Goal: Task Accomplishment & Management: Use online tool/utility

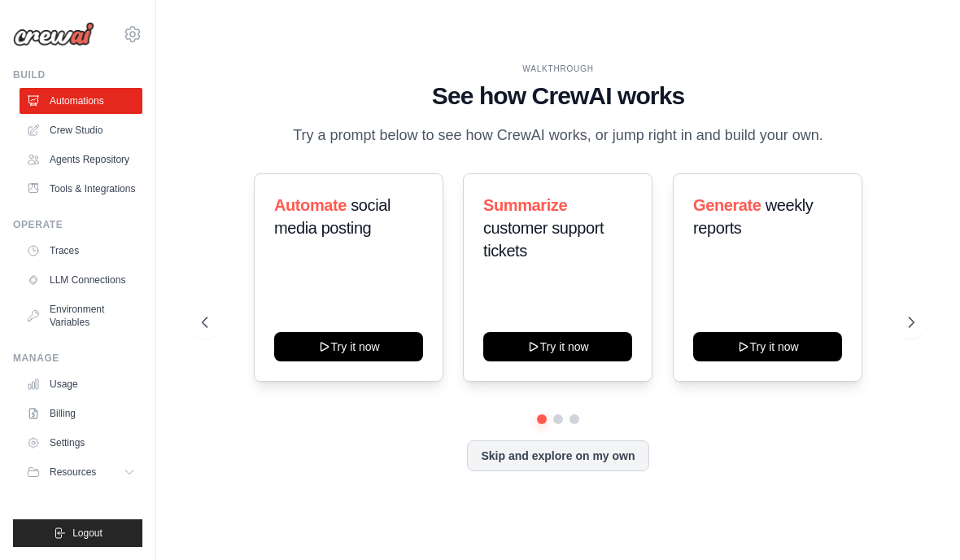
click at [110, 139] on link "Crew Studio" at bounding box center [81, 130] width 123 height 26
click at [109, 137] on link "Crew Studio" at bounding box center [81, 130] width 123 height 26
click at [118, 164] on link "Agents Repository" at bounding box center [81, 159] width 123 height 26
click at [106, 172] on link "Agents Repository" at bounding box center [81, 159] width 123 height 26
click at [111, 172] on link "Agents Repository" at bounding box center [81, 159] width 123 height 26
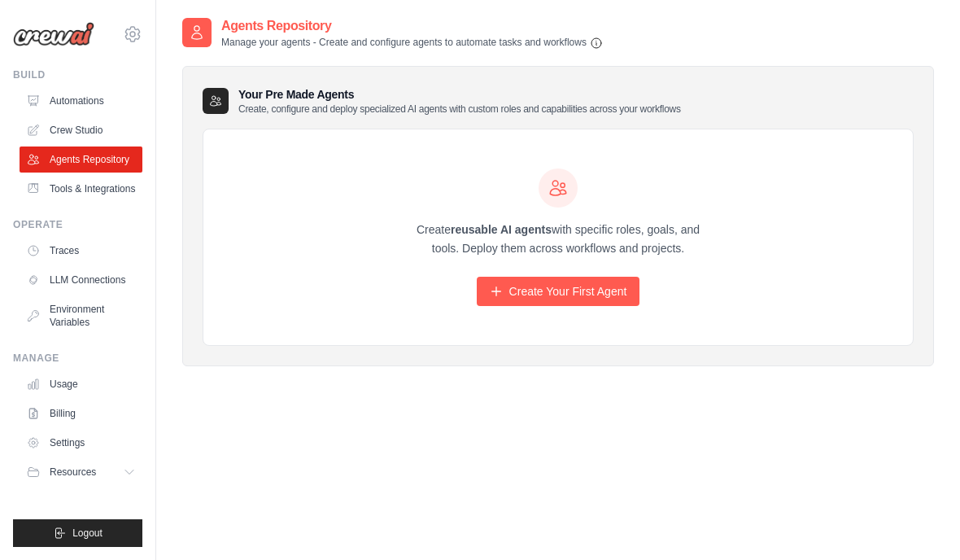
click at [554, 292] on link "Create Your First Agent" at bounding box center [559, 291] width 164 height 29
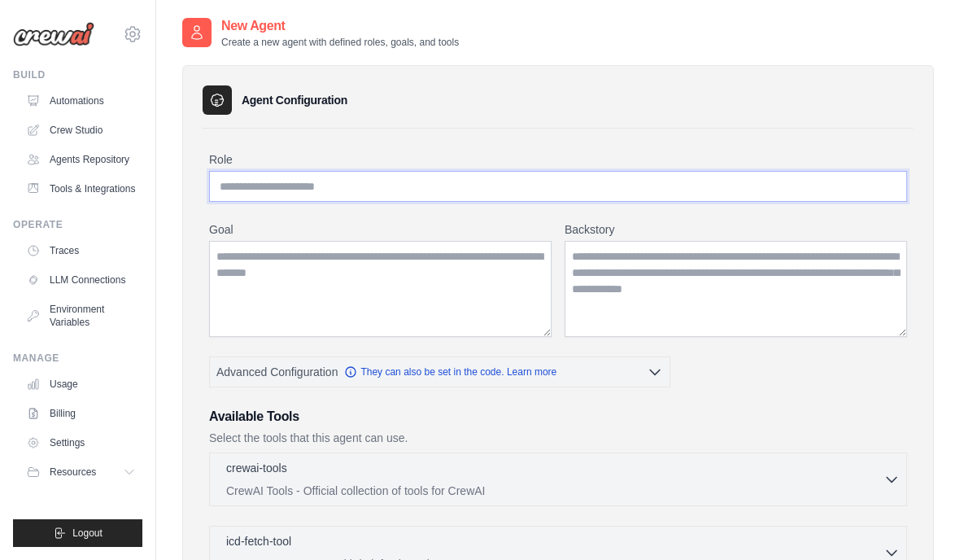
click at [479, 192] on input "Role" at bounding box center [558, 186] width 698 height 31
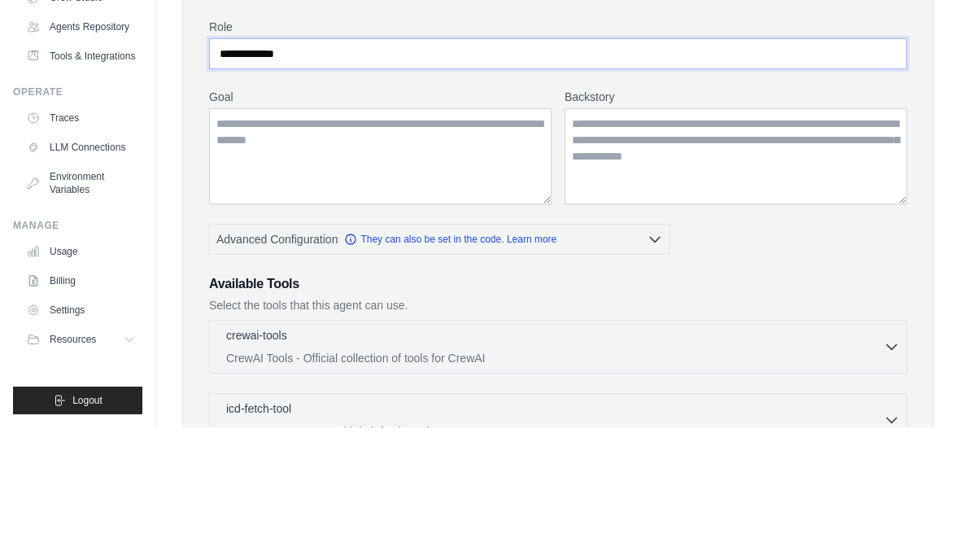
type input "**********"
click at [485, 241] on textarea "Goal" at bounding box center [380, 289] width 343 height 96
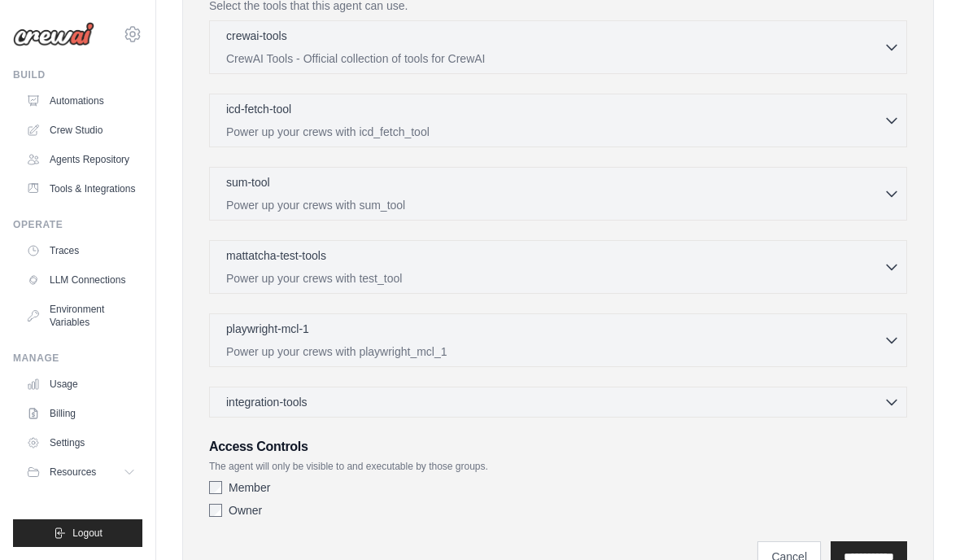
scroll to position [425, 0]
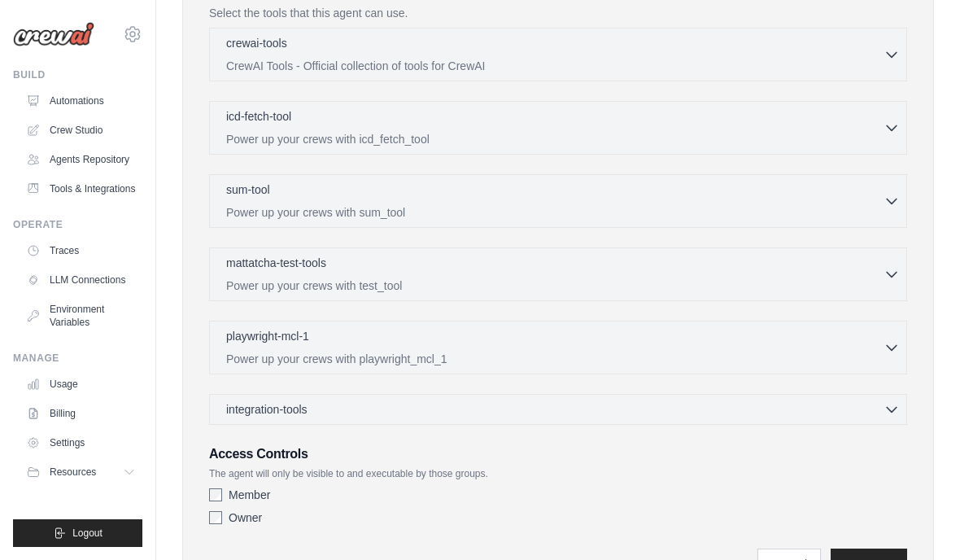
click at [872, 346] on div "playwright-mcl-1 0 selected" at bounding box center [555, 338] width 658 height 20
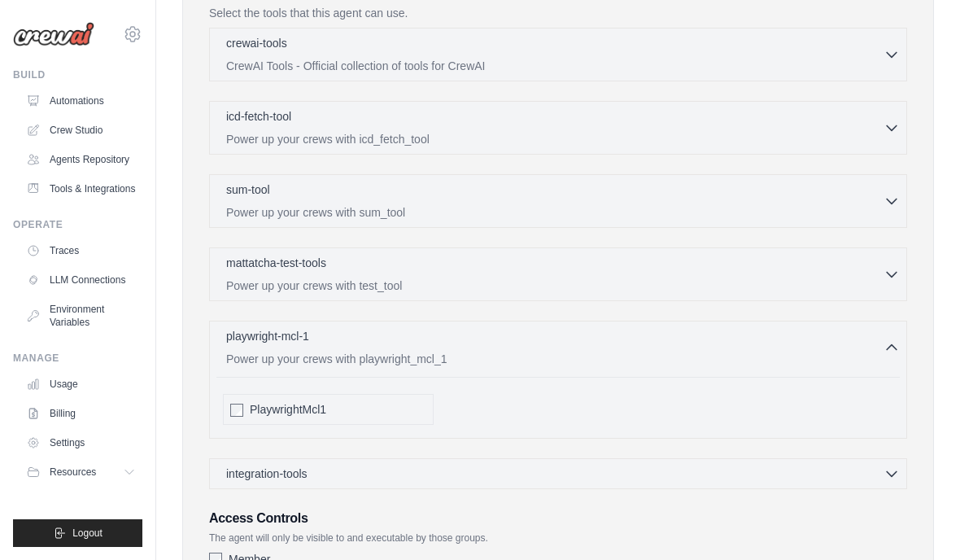
click at [236, 400] on div "PlaywrightMcl1" at bounding box center [328, 409] width 211 height 31
click at [859, 459] on div "integration-tools 0 selected Gmail HubSpot Microsoft Teams" at bounding box center [558, 473] width 698 height 31
click at [894, 476] on icon "button" at bounding box center [892, 474] width 16 height 16
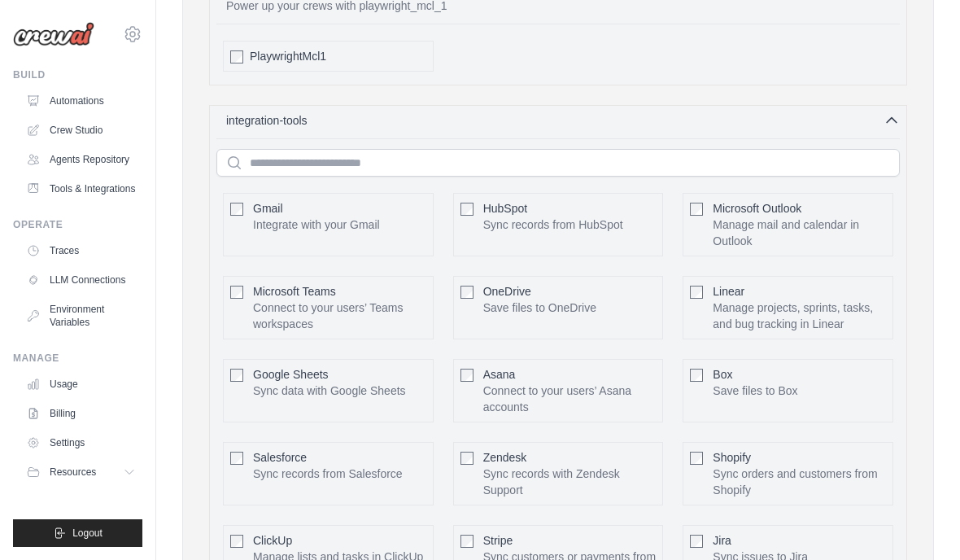
scroll to position [780, 0]
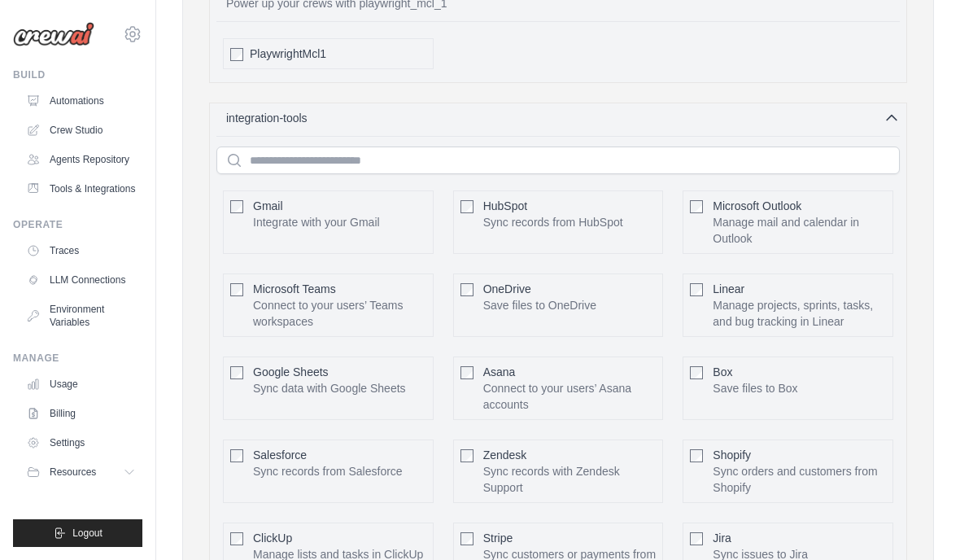
click at [547, 298] on p "Save files to OneDrive" at bounding box center [539, 305] width 113 height 16
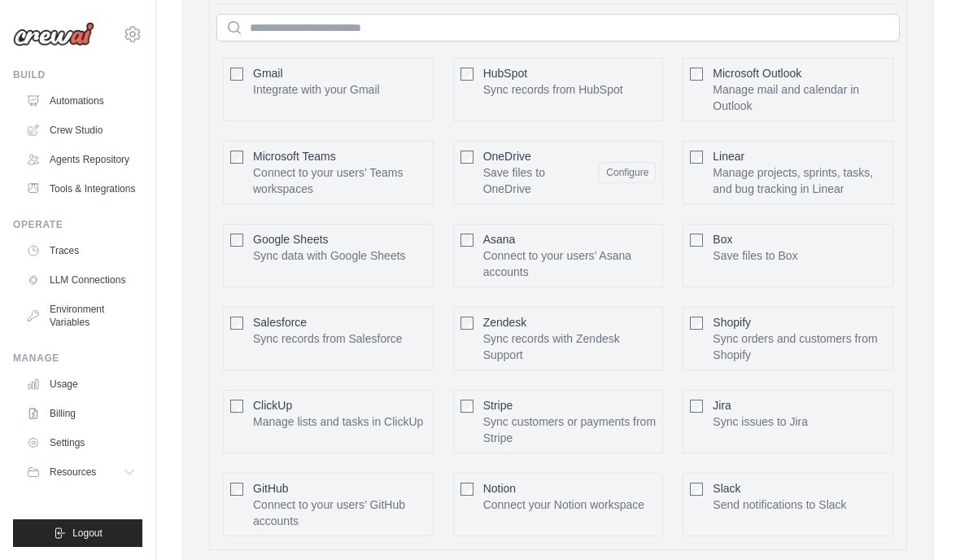
scroll to position [919, 0]
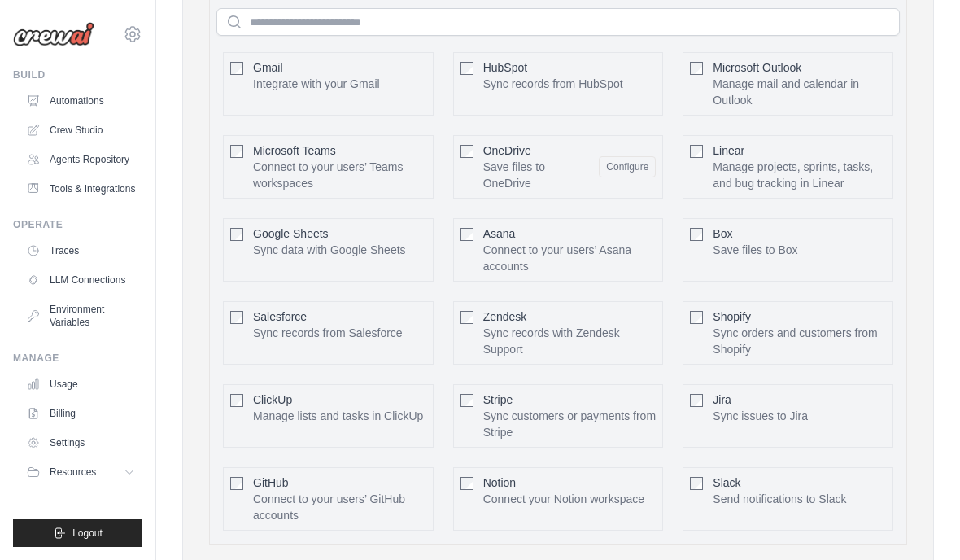
click at [562, 505] on p "Connect your Notion workspace" at bounding box center [563, 499] width 161 height 16
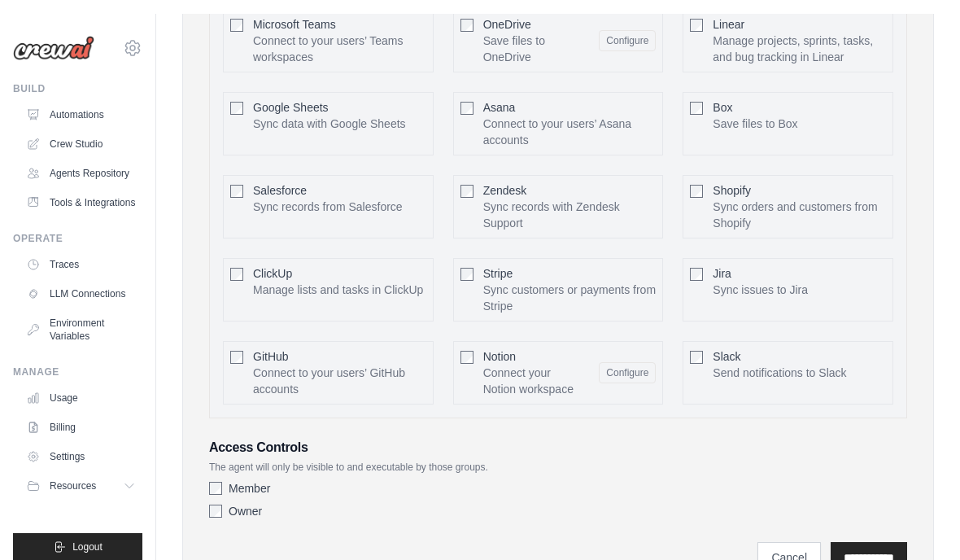
click at [634, 369] on button "Configure" at bounding box center [627, 358] width 57 height 21
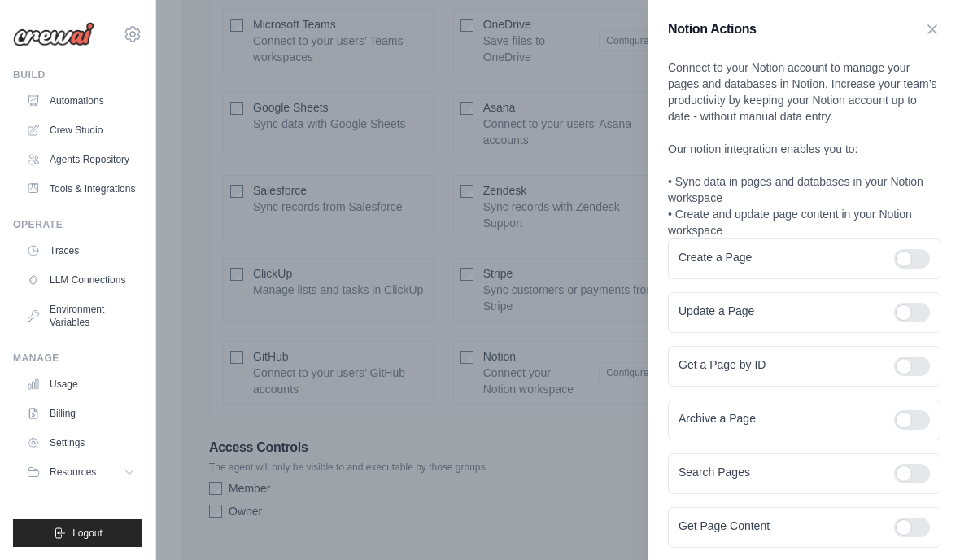
click at [899, 259] on div at bounding box center [912, 259] width 36 height 20
click at [912, 321] on div at bounding box center [912, 313] width 36 height 20
click at [918, 480] on div at bounding box center [912, 474] width 36 height 20
click at [918, 536] on div at bounding box center [912, 528] width 36 height 20
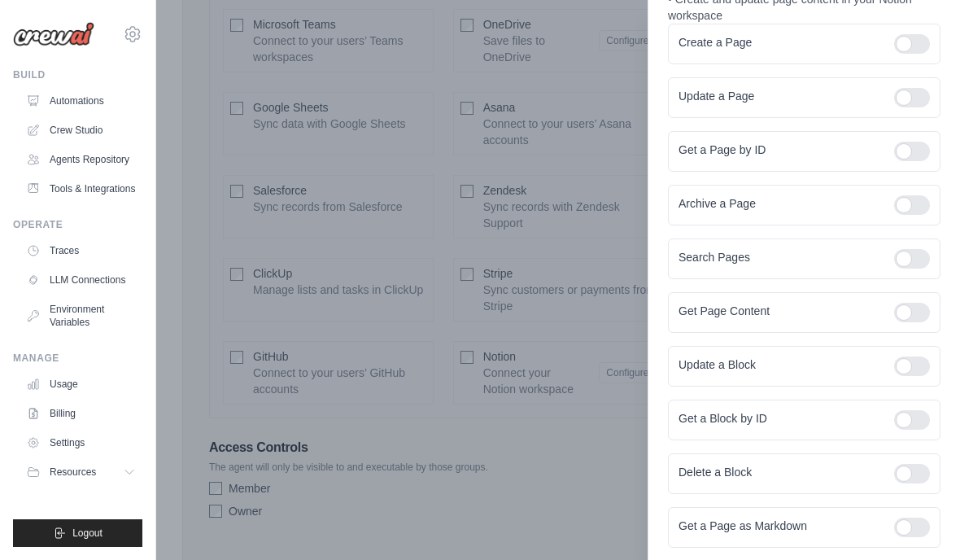
scroll to position [248, 0]
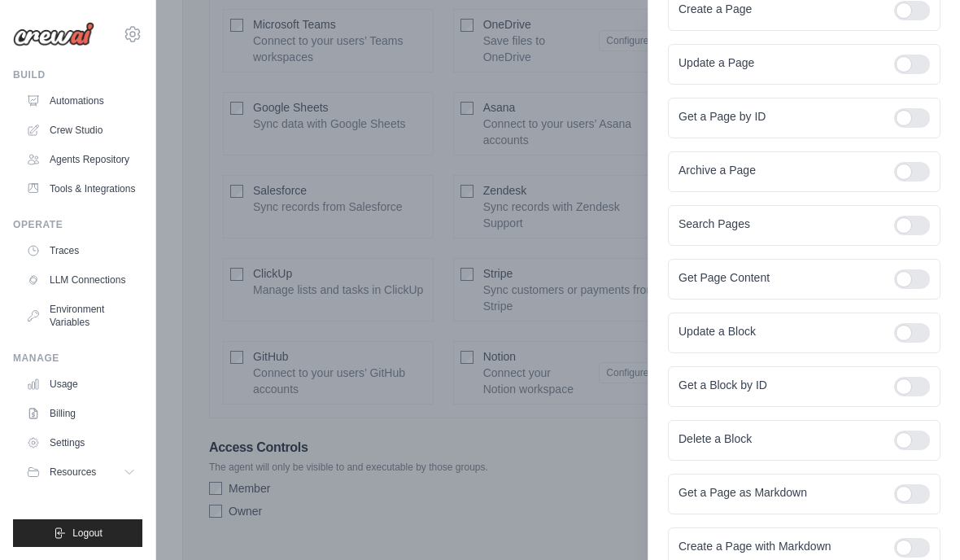
click at [912, 335] on div at bounding box center [912, 333] width 36 height 20
click at [916, 382] on div at bounding box center [912, 387] width 36 height 20
click at [918, 444] on div at bounding box center [912, 441] width 36 height 20
click at [920, 488] on div at bounding box center [912, 494] width 36 height 20
click at [914, 539] on div at bounding box center [912, 548] width 36 height 20
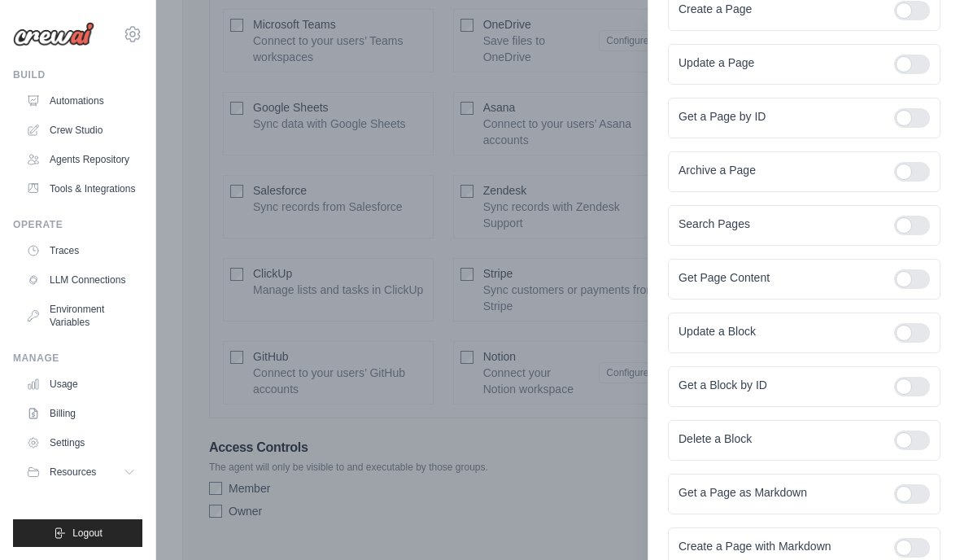
click at [910, 559] on div "Create a Page with Markdown" at bounding box center [804, 547] width 273 height 41
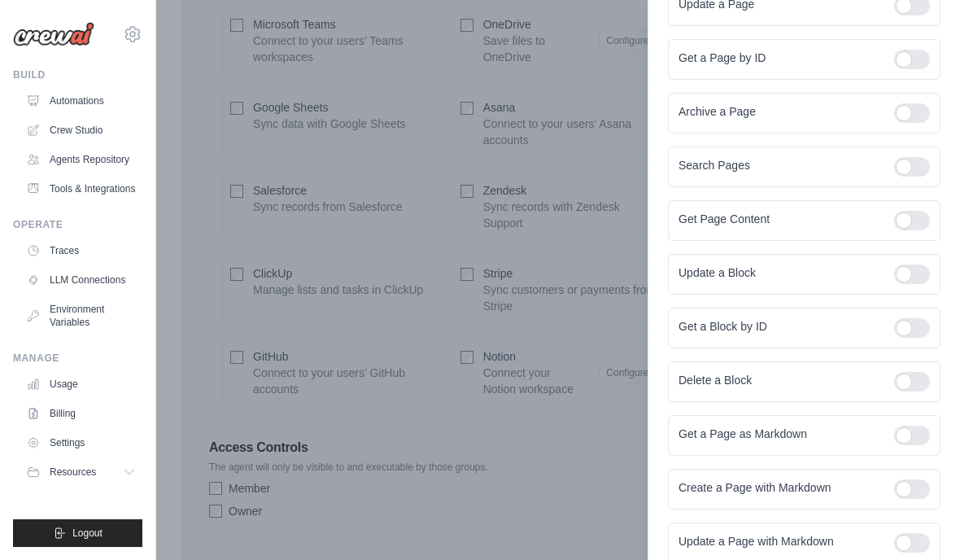
scroll to position [330, 0]
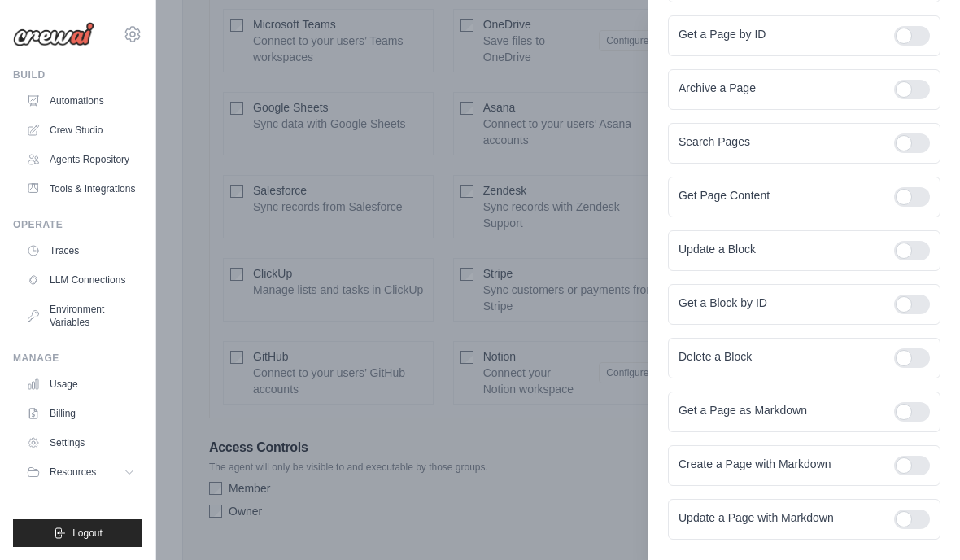
click at [918, 523] on div at bounding box center [912, 519] width 36 height 20
click at [381, 559] on div at bounding box center [480, 280] width 960 height 560
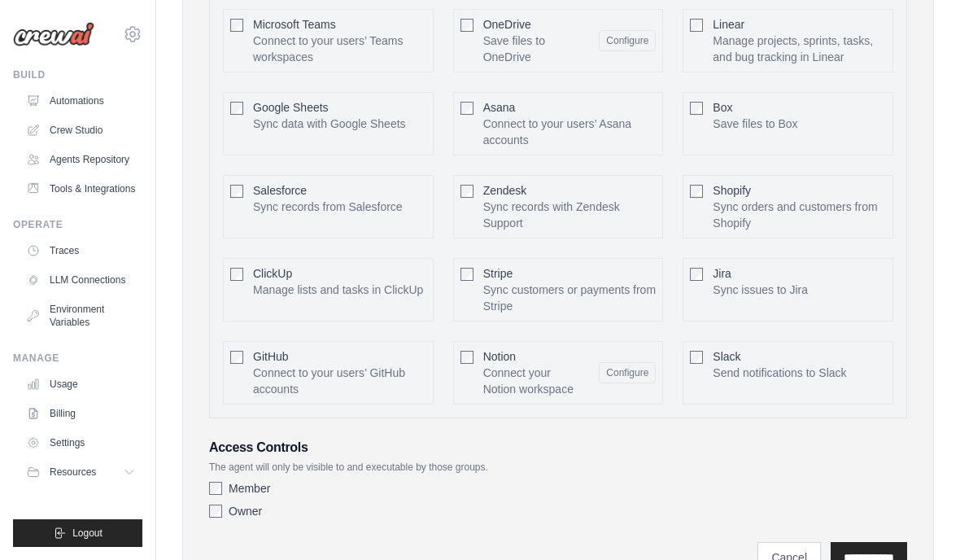
click at [72, 98] on link "Automations" at bounding box center [81, 101] width 123 height 26
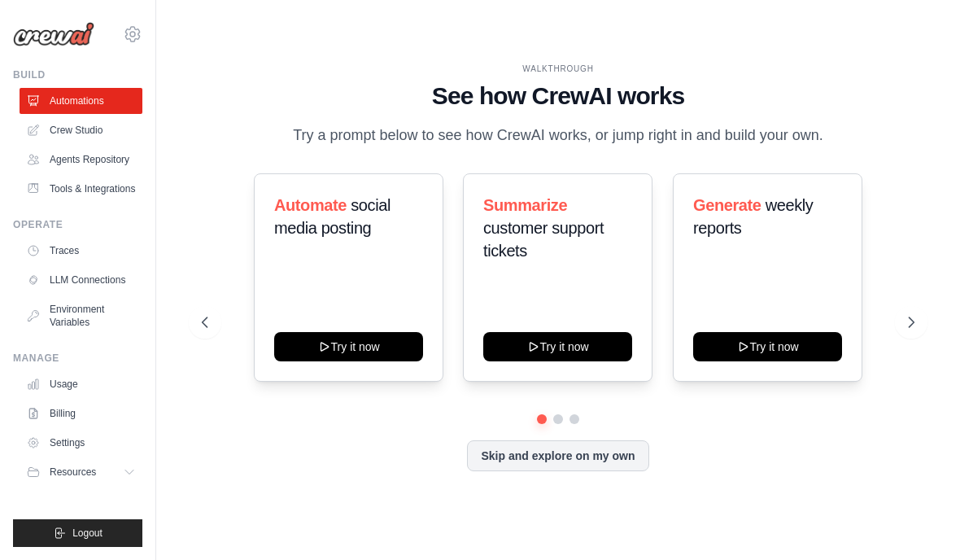
scroll to position [38, 0]
click at [911, 321] on icon at bounding box center [912, 322] width 5 height 10
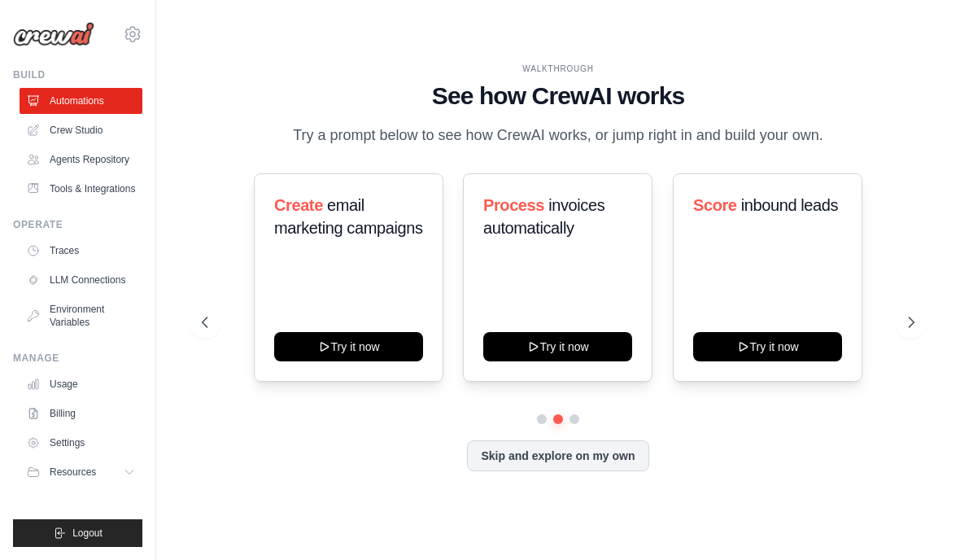
click at [903, 306] on button at bounding box center [911, 322] width 33 height 33
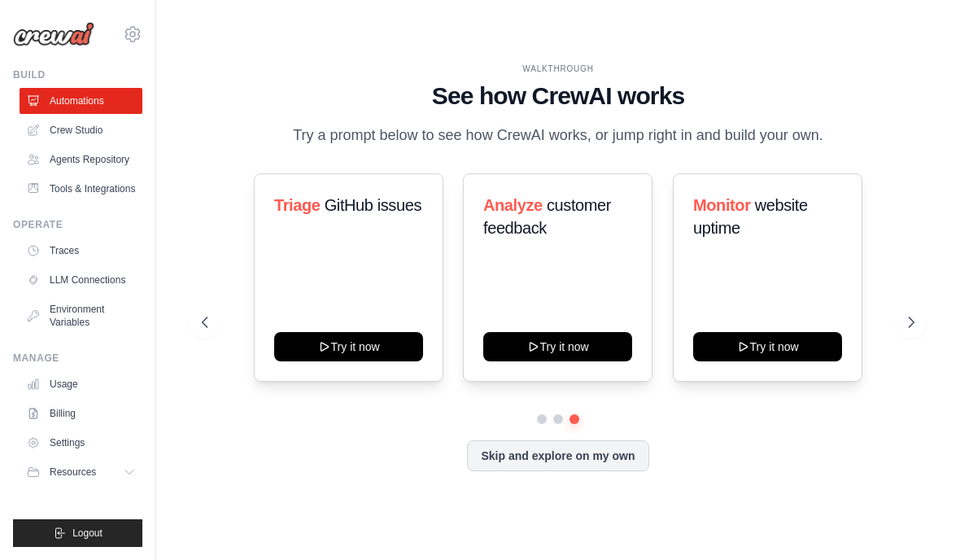
click at [895, 311] on button at bounding box center [911, 322] width 33 height 33
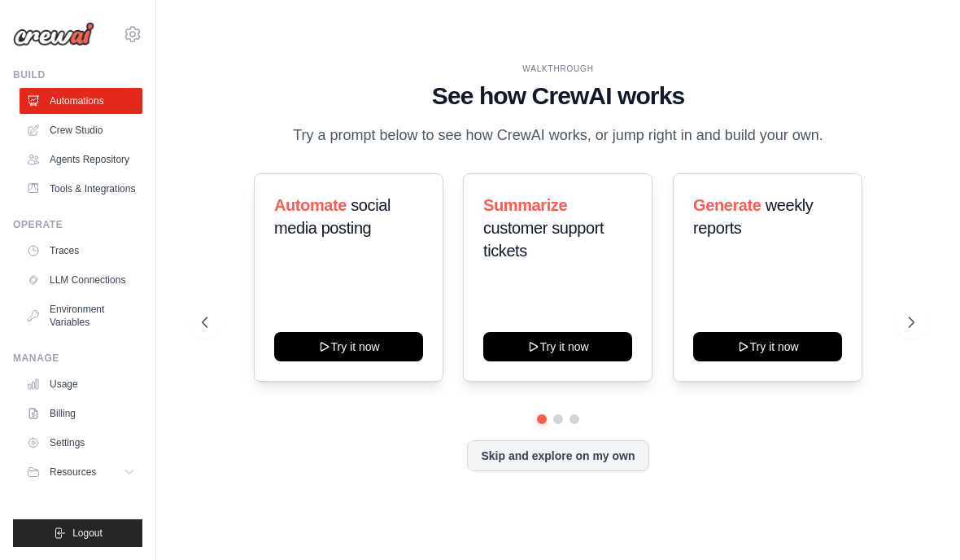
click at [404, 334] on button "Try it now" at bounding box center [348, 346] width 149 height 29
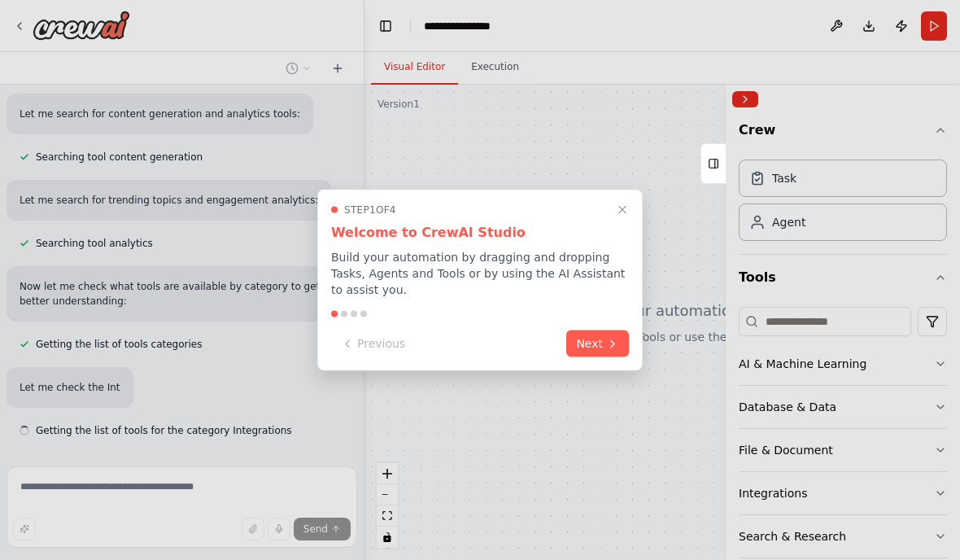
scroll to position [466, 0]
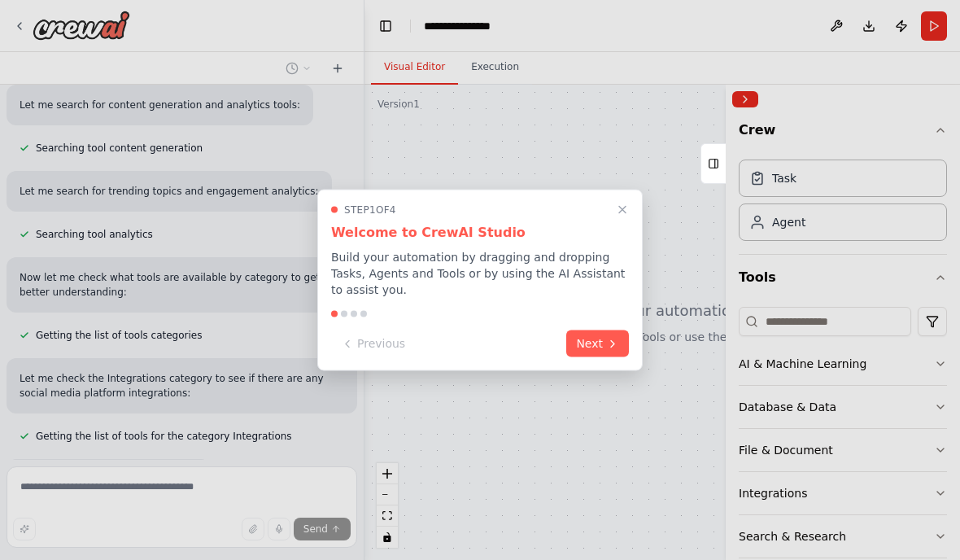
click at [592, 349] on button "Next" at bounding box center [597, 343] width 63 height 27
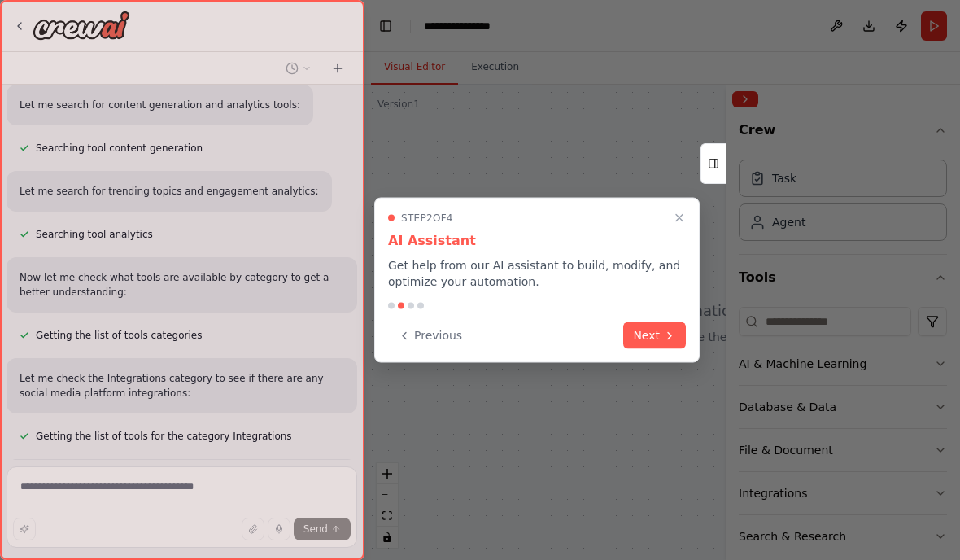
click at [616, 329] on div "Previous Next" at bounding box center [537, 335] width 298 height 27
click at [659, 330] on button "Next" at bounding box center [654, 335] width 63 height 27
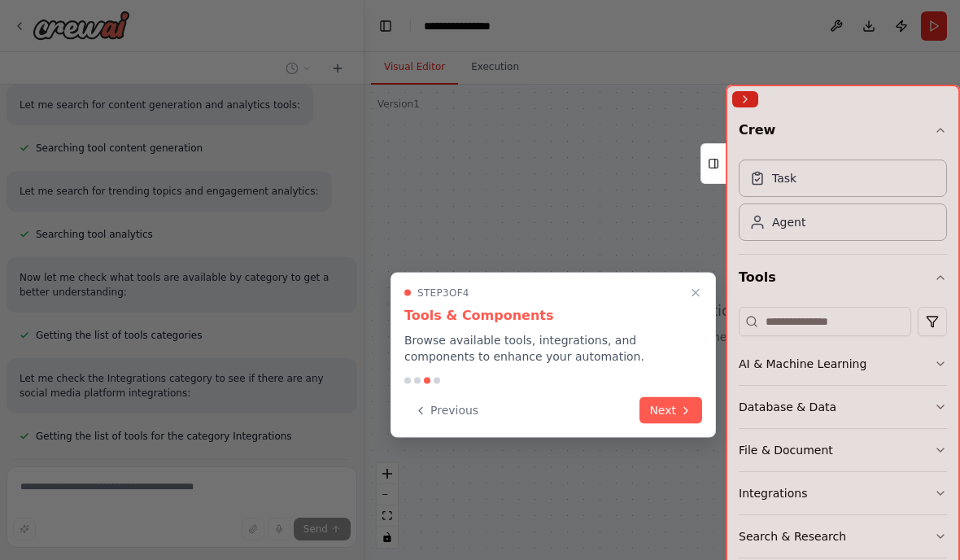
click at [652, 352] on p "Browse available tools, integrations, and components to enhance your automation." at bounding box center [553, 348] width 298 height 33
click at [658, 400] on button "Next" at bounding box center [671, 410] width 63 height 27
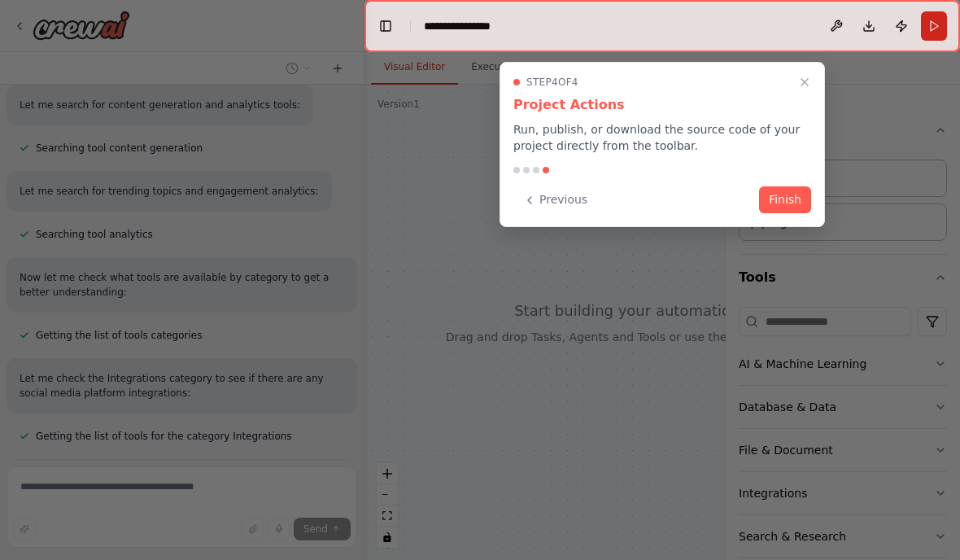
click at [675, 414] on div at bounding box center [480, 280] width 960 height 560
click at [765, 199] on button "Finish" at bounding box center [785, 199] width 52 height 27
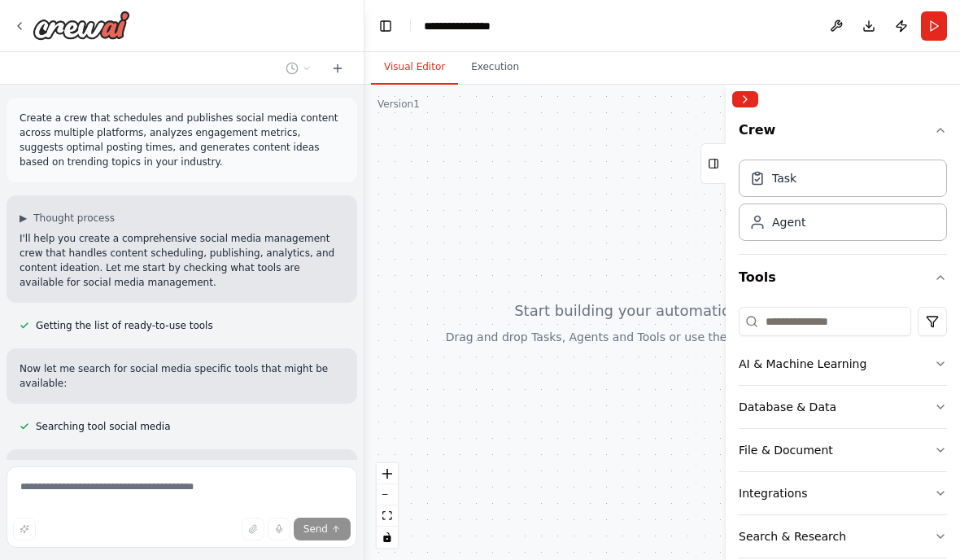
scroll to position [0, 0]
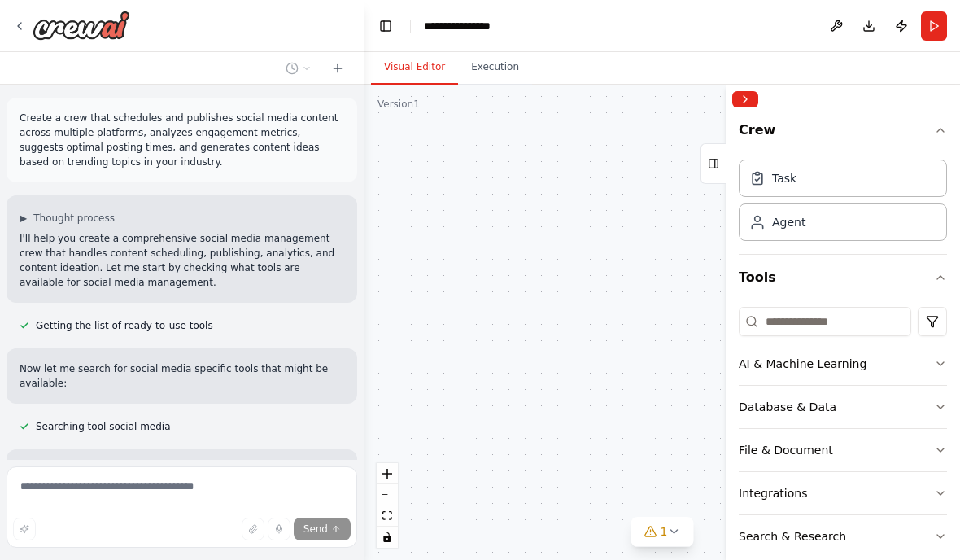
click at [21, 28] on icon at bounding box center [19, 26] width 3 height 7
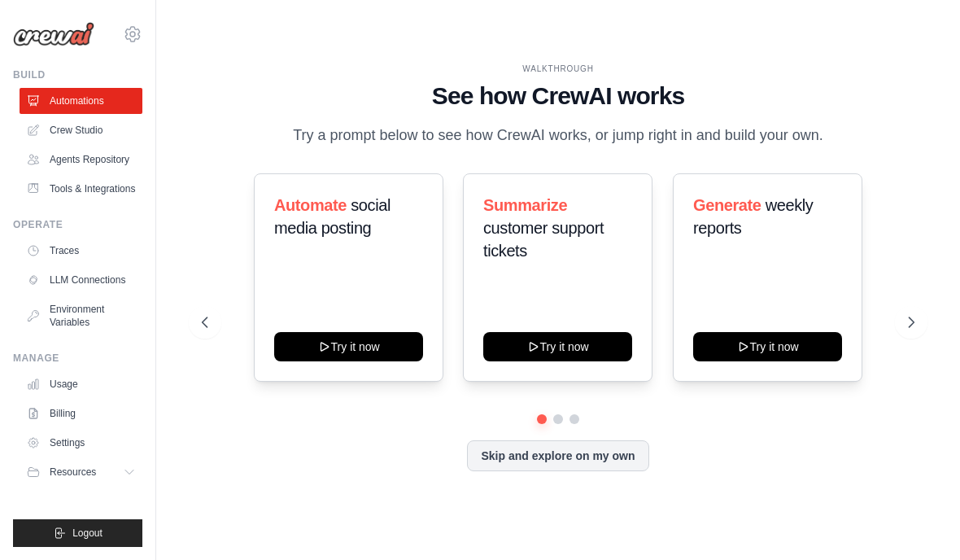
click at [564, 440] on button "Skip and explore on my own" at bounding box center [557, 455] width 181 height 31
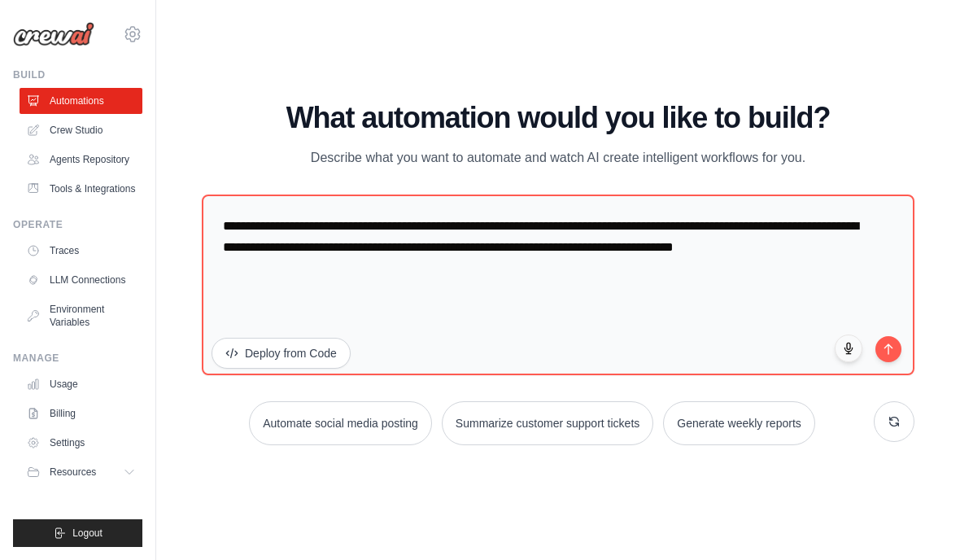
click at [579, 445] on button "Summarize customer support tickets" at bounding box center [548, 423] width 212 height 44
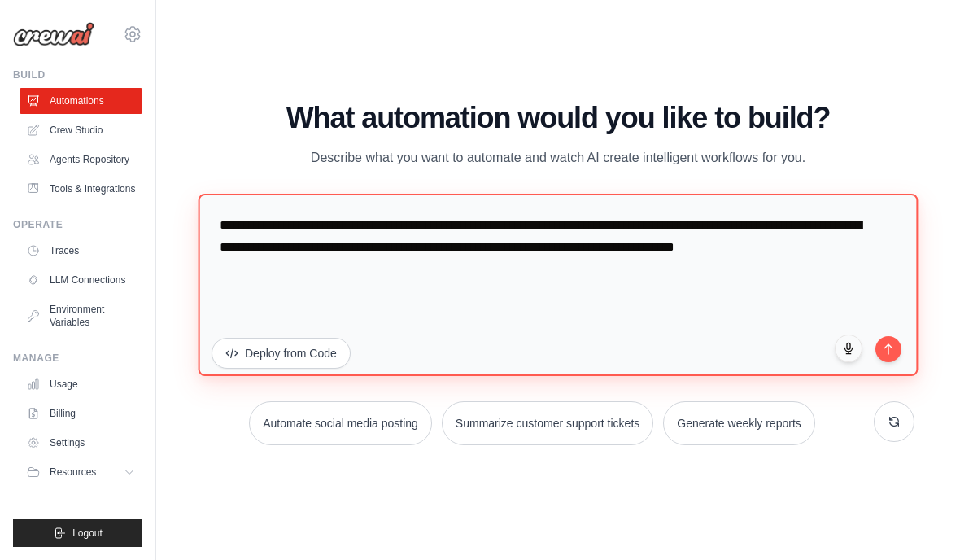
type textarea "**********"
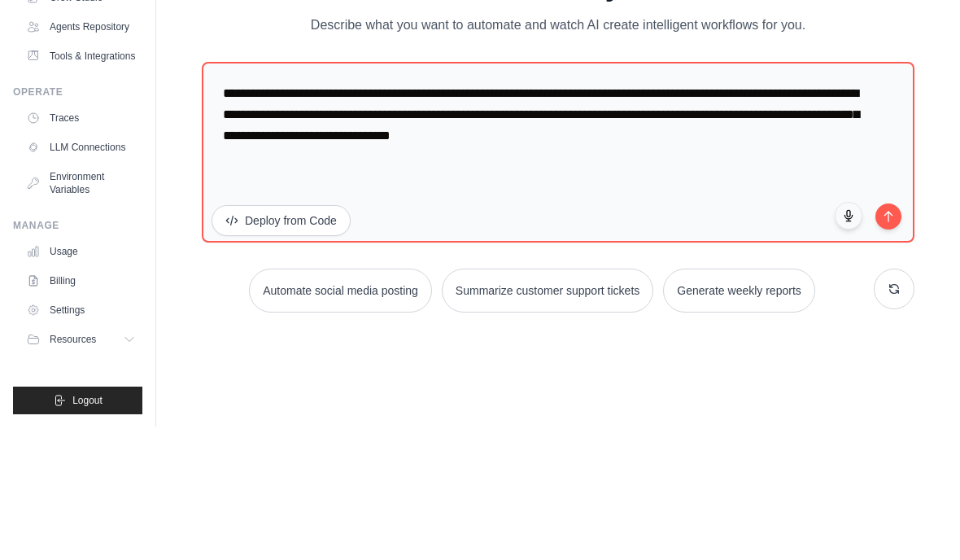
scroll to position [65, 0]
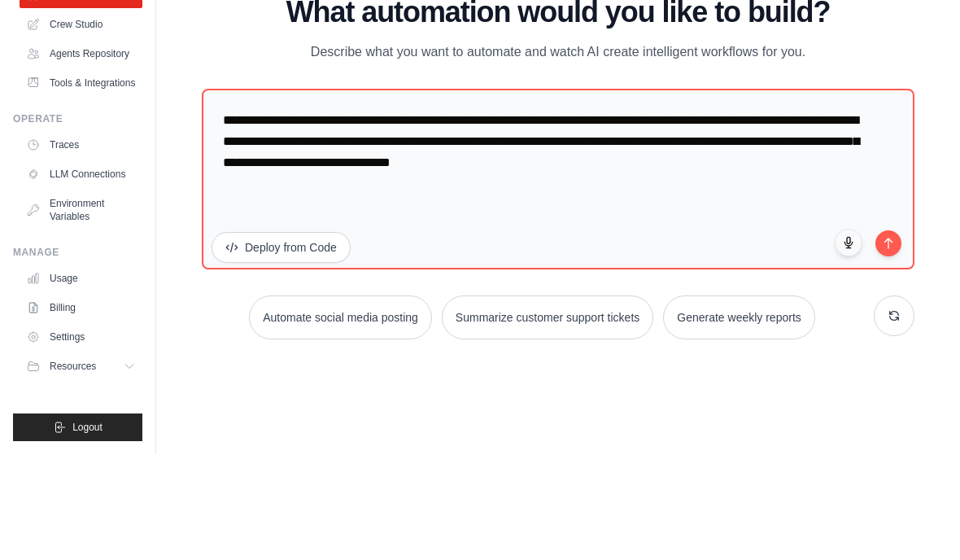
click at [329, 338] on button "Deploy from Code" at bounding box center [281, 353] width 139 height 31
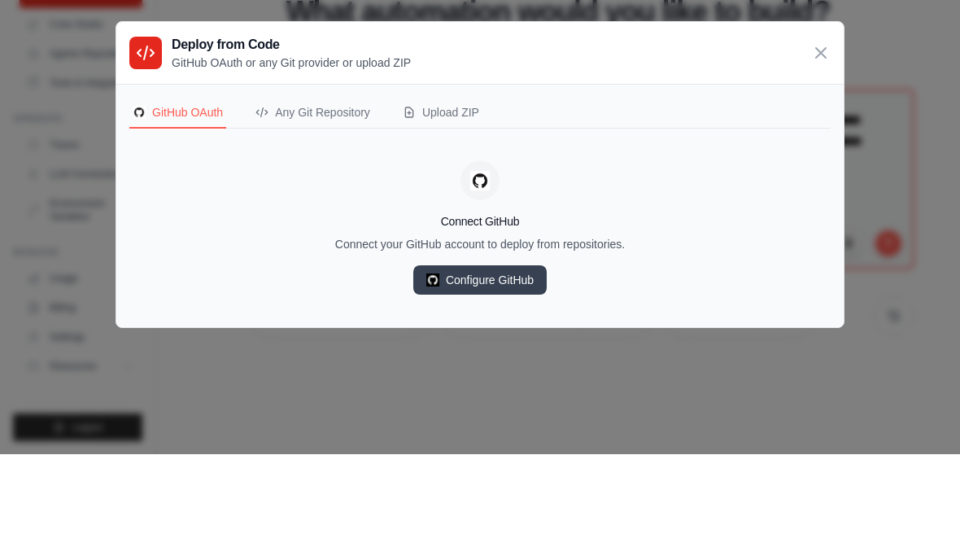
click at [304, 210] on div "Any Git Repository" at bounding box center [313, 218] width 115 height 16
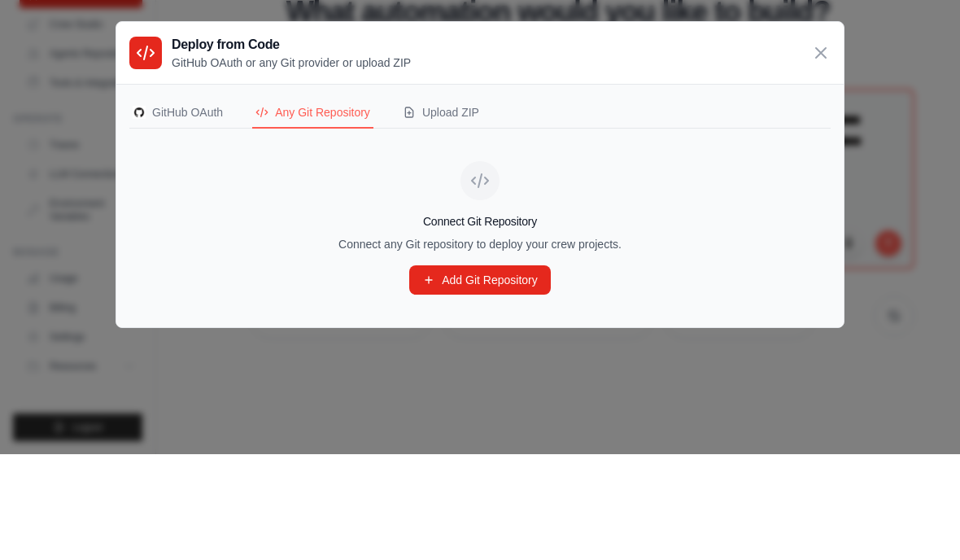
click at [465, 210] on div "Upload ZIP" at bounding box center [441, 218] width 77 height 16
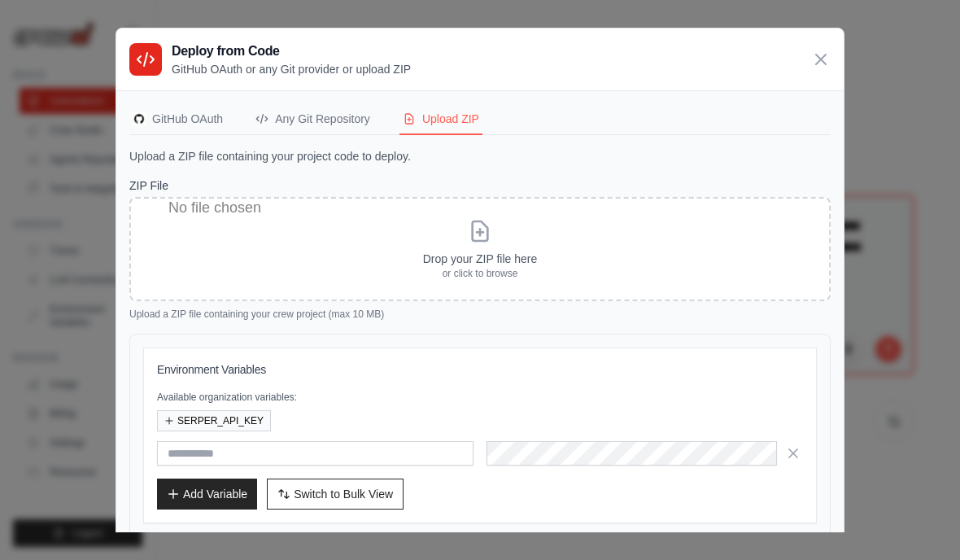
click at [317, 111] on div "Any Git Repository" at bounding box center [313, 119] width 115 height 16
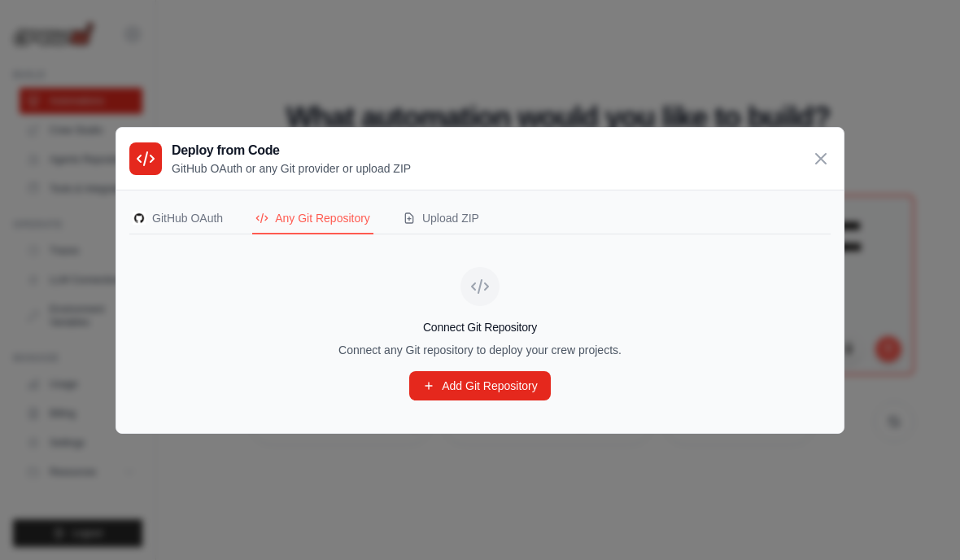
click at [190, 222] on div "GitHub OAuth" at bounding box center [178, 218] width 90 height 16
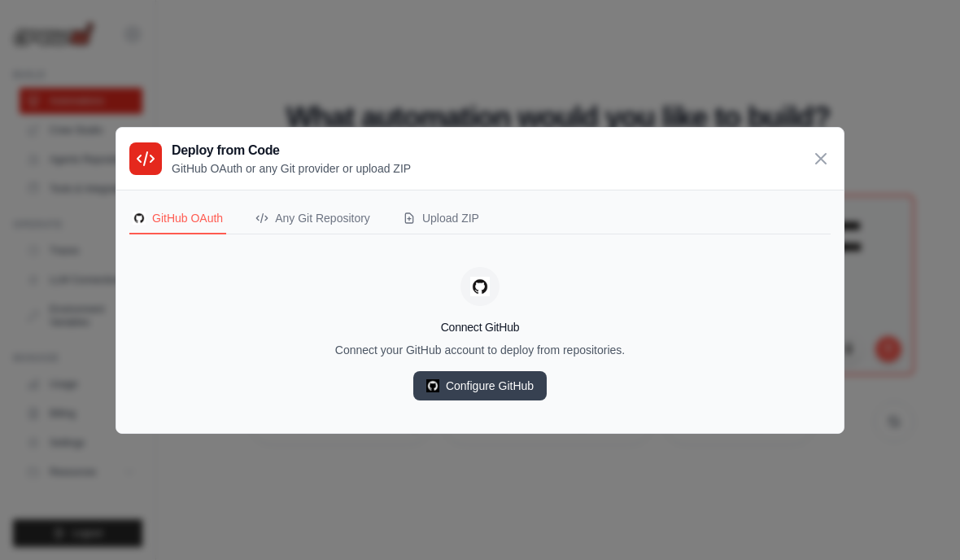
click at [466, 398] on link "Configure GitHub" at bounding box center [479, 385] width 133 height 29
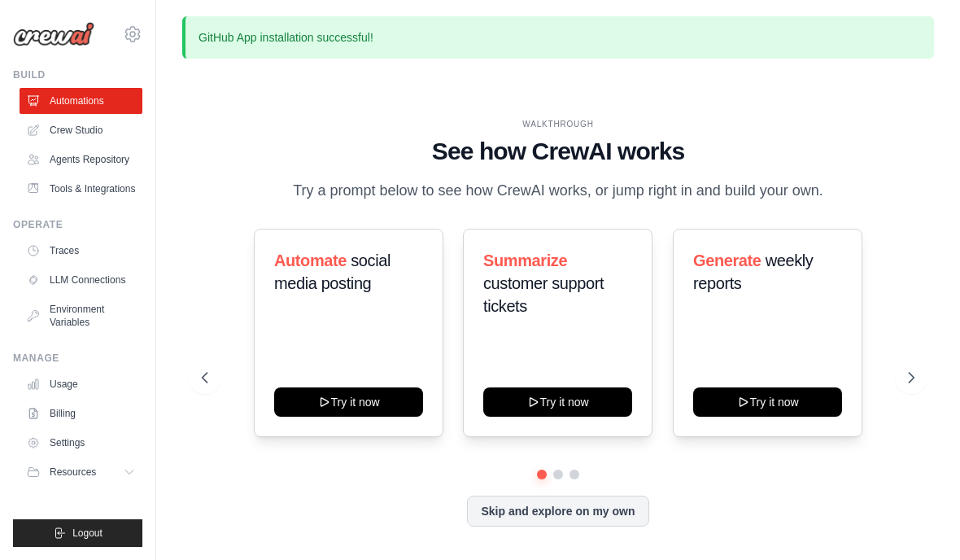
click at [627, 527] on div "Automate social media posting Try it now Summarize customer support tickets Try…" at bounding box center [558, 378] width 713 height 298
click at [556, 479] on button at bounding box center [558, 475] width 10 height 10
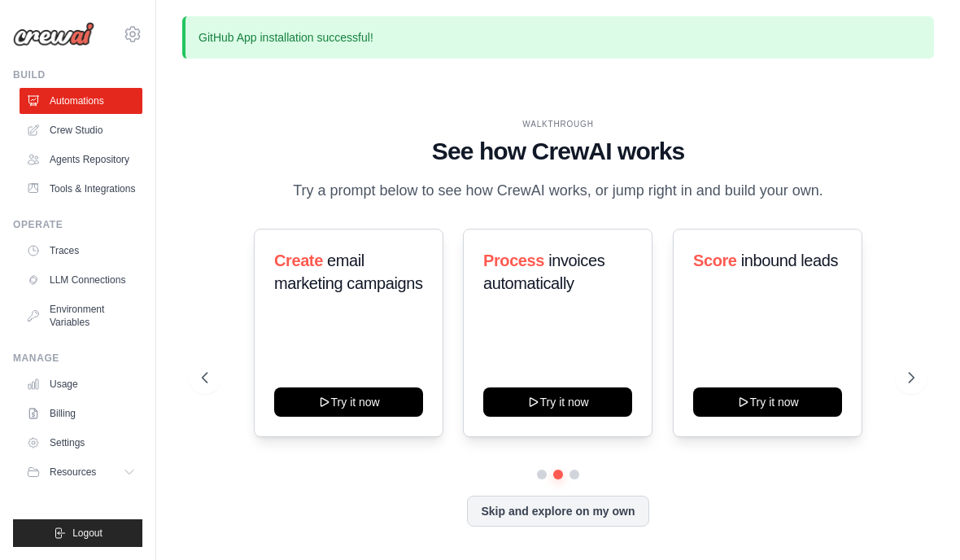
click at [561, 514] on div "Automate social media posting Try it now Summarize customer support tickets Try…" at bounding box center [558, 378] width 713 height 298
click at [608, 527] on button "Skip and explore on my own" at bounding box center [557, 511] width 181 height 31
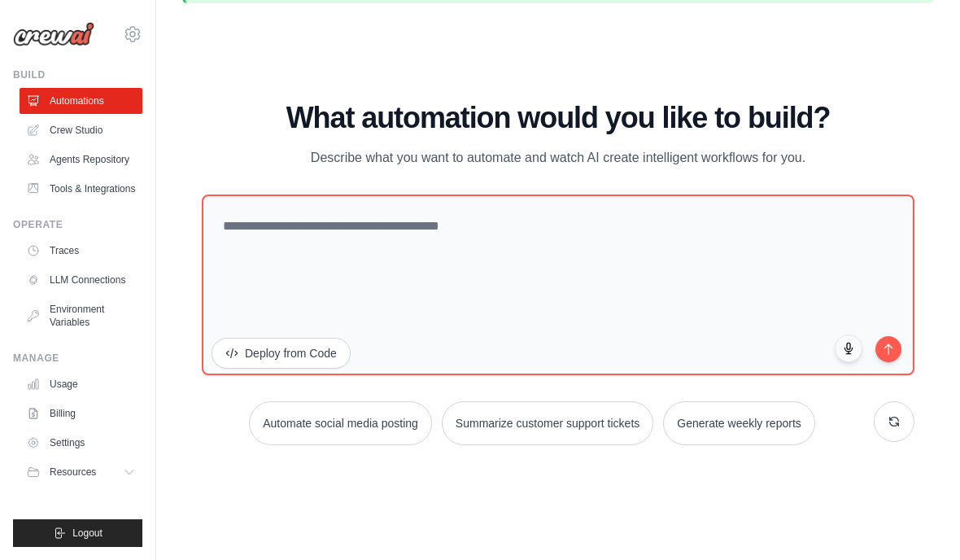
scroll to position [120, 0]
click at [315, 338] on button "Deploy from Code" at bounding box center [281, 353] width 139 height 31
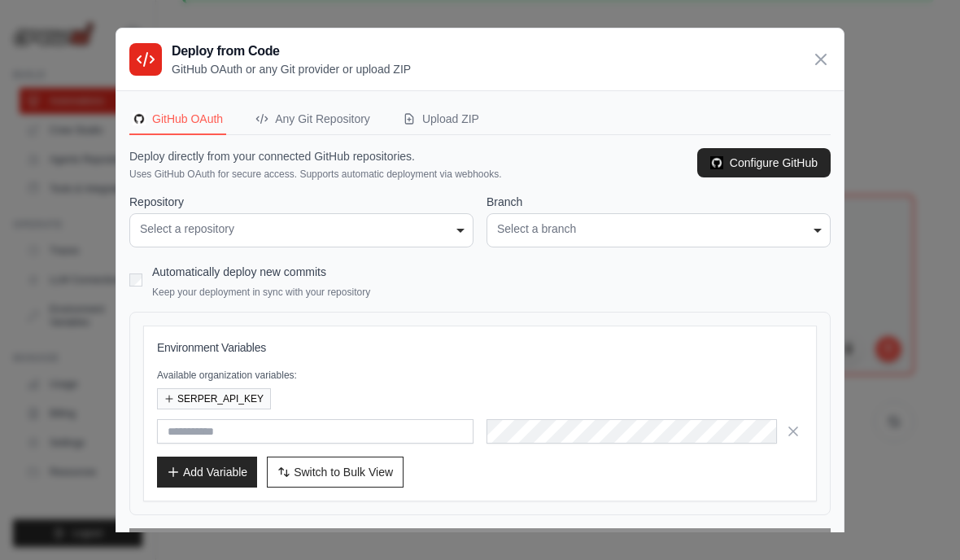
click at [414, 221] on div "Select a repository" at bounding box center [301, 229] width 323 height 17
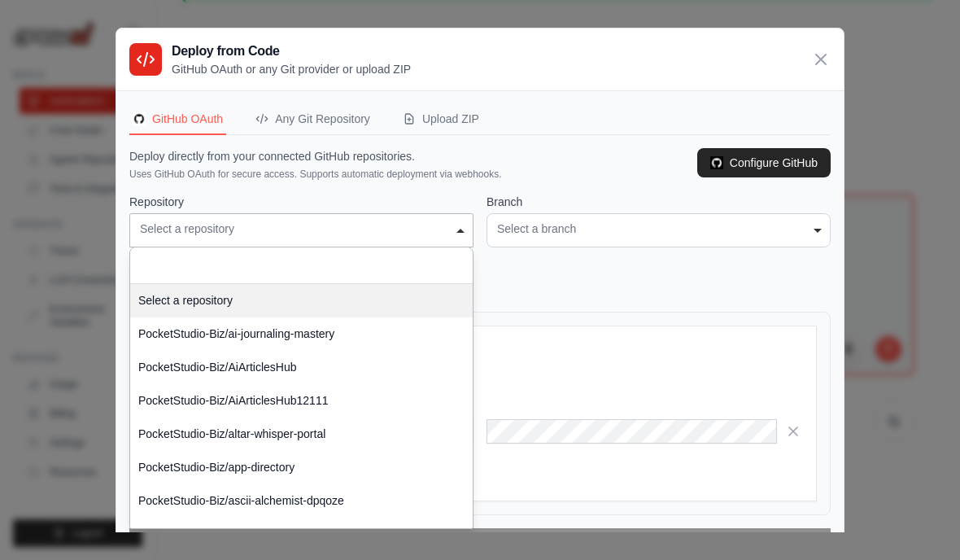
click at [390, 247] on input "Select a repository" at bounding box center [301, 265] width 343 height 37
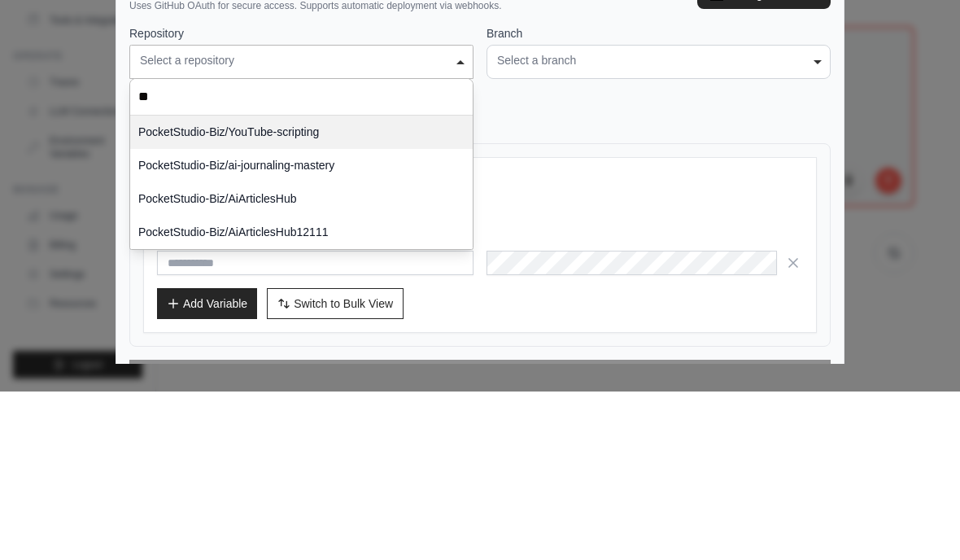
type input "***"
select select "**********"
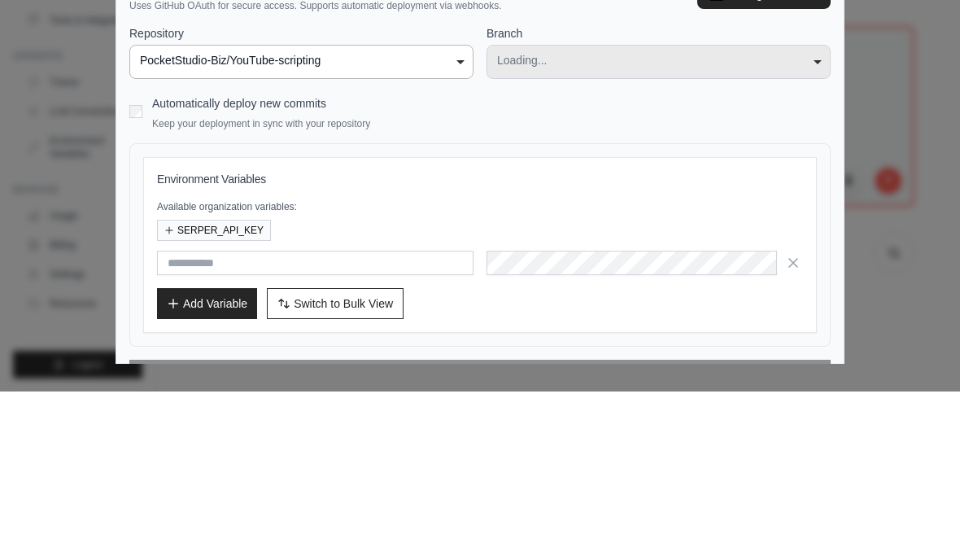
select select "****"
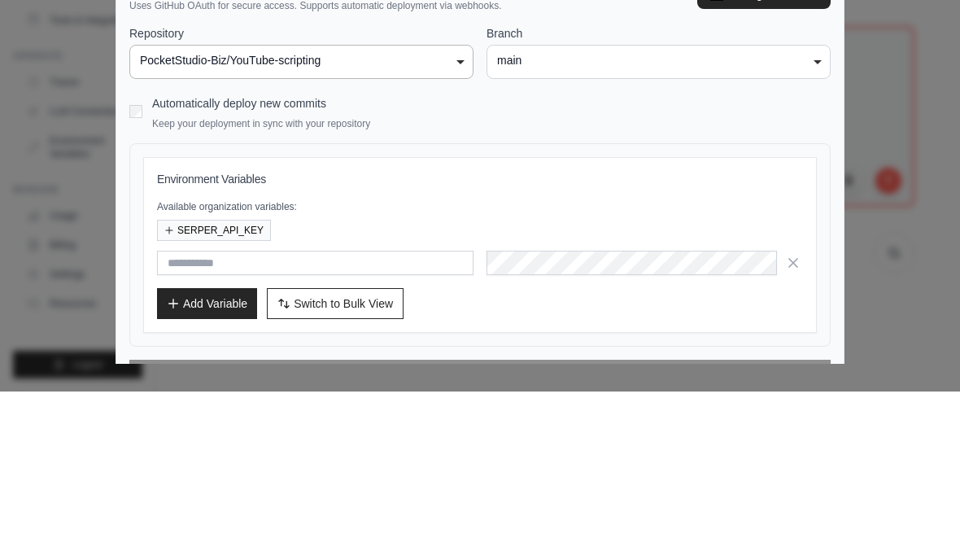
click at [646, 221] on div "main" at bounding box center [658, 229] width 323 height 17
click at [684, 221] on div "main" at bounding box center [658, 229] width 323 height 17
click at [132, 260] on div "Automatically deploy new commits Keep your deployment in sync with your reposit…" at bounding box center [480, 279] width 702 height 38
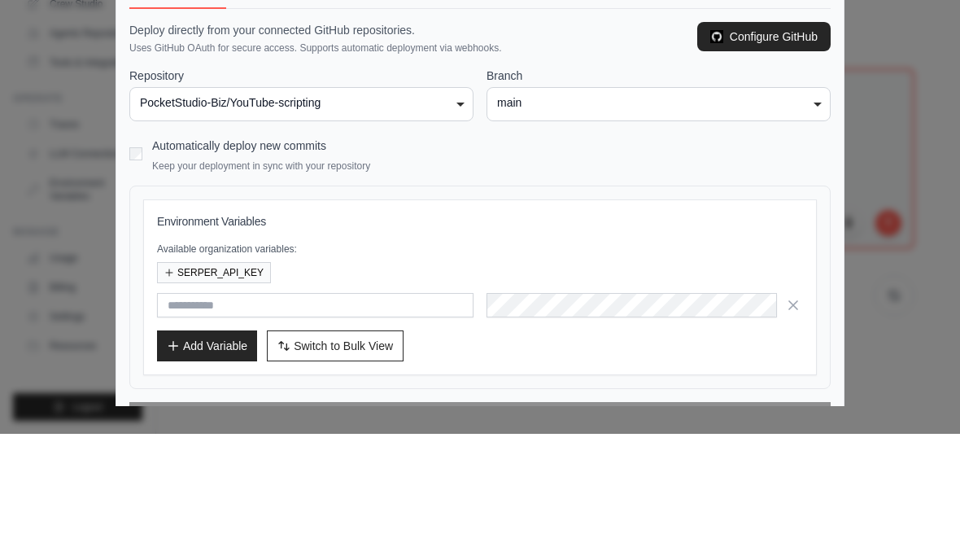
scroll to position [121, 0]
click at [381, 457] on button "Switch to Bulk View Switch to Table View" at bounding box center [335, 472] width 137 height 31
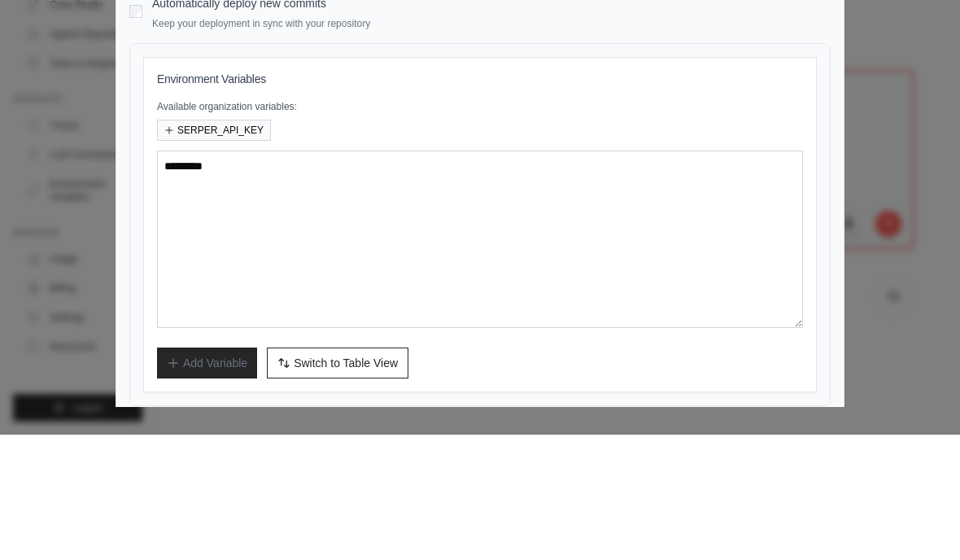
scroll to position [142, 0]
click at [384, 481] on span "Switch to Table View" at bounding box center [346, 489] width 104 height 16
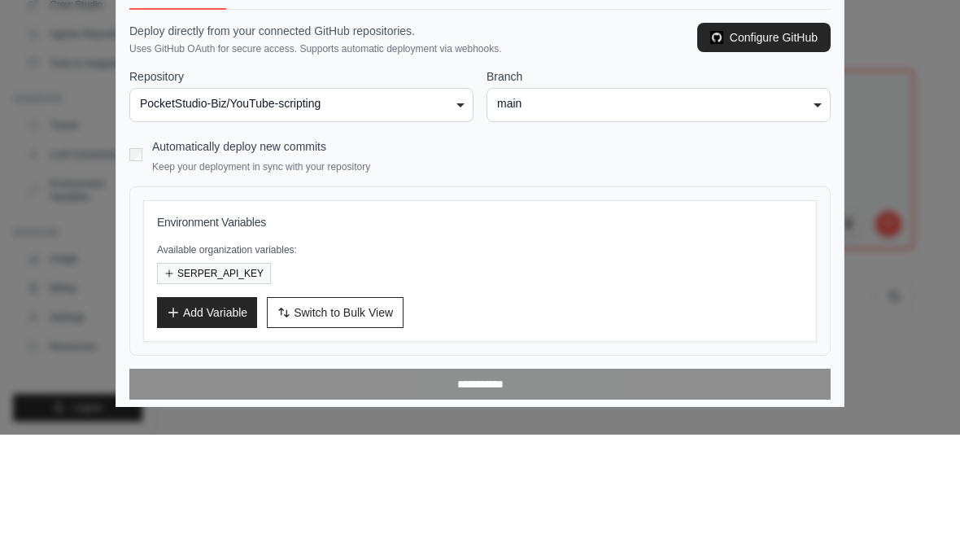
click at [807, 148] on link "Configure GitHub" at bounding box center [763, 162] width 133 height 29
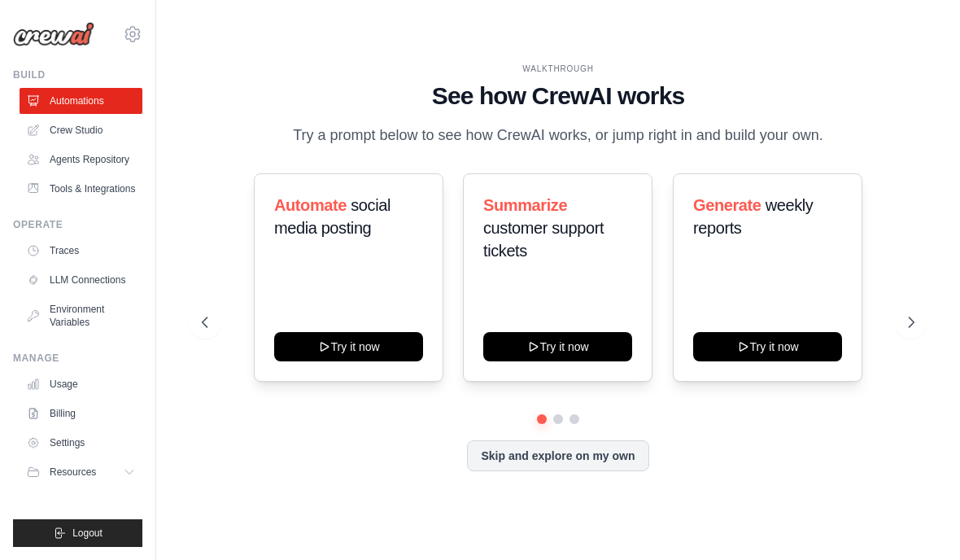
click at [77, 183] on link "Tools & Integrations" at bounding box center [81, 189] width 123 height 26
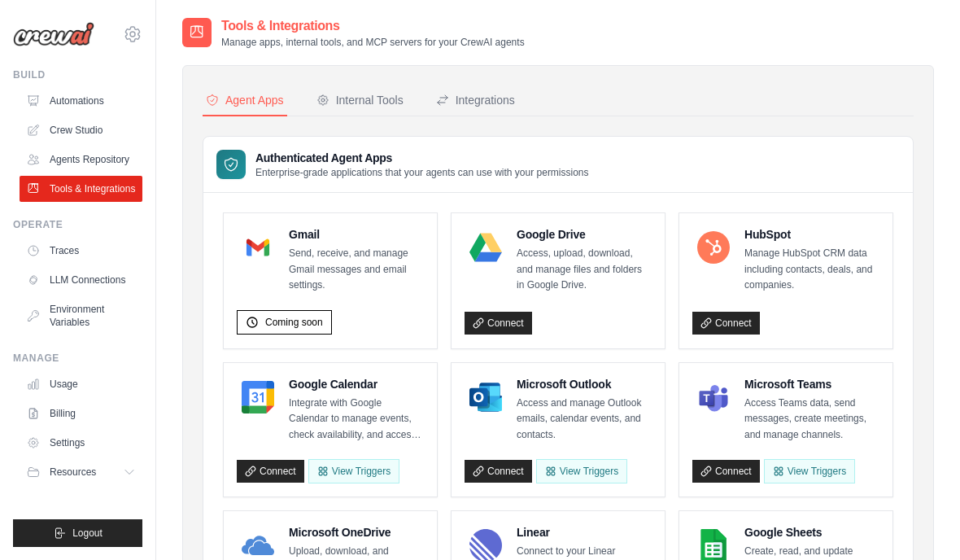
click at [510, 328] on link "Connect" at bounding box center [499, 323] width 68 height 23
click at [518, 338] on div "Google Drive Access, upload, download, and manage files and folders in Google D…" at bounding box center [558, 280] width 213 height 135
click at [508, 331] on div "Connecting..." at bounding box center [558, 320] width 187 height 30
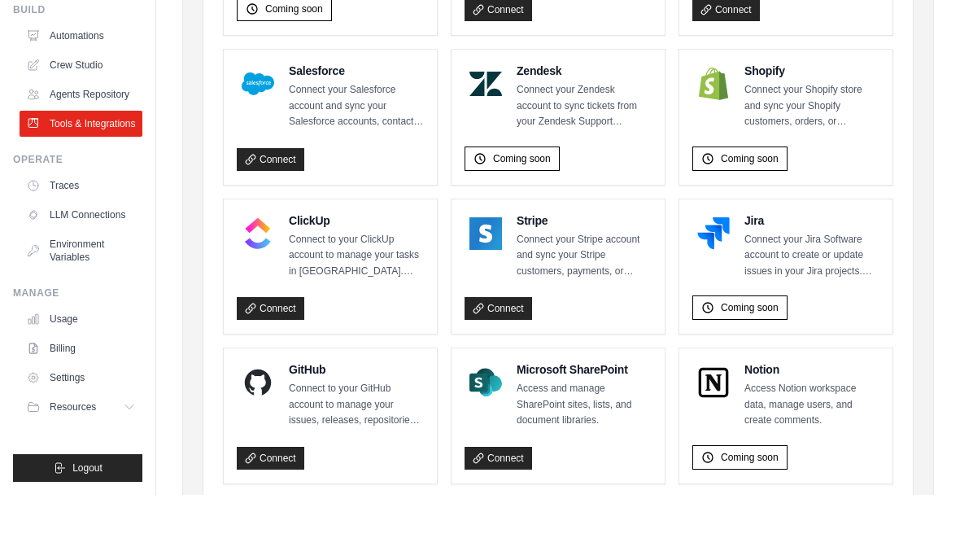
scroll to position [806, 0]
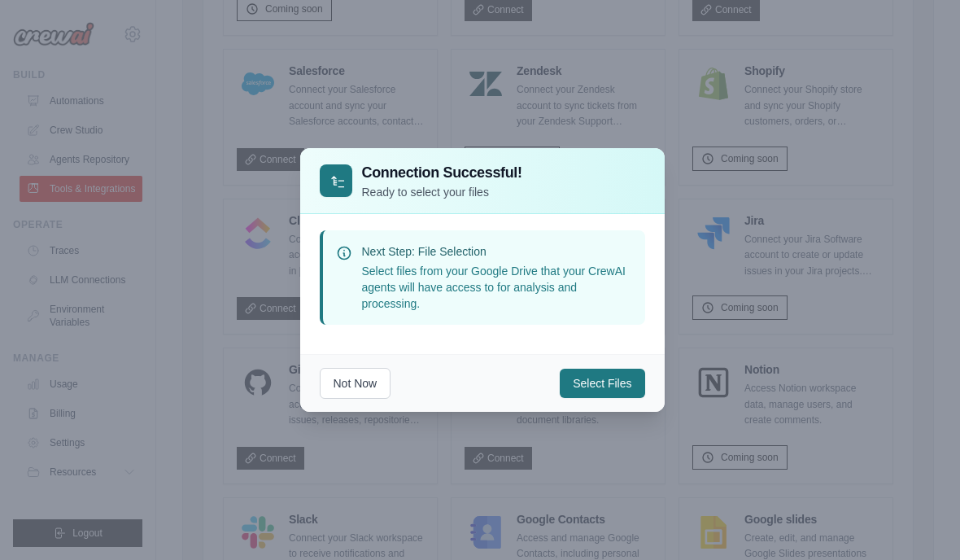
click at [593, 398] on button "Select Files" at bounding box center [602, 383] width 85 height 29
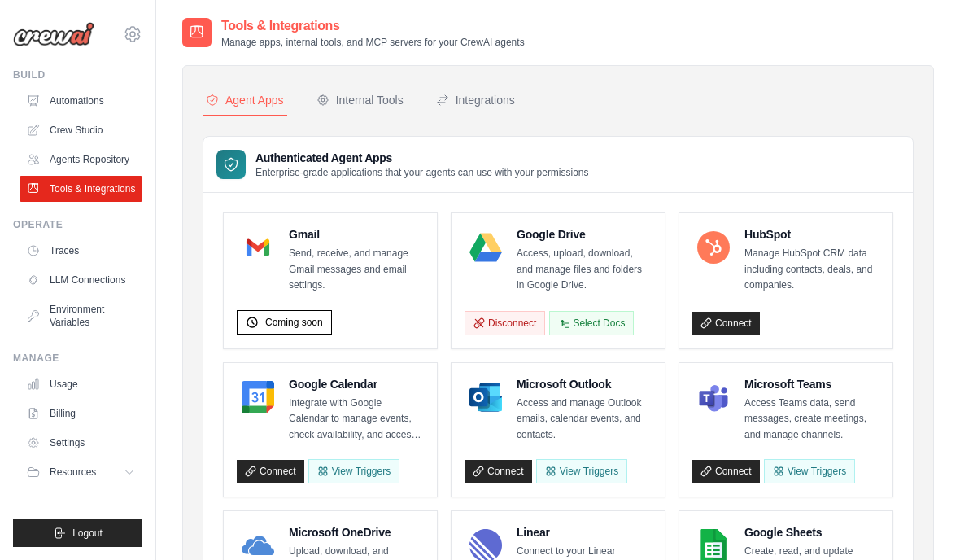
click at [600, 333] on div "Disconnect Select Docs" at bounding box center [558, 319] width 187 height 31
click at [619, 318] on button "Select Docs" at bounding box center [591, 323] width 85 height 24
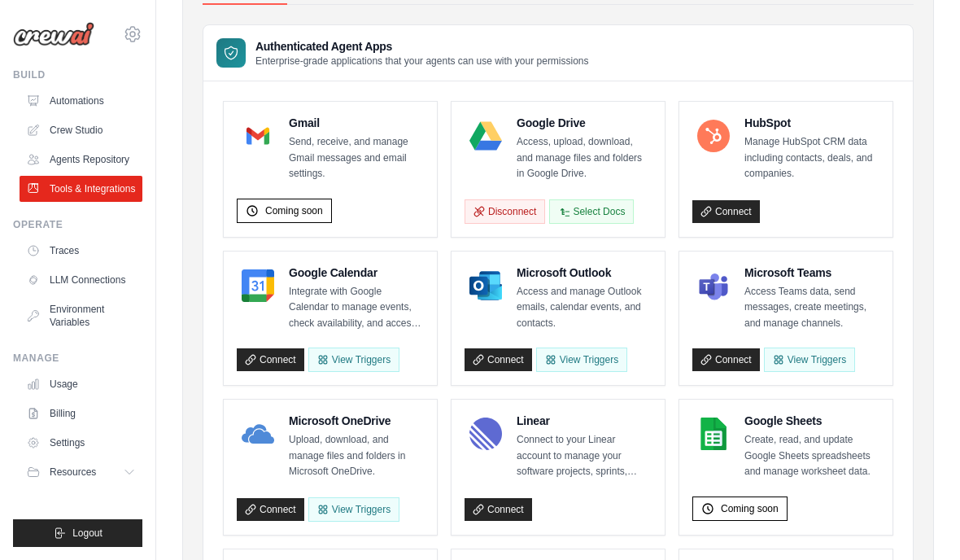
scroll to position [33, 0]
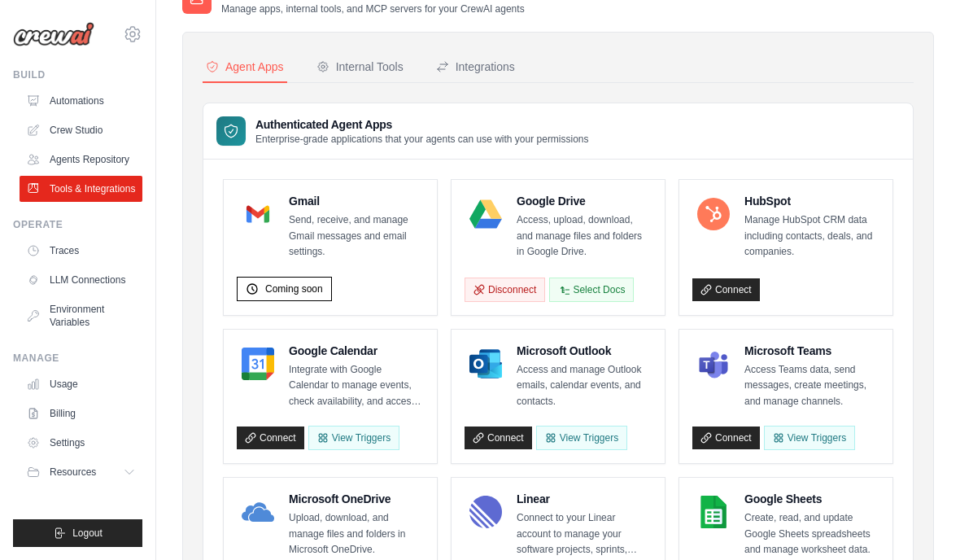
click at [477, 82] on button "Integrations" at bounding box center [475, 67] width 85 height 31
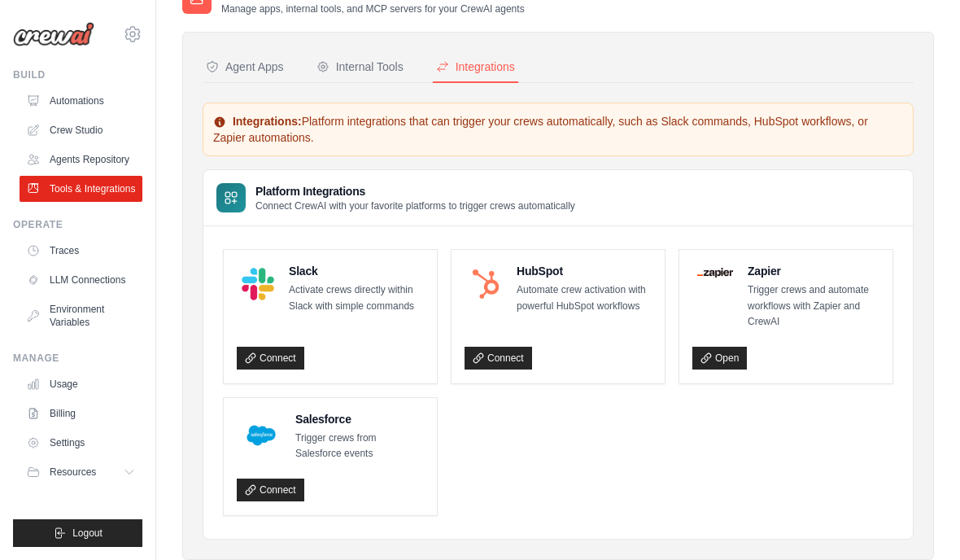
click at [482, 87] on div "Agent Apps Internal Tools Integrations Authenticated Agent Apps Enterprise-grad…" at bounding box center [558, 295] width 711 height 487
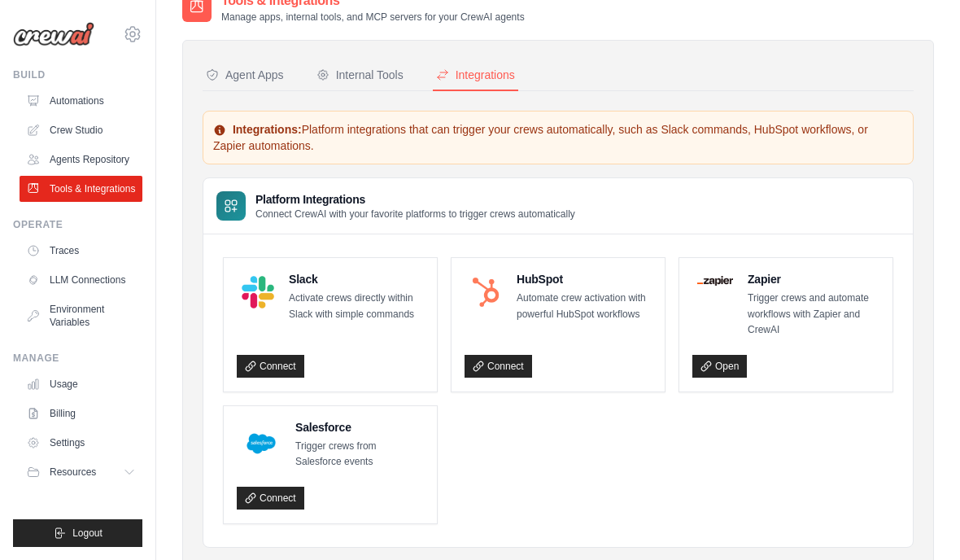
scroll to position [98, 0]
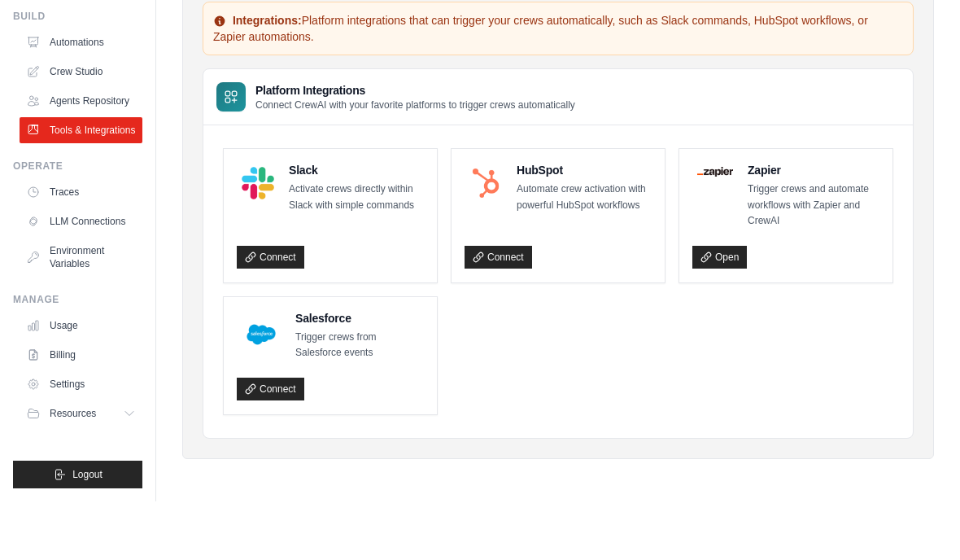
click at [728, 304] on link "Open" at bounding box center [720, 315] width 55 height 23
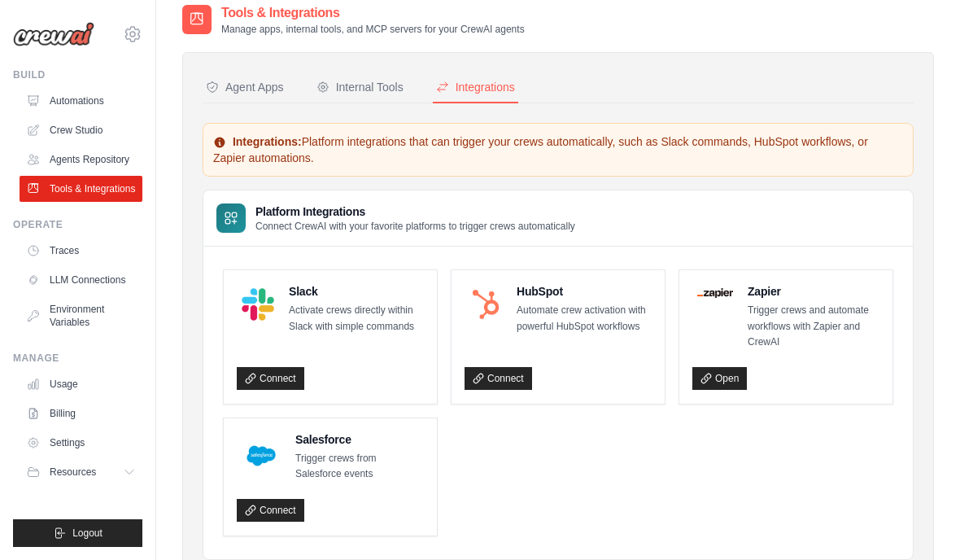
scroll to position [0, 0]
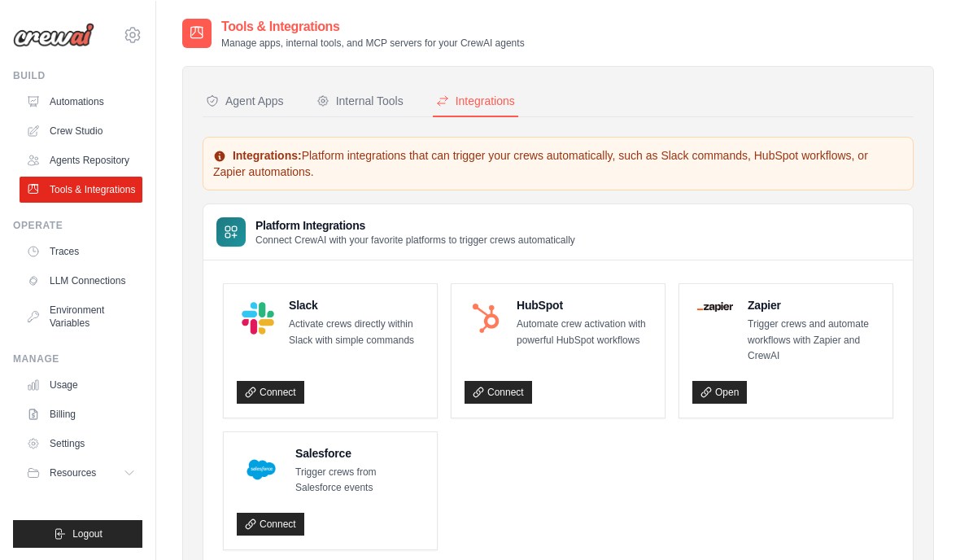
click at [383, 101] on div "Internal Tools" at bounding box center [360, 100] width 87 height 16
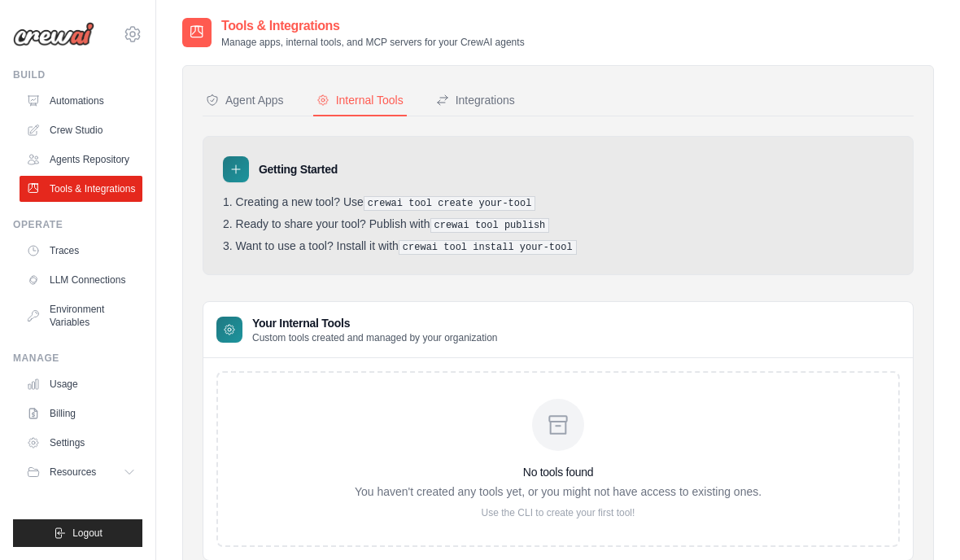
click at [249, 101] on div "Agent Apps" at bounding box center [245, 100] width 78 height 16
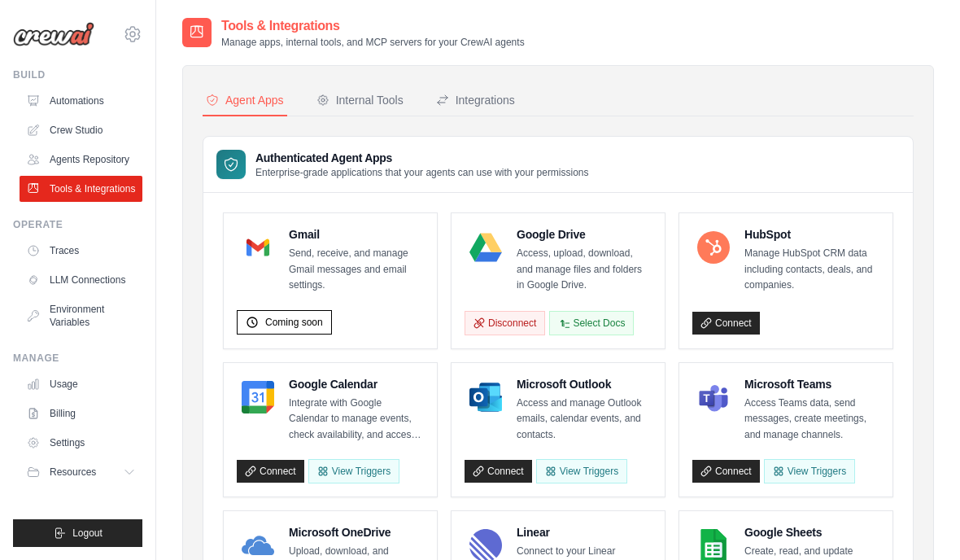
click at [248, 101] on div "Agent Apps" at bounding box center [245, 100] width 78 height 16
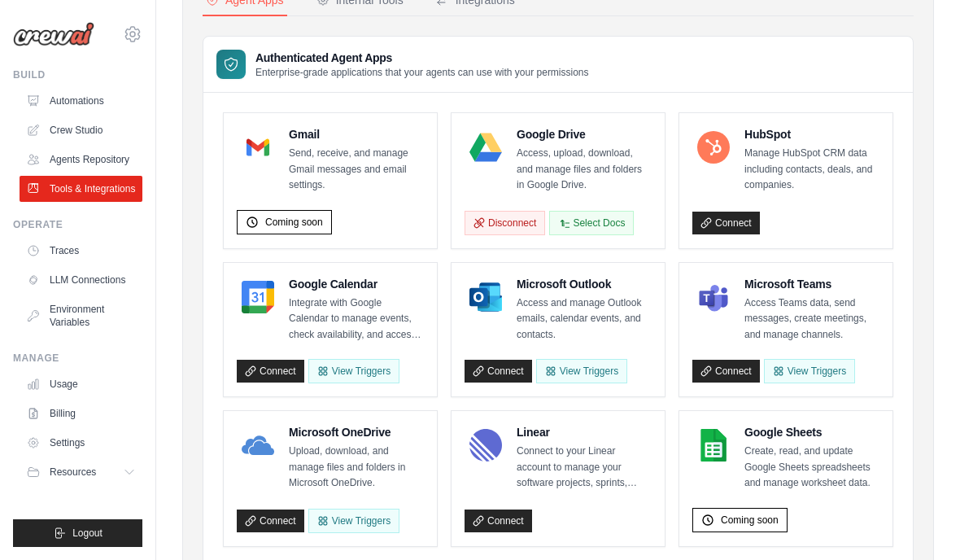
scroll to position [89, 0]
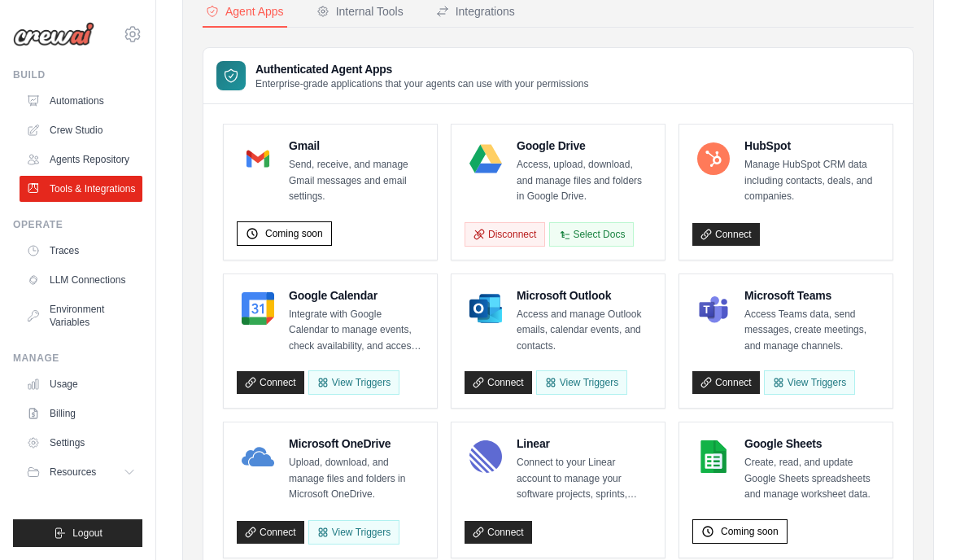
click at [88, 169] on link "Agents Repository" at bounding box center [81, 159] width 123 height 26
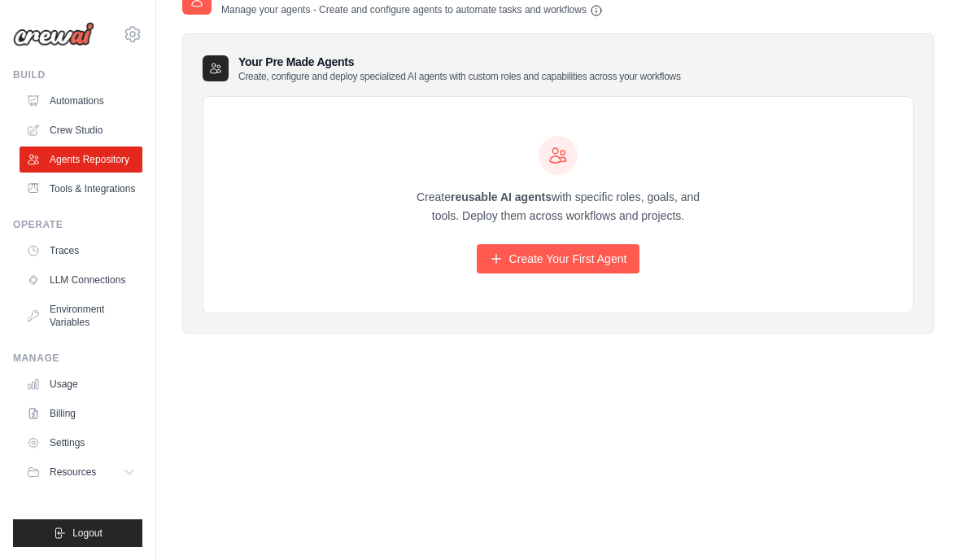
scroll to position [89, 0]
click at [68, 139] on link "Crew Studio" at bounding box center [81, 130] width 123 height 26
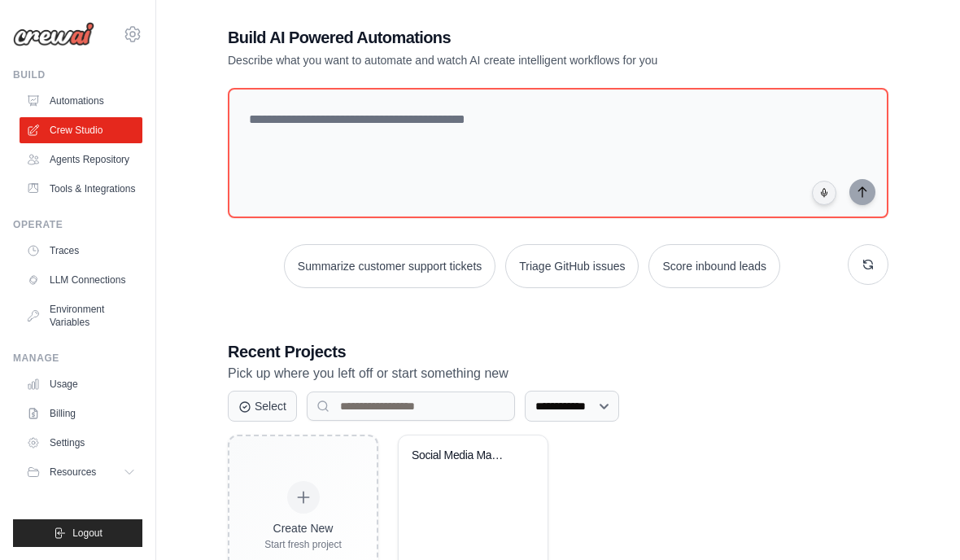
scroll to position [98, 0]
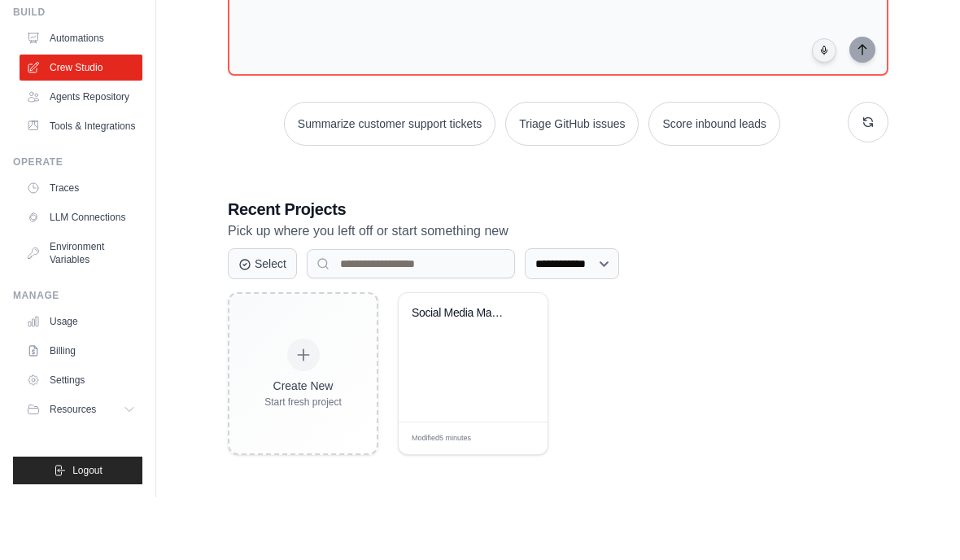
click at [528, 390] on button at bounding box center [526, 398] width 18 height 16
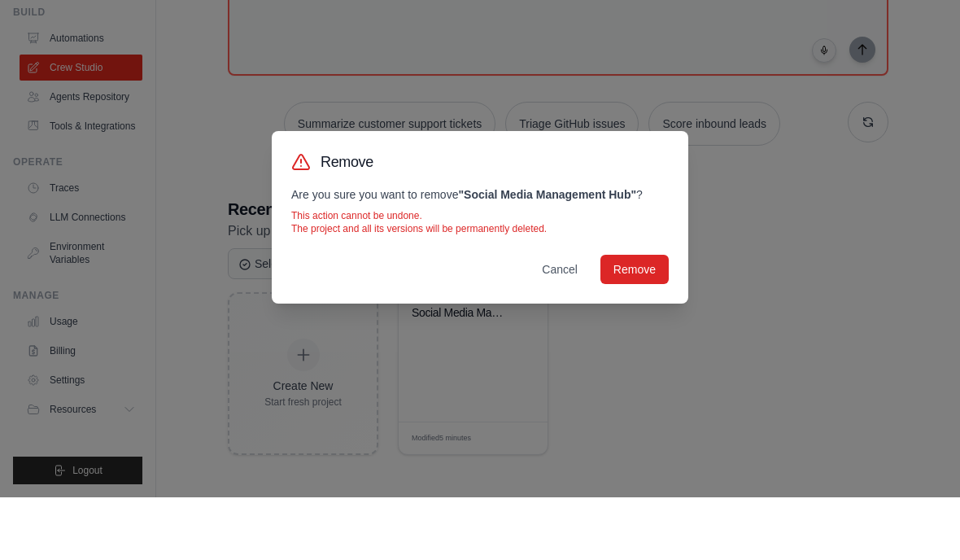
click at [652, 317] on button "Remove" at bounding box center [635, 331] width 68 height 29
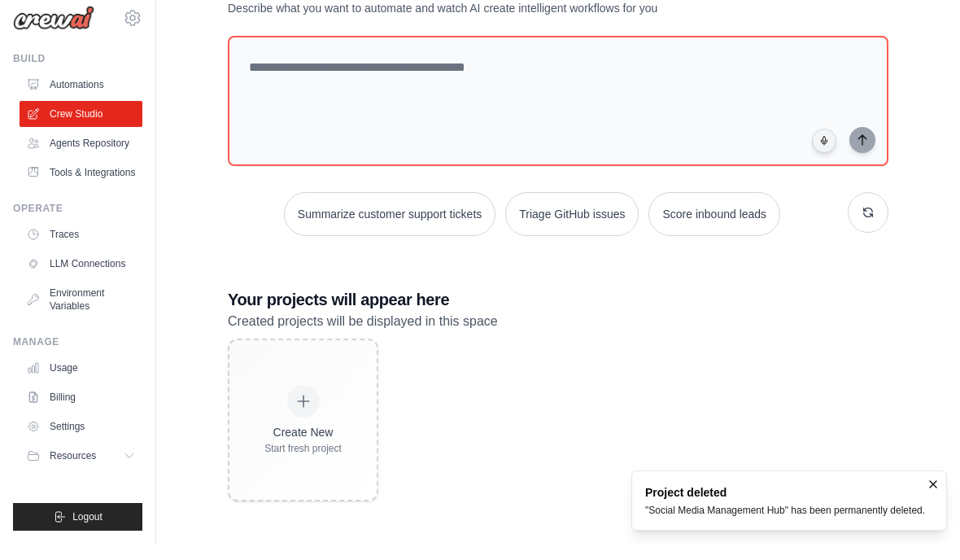
scroll to position [0, 0]
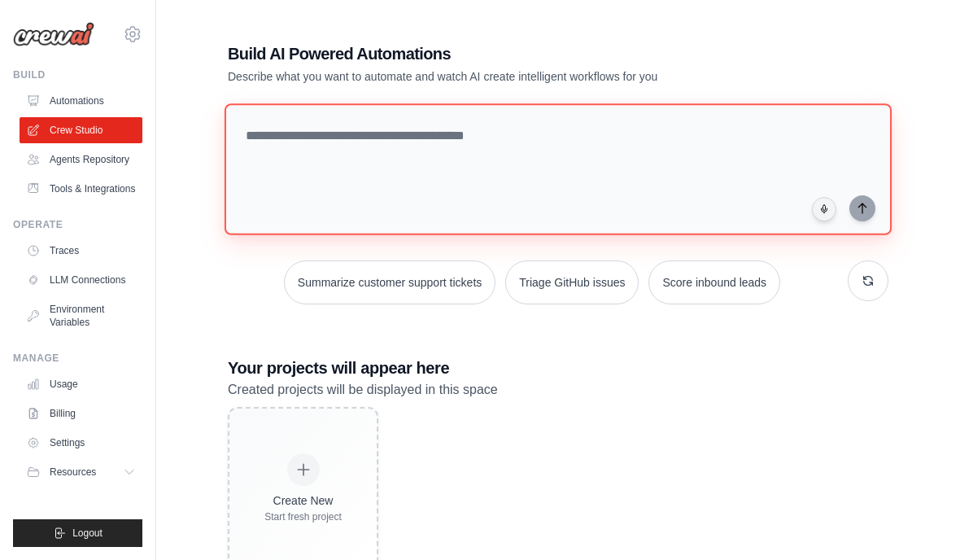
click at [588, 183] on textarea at bounding box center [558, 169] width 667 height 132
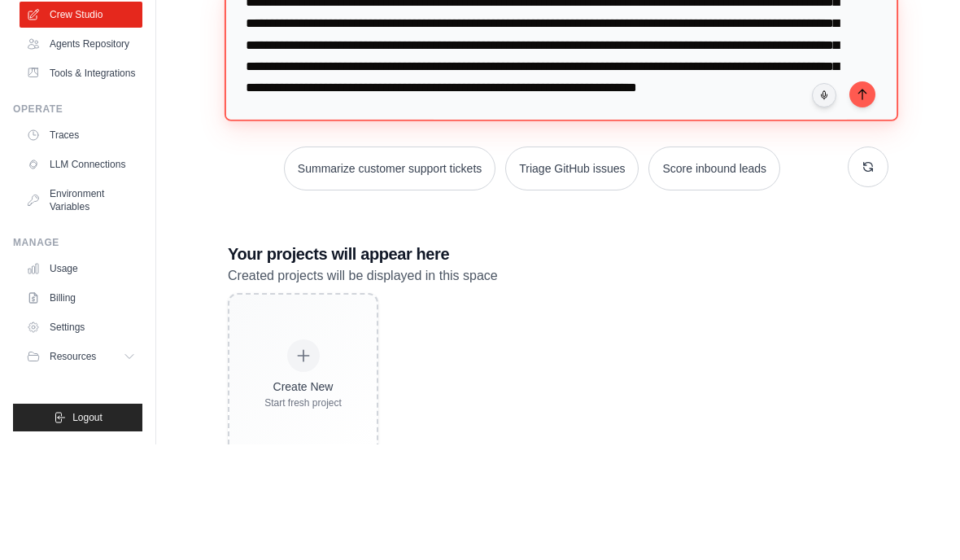
scroll to position [81, 0]
type textarea "**********"
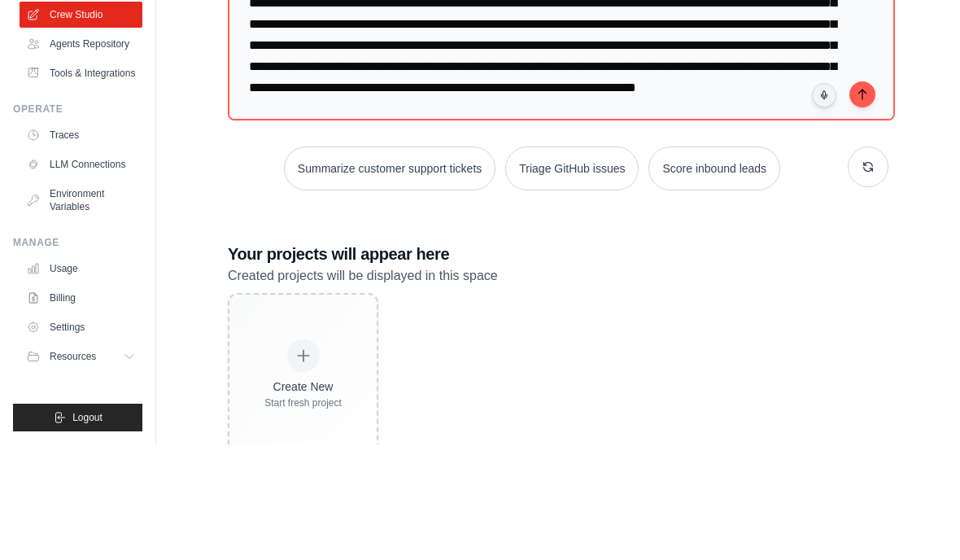
click at [859, 197] on button "submit" at bounding box center [863, 210] width 26 height 26
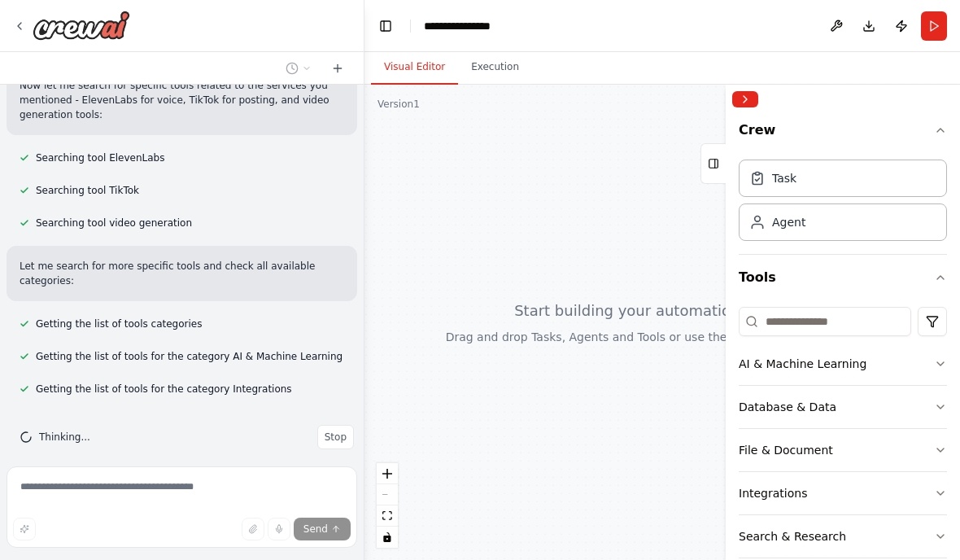
scroll to position [7, 0]
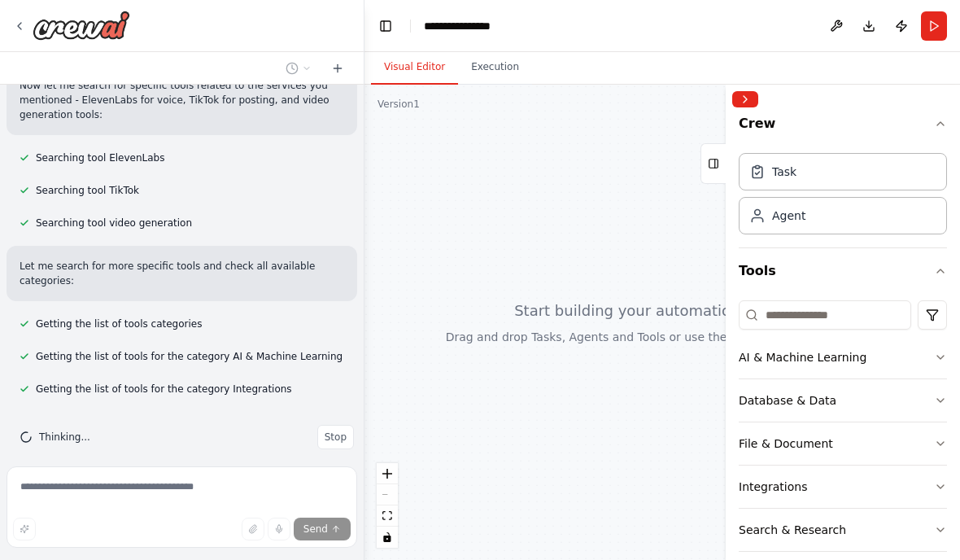
click at [758, 94] on button "Collapse right sidebar" at bounding box center [745, 99] width 26 height 16
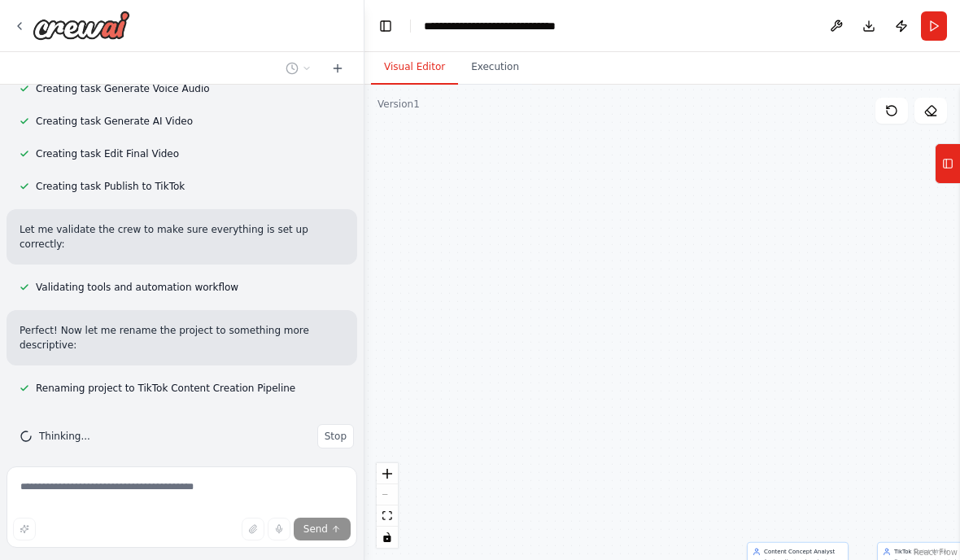
scroll to position [1489, 0]
click at [501, 76] on button "Execution" at bounding box center [495, 67] width 74 height 34
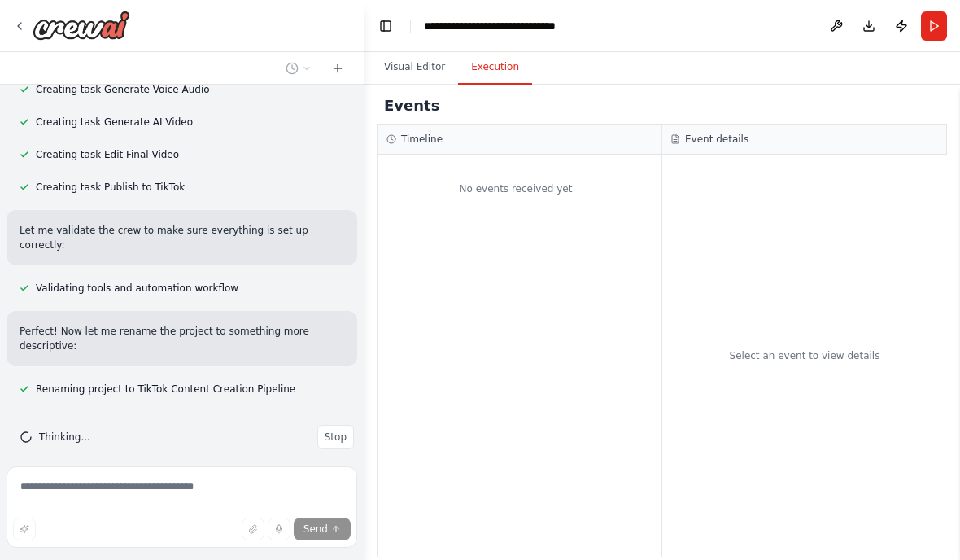
click at [412, 71] on button "Visual Editor" at bounding box center [414, 67] width 87 height 34
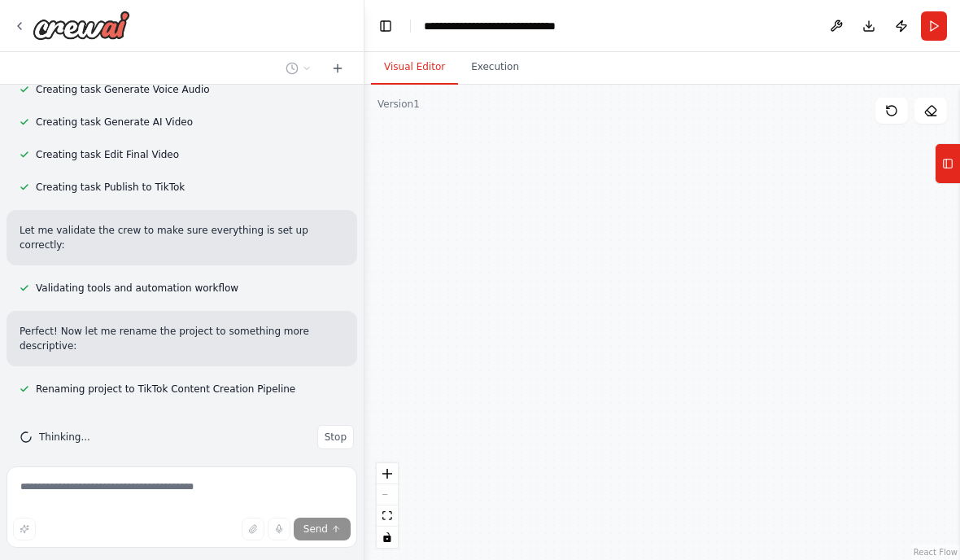
click at [396, 27] on button "Toggle Left Sidebar" at bounding box center [385, 26] width 23 height 23
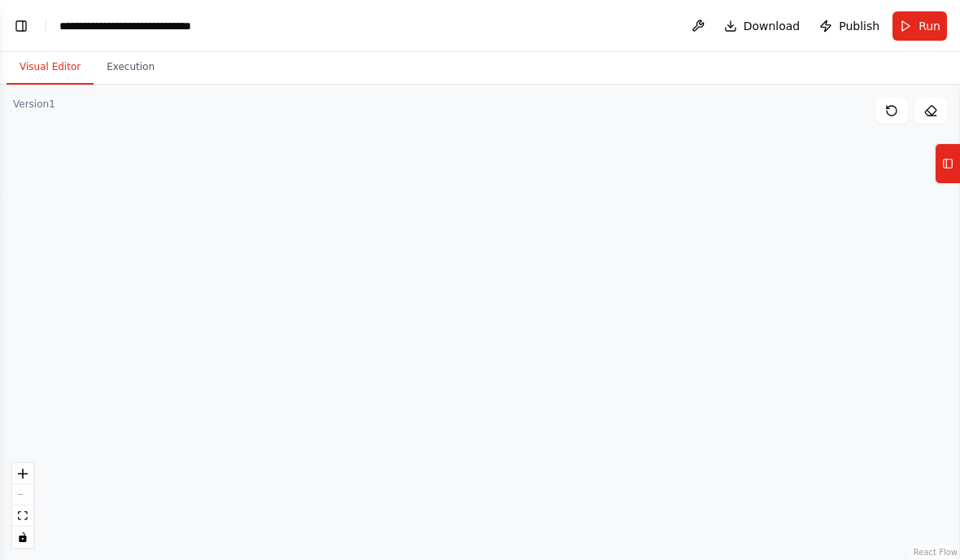
click at [20, 20] on button "Toggle Left Sidebar" at bounding box center [21, 26] width 23 height 23
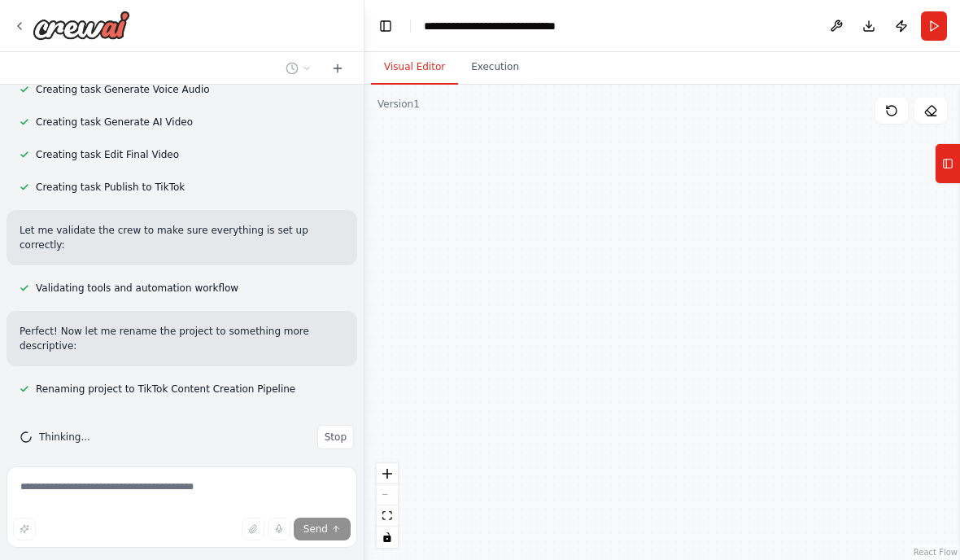
scroll to position [65, 0]
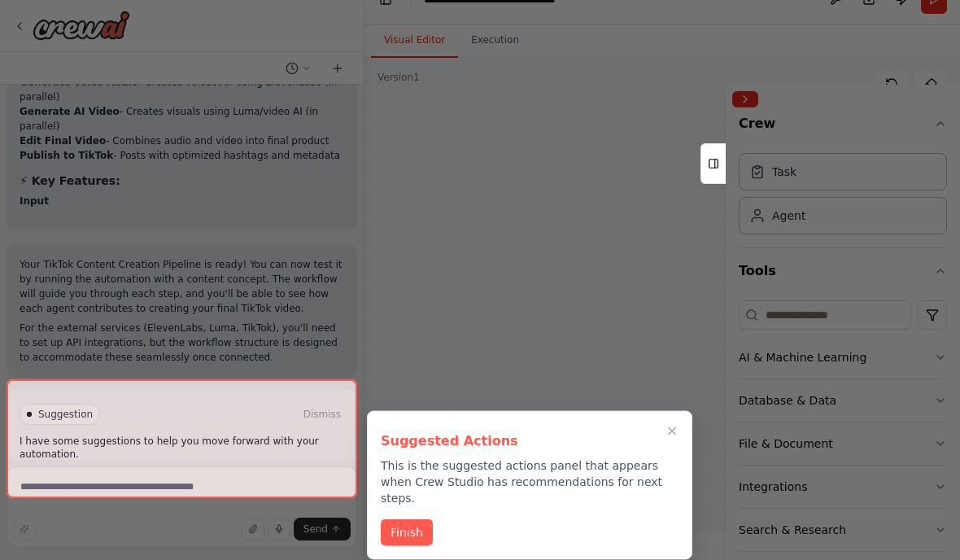
click at [414, 447] on div "Suggested Actions This is the suggested actions panel that appears when Crew St…" at bounding box center [530, 485] width 326 height 149
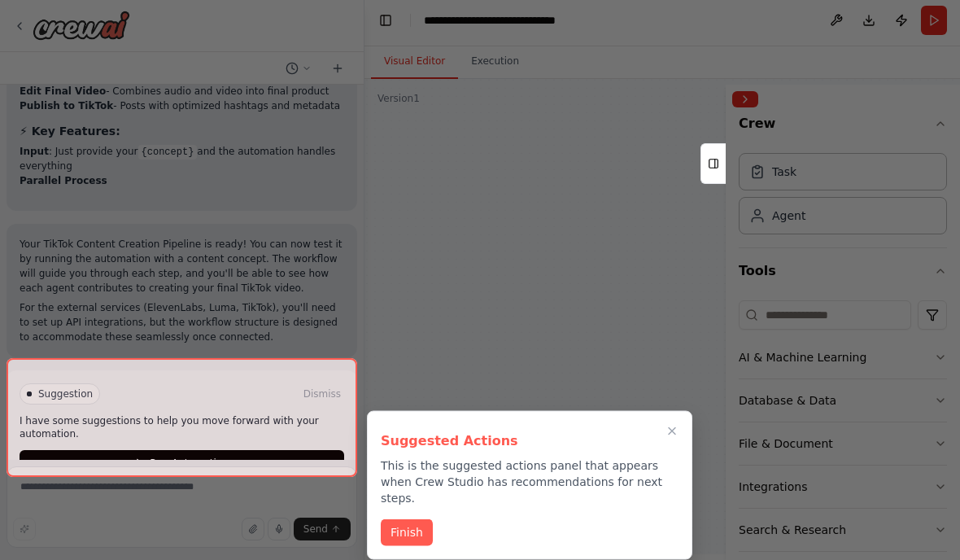
click at [407, 519] on button "Finish" at bounding box center [407, 532] width 52 height 27
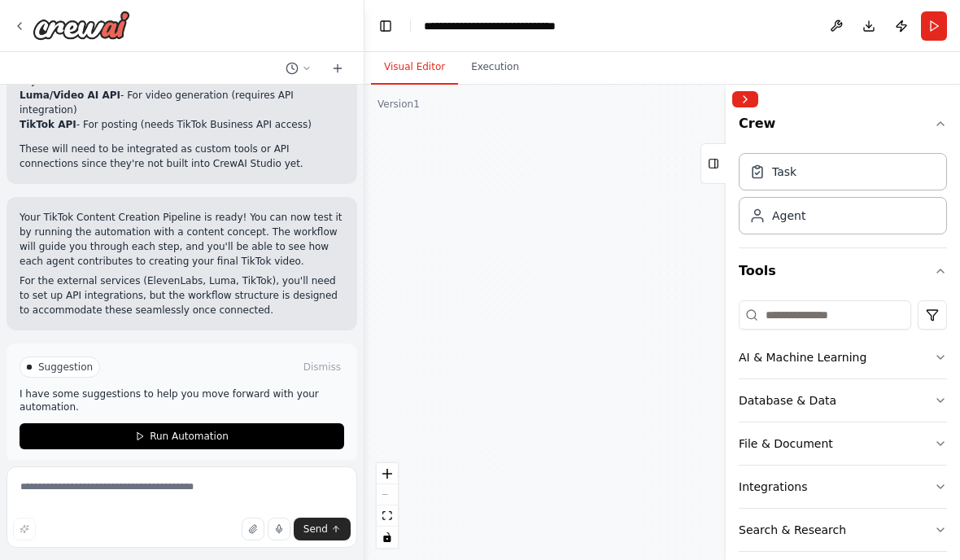
click at [260, 424] on button "Run Automation" at bounding box center [182, 436] width 325 height 26
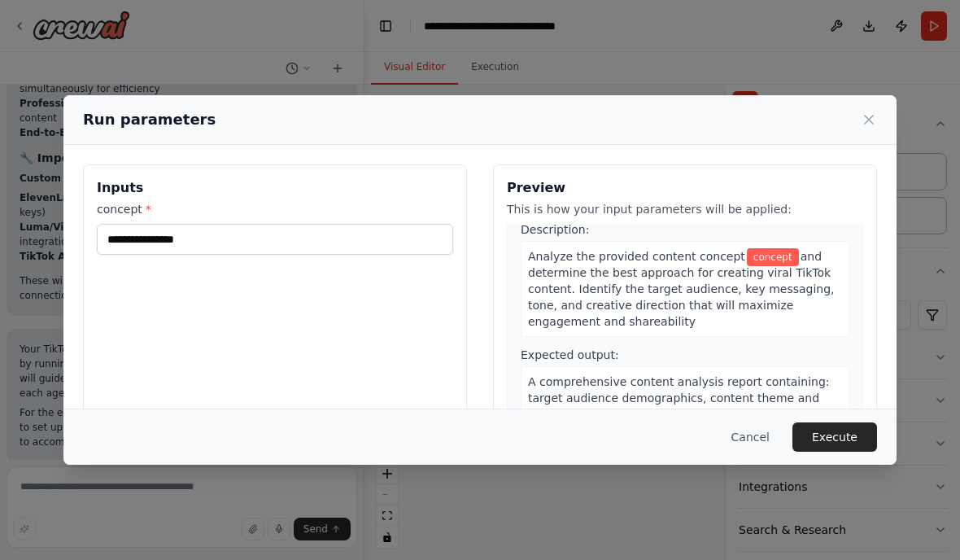
scroll to position [46, 0]
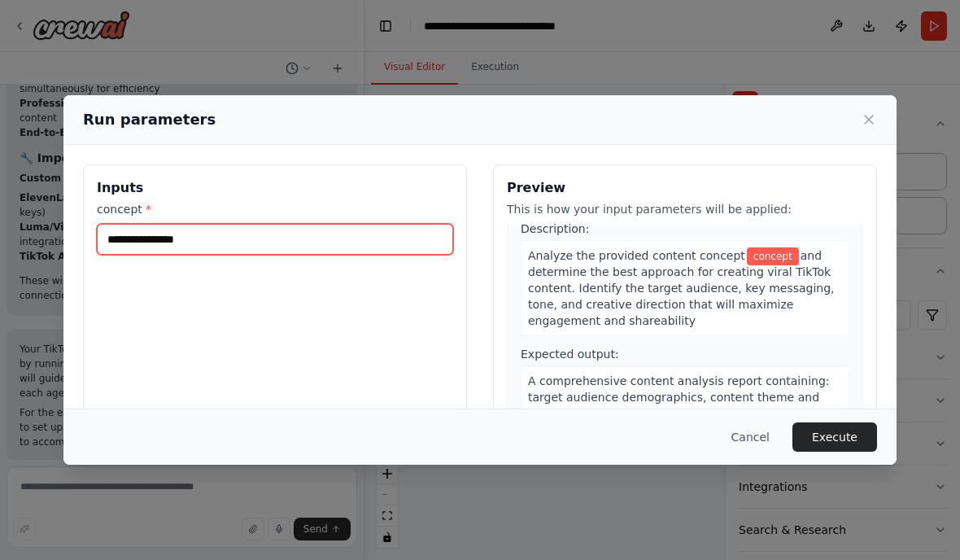
click at [391, 224] on input "concept *" at bounding box center [275, 239] width 356 height 31
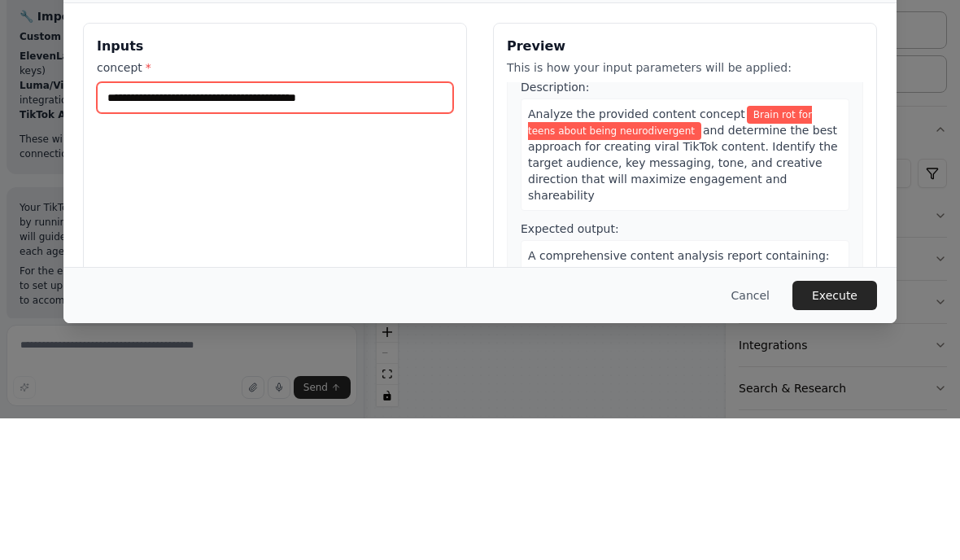
type input "**********"
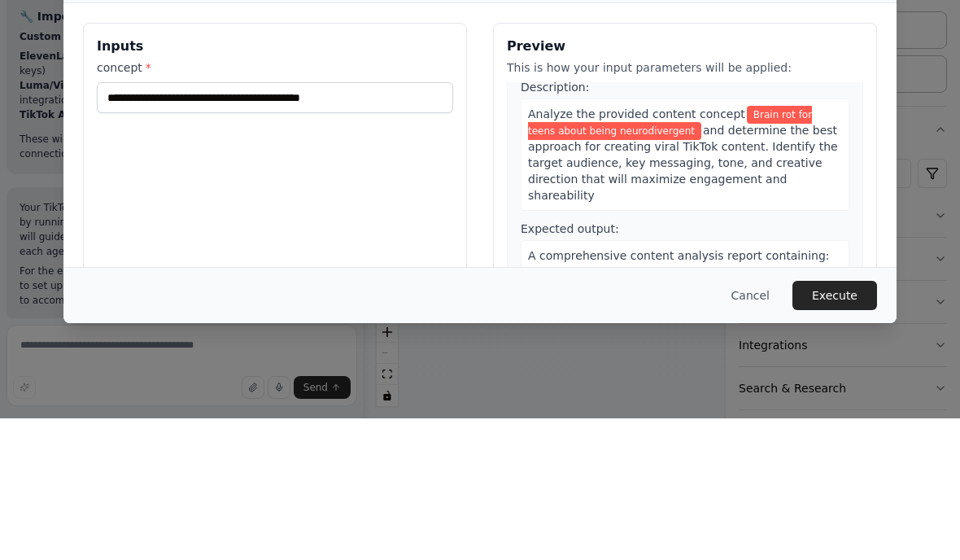
click at [845, 422] on button "Execute" at bounding box center [835, 436] width 85 height 29
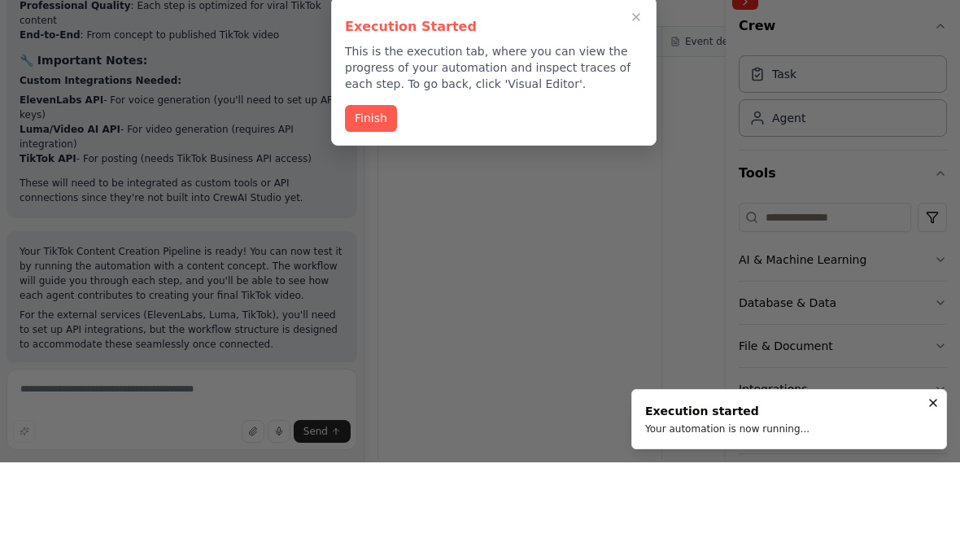
scroll to position [0, 0]
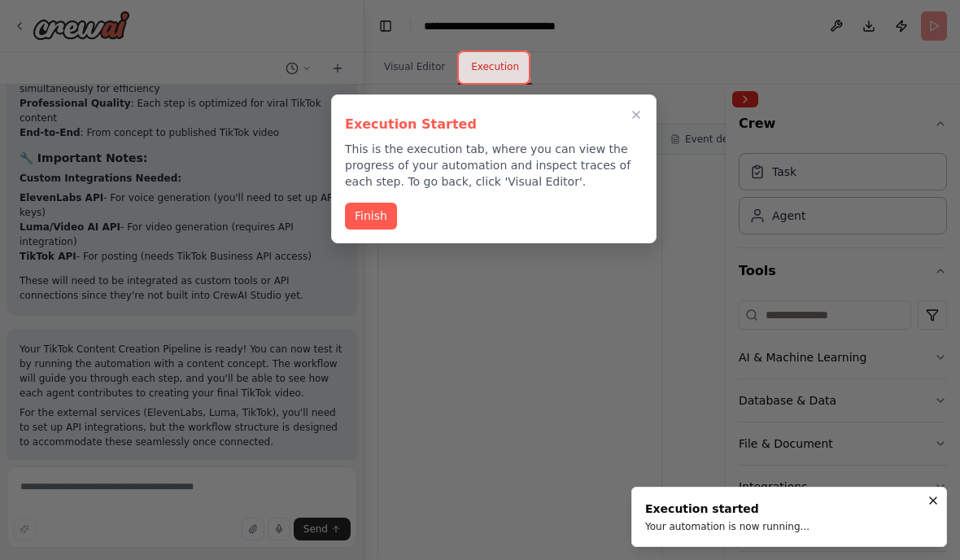
click at [377, 220] on button "Finish" at bounding box center [371, 216] width 52 height 27
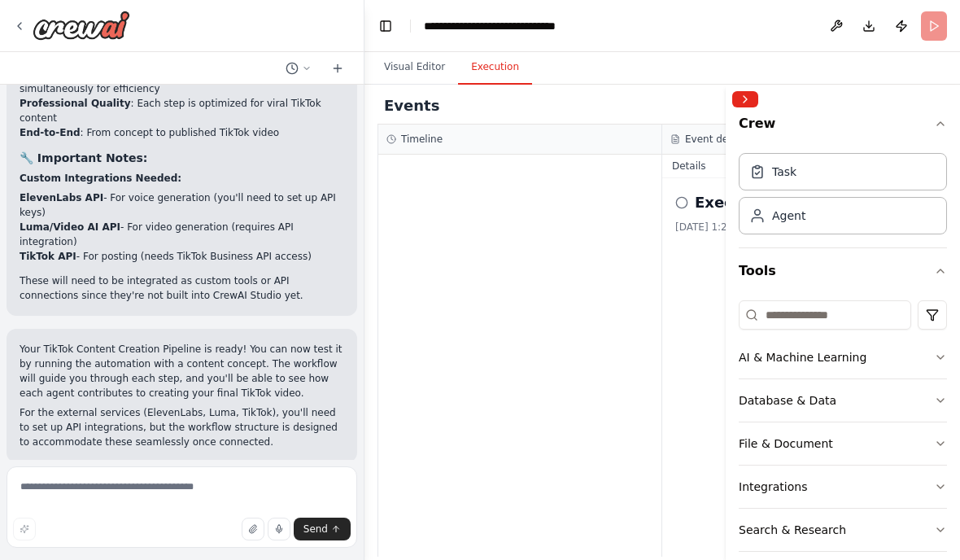
click at [645, 330] on div at bounding box center [519, 356] width 283 height 402
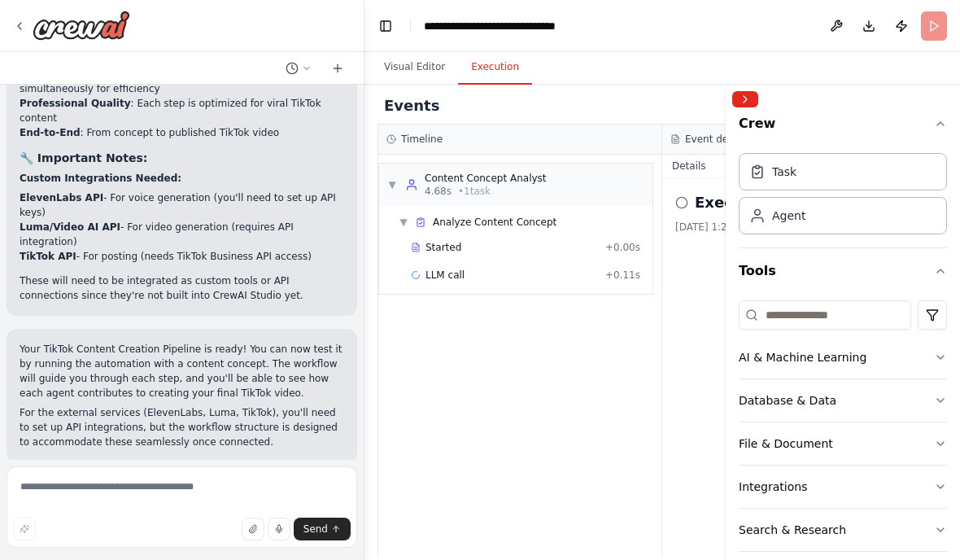
click at [757, 92] on button "Collapse right sidebar" at bounding box center [745, 99] width 26 height 16
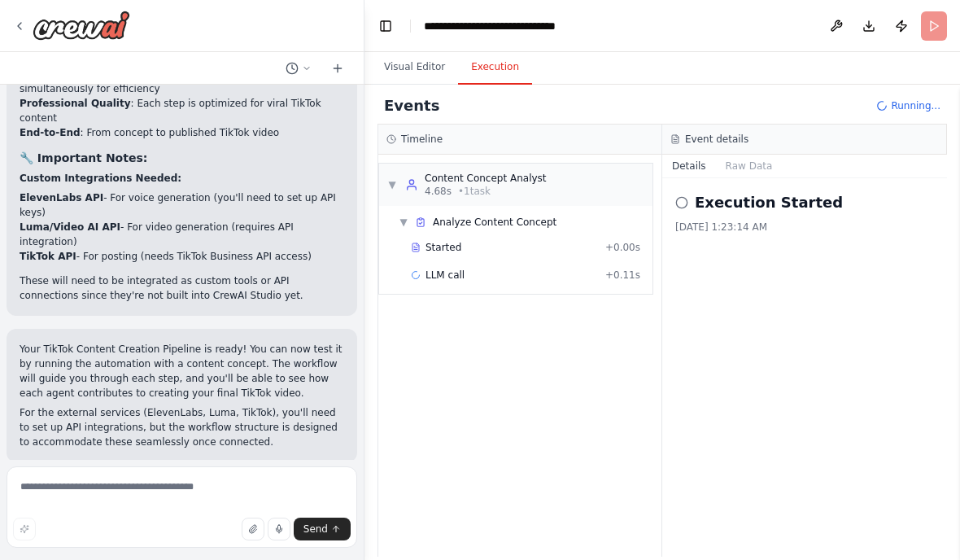
click at [419, 66] on button "Visual Editor" at bounding box center [414, 67] width 87 height 34
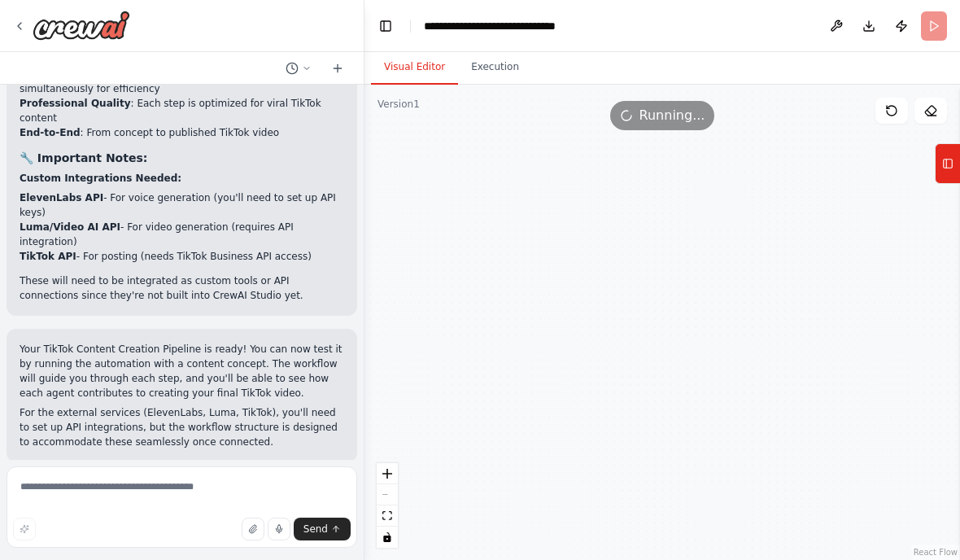
click at [418, 346] on div ".deletable-edge-delete-btn { width: 20px; height: 20px; border: 0px solid #ffff…" at bounding box center [663, 322] width 596 height 475
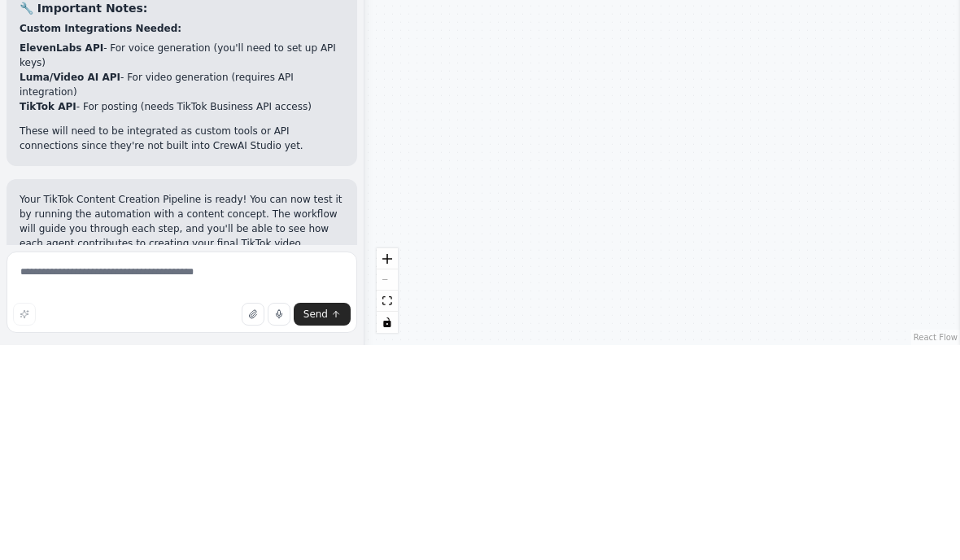
click at [404, 367] on div ".deletable-edge-delete-btn { width: 20px; height: 20px; border: 0px solid #ffff…" at bounding box center [663, 322] width 596 height 475
click at [388, 511] on icon "fit view" at bounding box center [388, 515] width 10 height 9
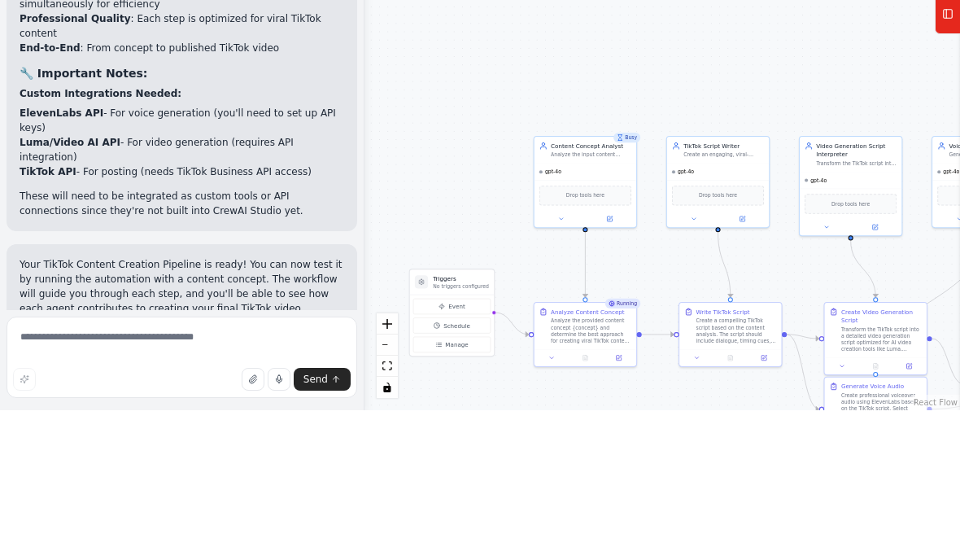
click at [589, 375] on div ".deletable-edge-delete-btn { width: 20px; height: 20px; border: 0px solid #ffff…" at bounding box center [663, 322] width 596 height 475
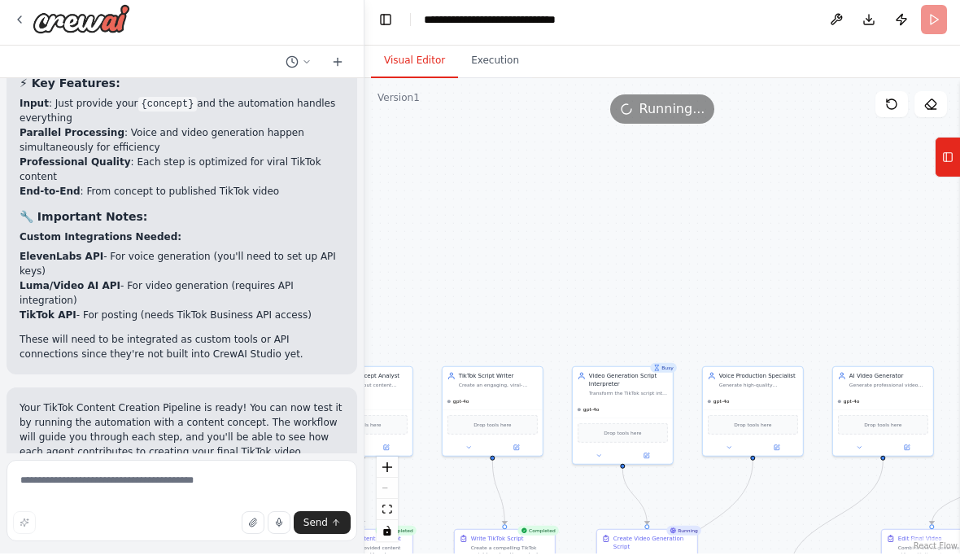
scroll to position [0, 0]
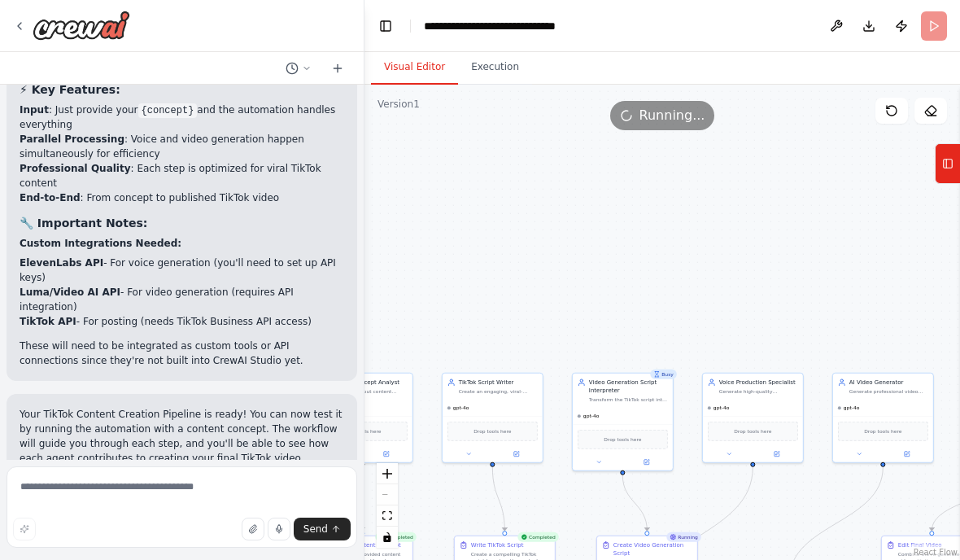
click at [503, 61] on button "Execution" at bounding box center [495, 67] width 74 height 34
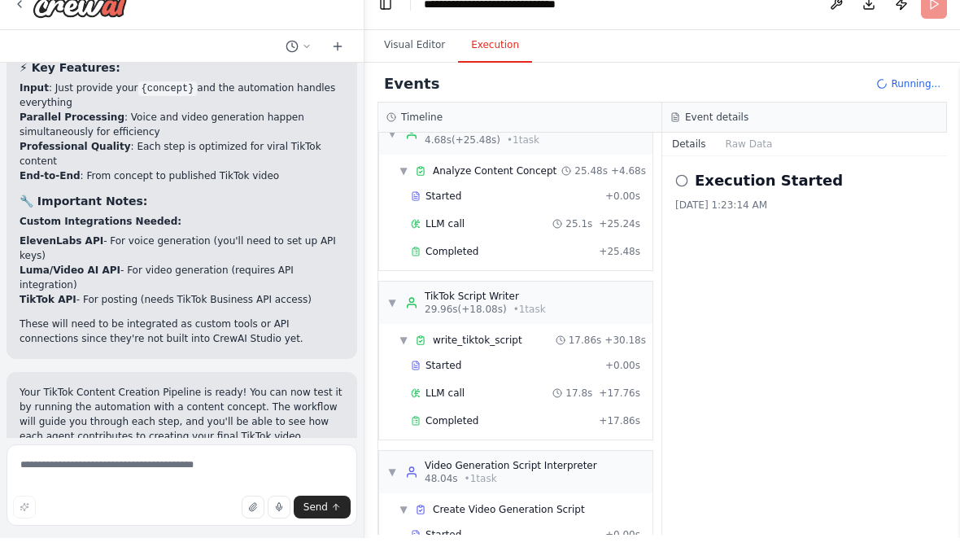
scroll to position [29, 0]
click at [743, 155] on button "Raw Data" at bounding box center [749, 166] width 67 height 23
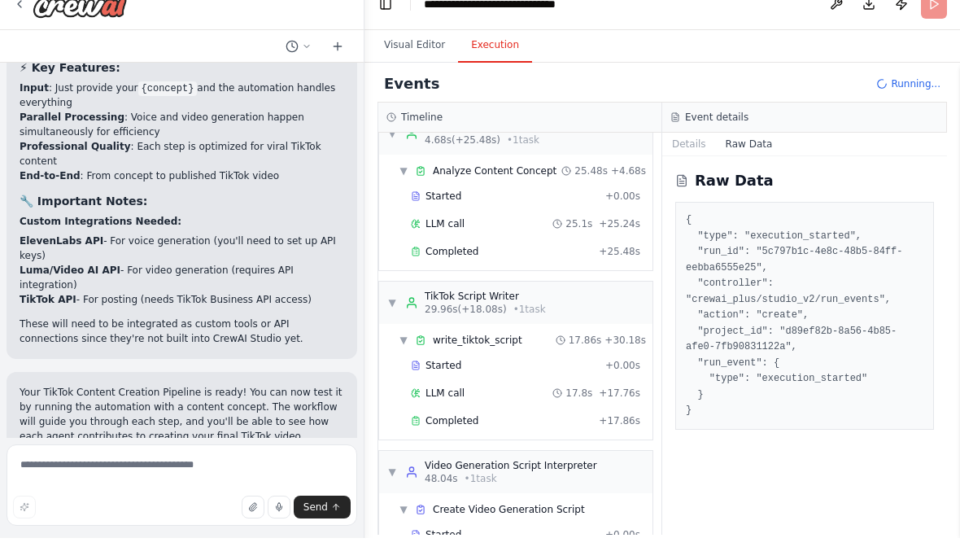
click at [680, 155] on button "Details" at bounding box center [689, 166] width 54 height 23
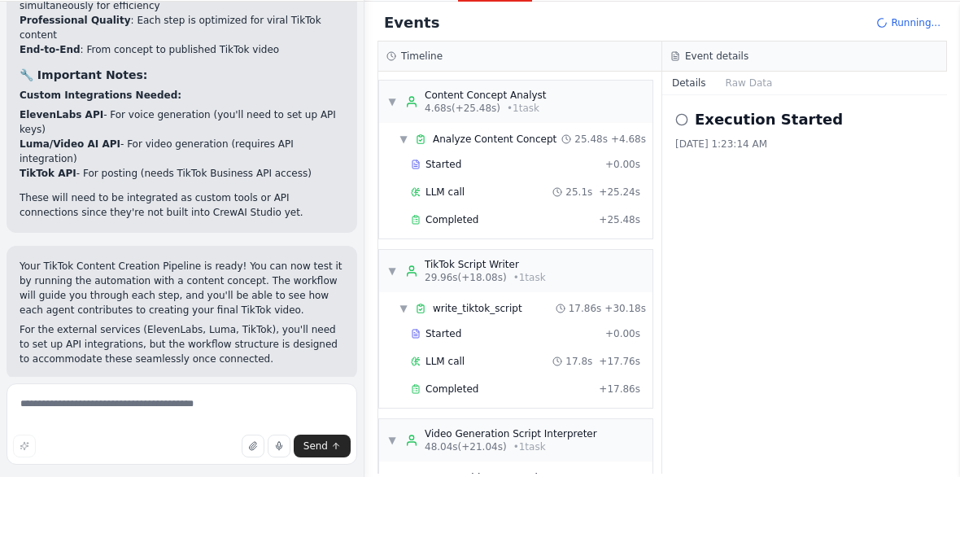
scroll to position [0, 0]
click at [760, 155] on button "Raw Data" at bounding box center [749, 166] width 67 height 23
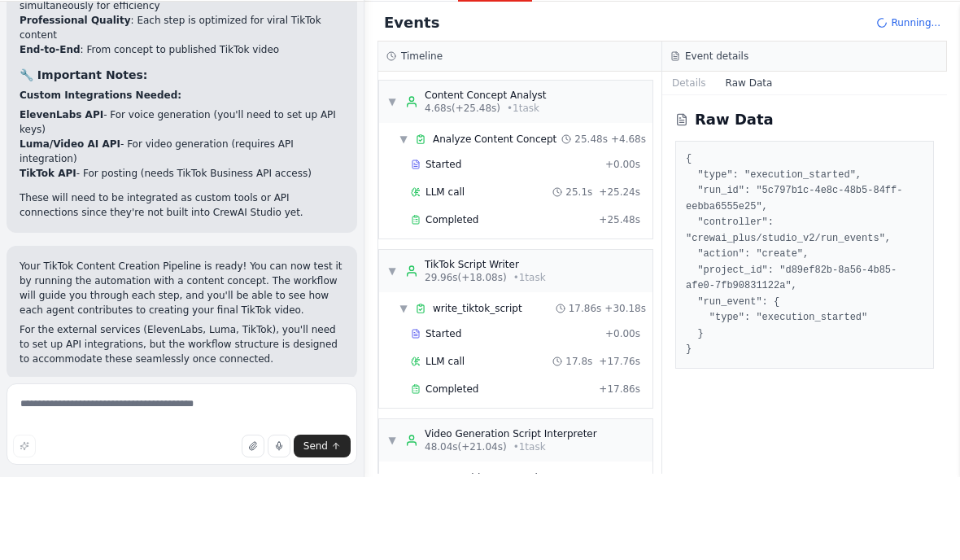
click at [677, 155] on button "Details" at bounding box center [689, 166] width 54 height 23
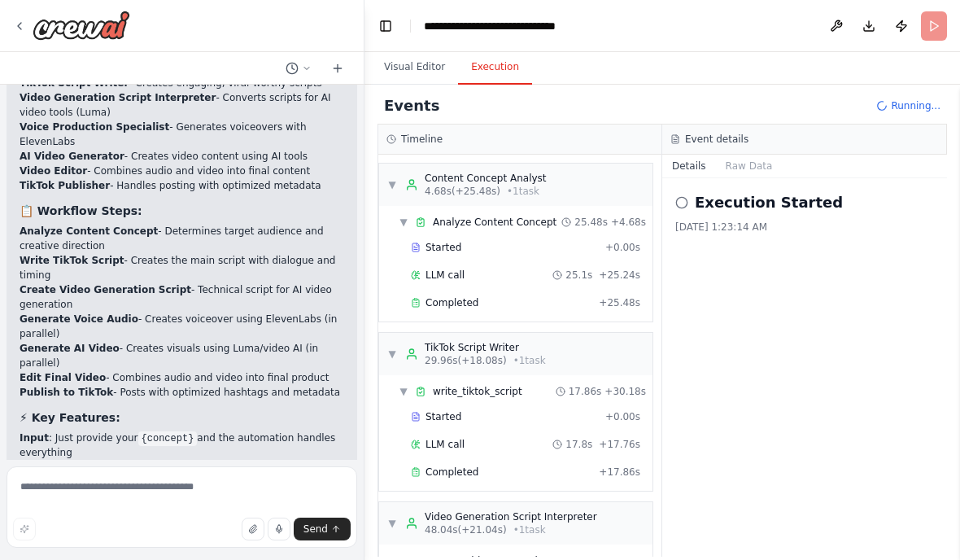
scroll to position [1977, 0]
click at [421, 74] on button "Visual Editor" at bounding box center [414, 67] width 87 height 34
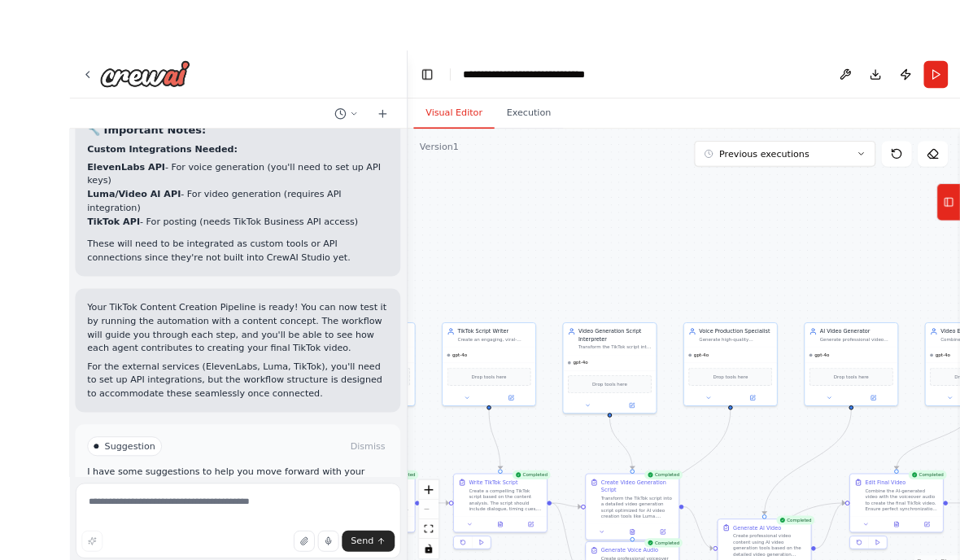
scroll to position [2437, 0]
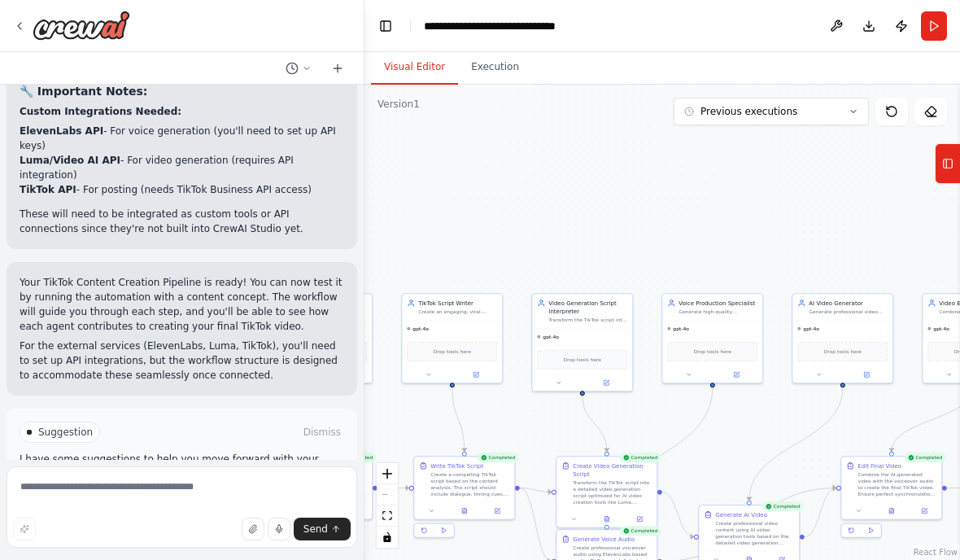
click at [509, 82] on button "Execution" at bounding box center [495, 67] width 74 height 34
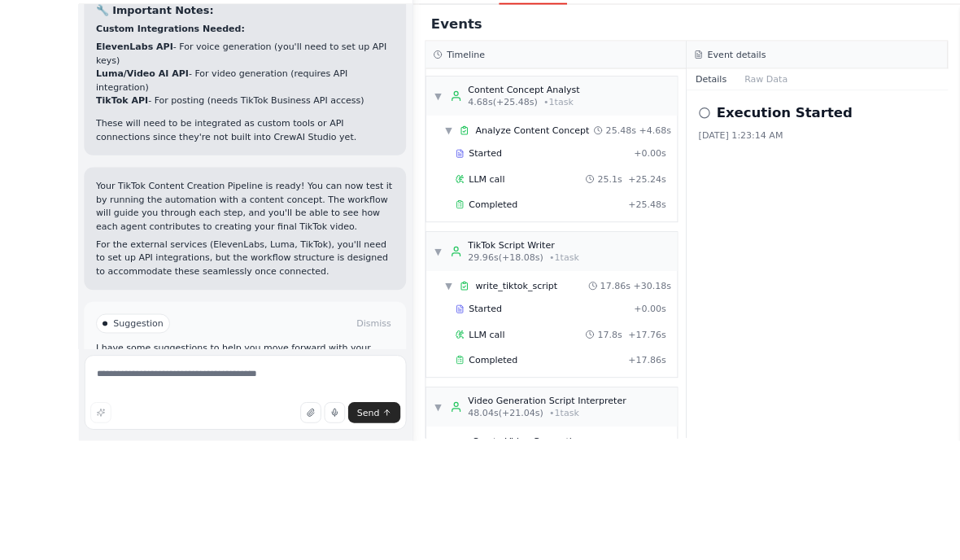
scroll to position [65, 0]
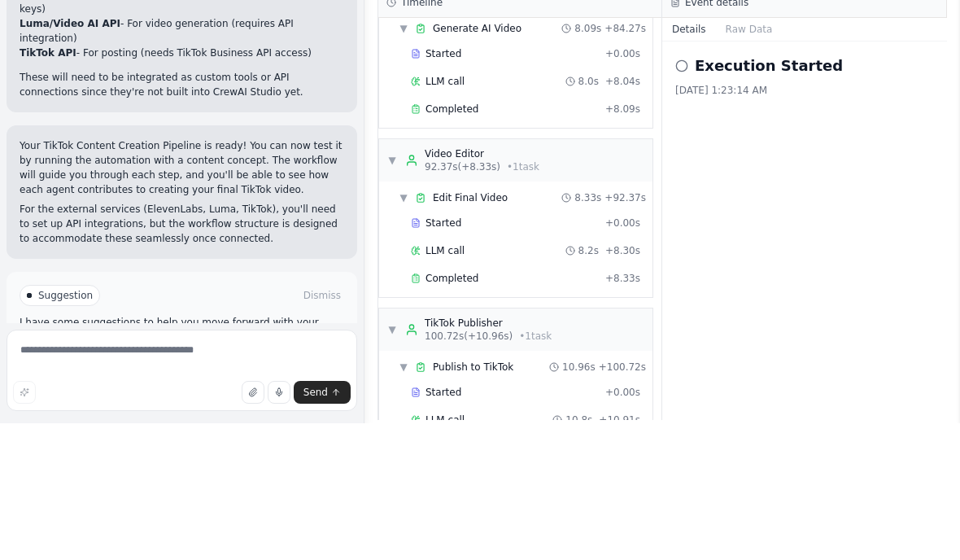
click at [618, 445] on div "▼ TikTok Publisher 100.72s (+10.96s) • 1 task" at bounding box center [515, 466] width 273 height 42
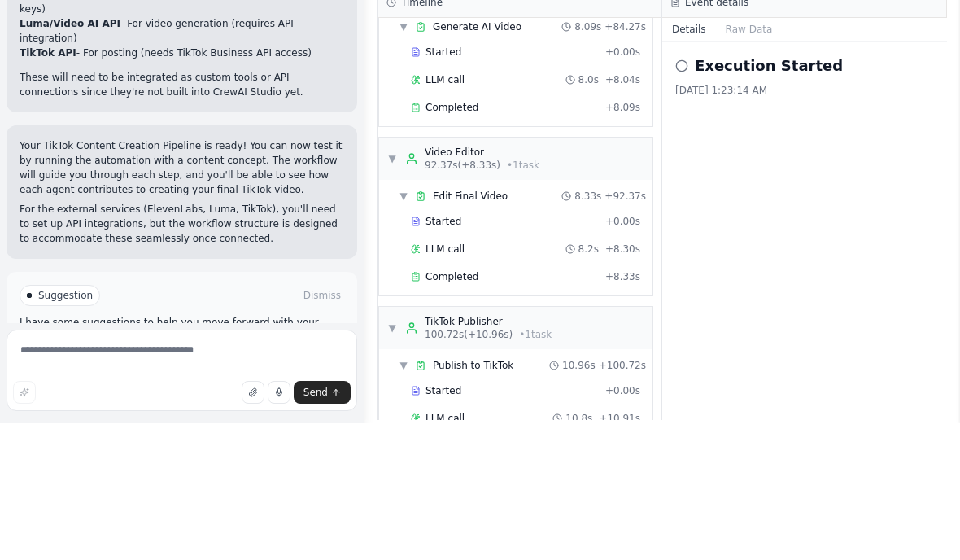
scroll to position [747, 0]
click at [553, 544] on div "LLM call 10.8s + 10.91s" at bounding box center [525, 556] width 241 height 24
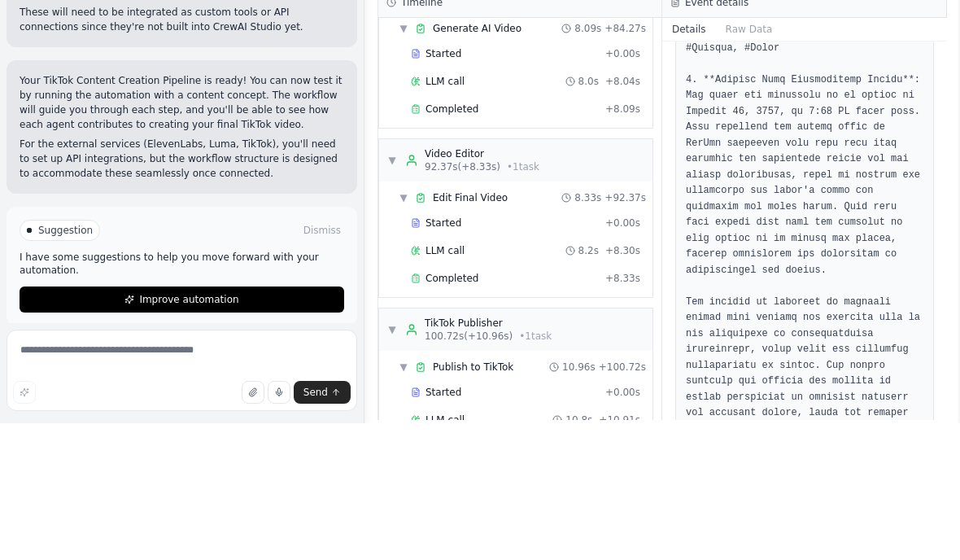
click at [288, 423] on button "Improve automation" at bounding box center [182, 436] width 325 height 26
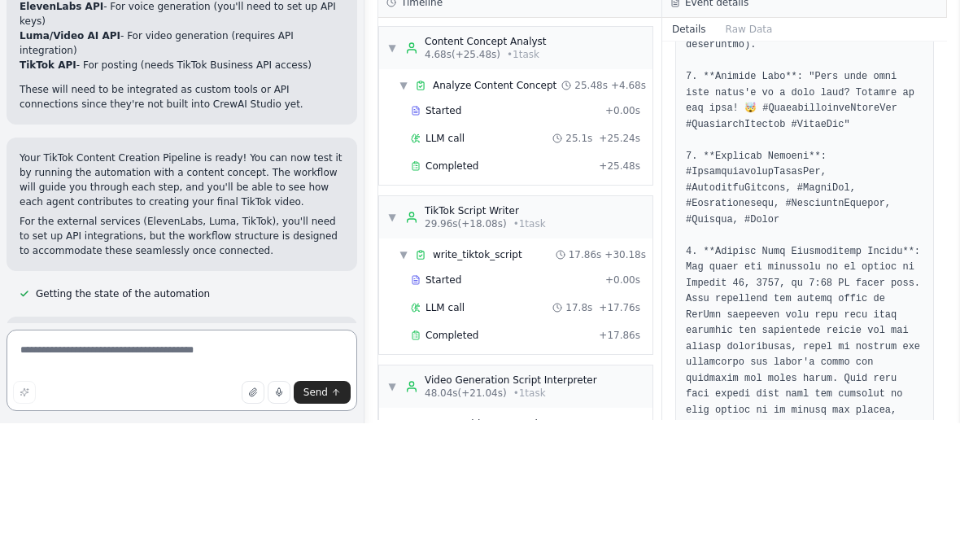
scroll to position [0, 0]
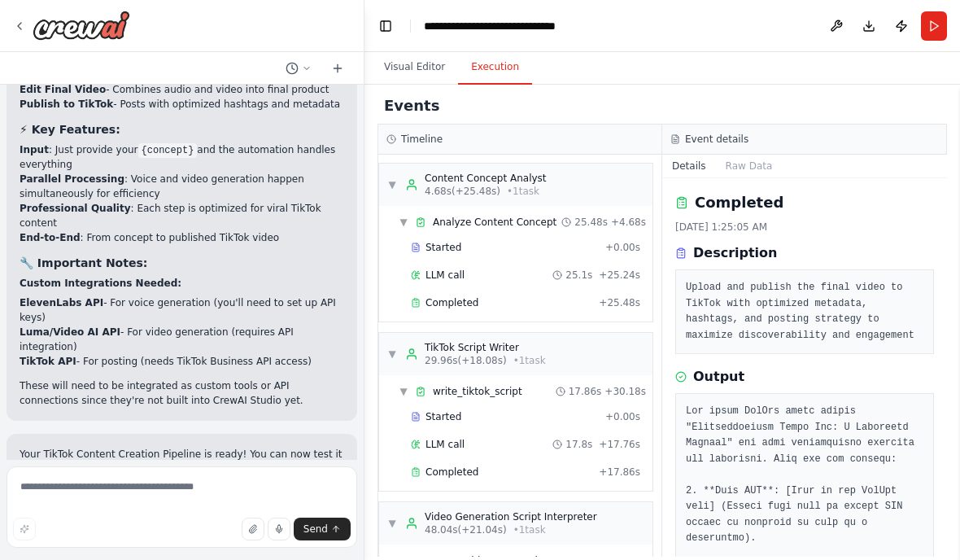
click at [339, 63] on icon at bounding box center [337, 68] width 13 height 13
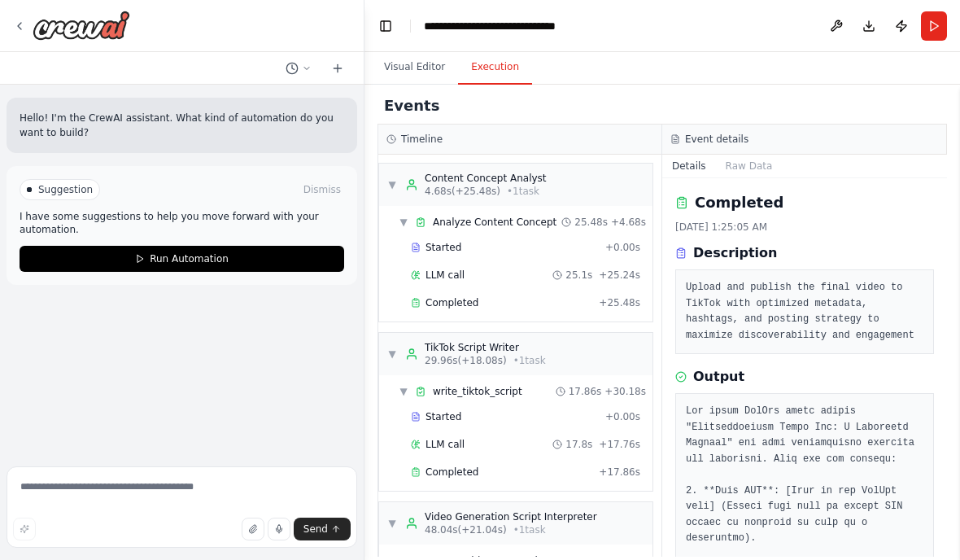
click at [293, 69] on icon at bounding box center [292, 68] width 13 height 13
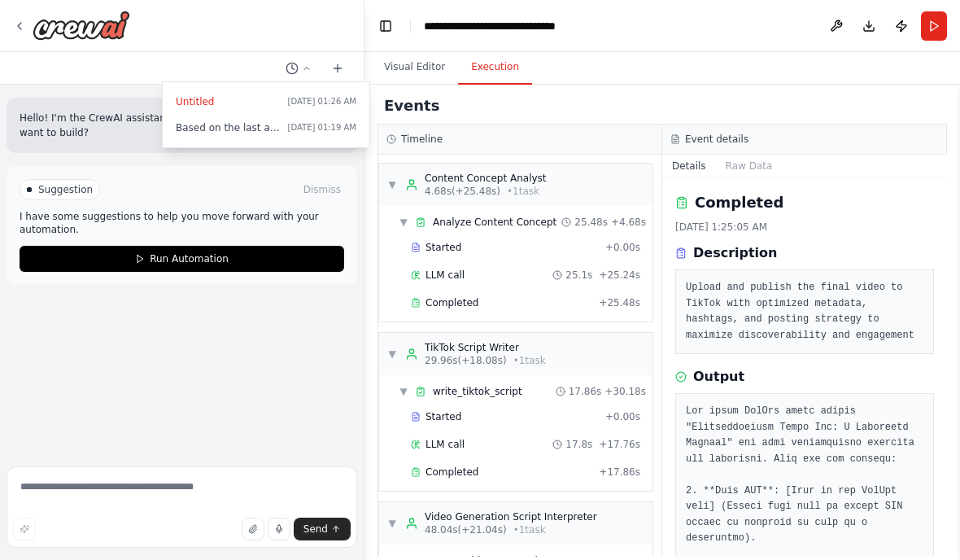
click at [304, 128] on span "Today 01:19 AM" at bounding box center [322, 127] width 68 height 13
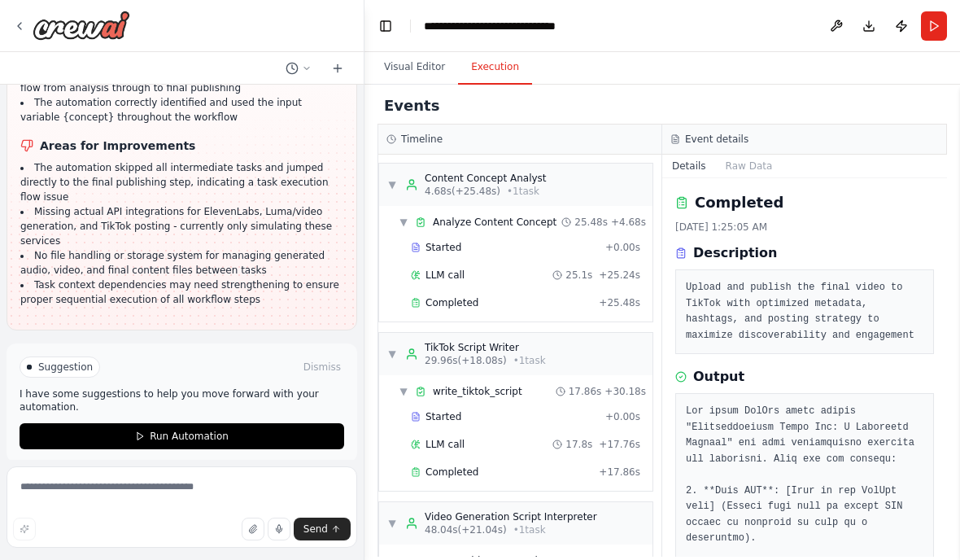
click at [837, 28] on button at bounding box center [837, 25] width 26 height 29
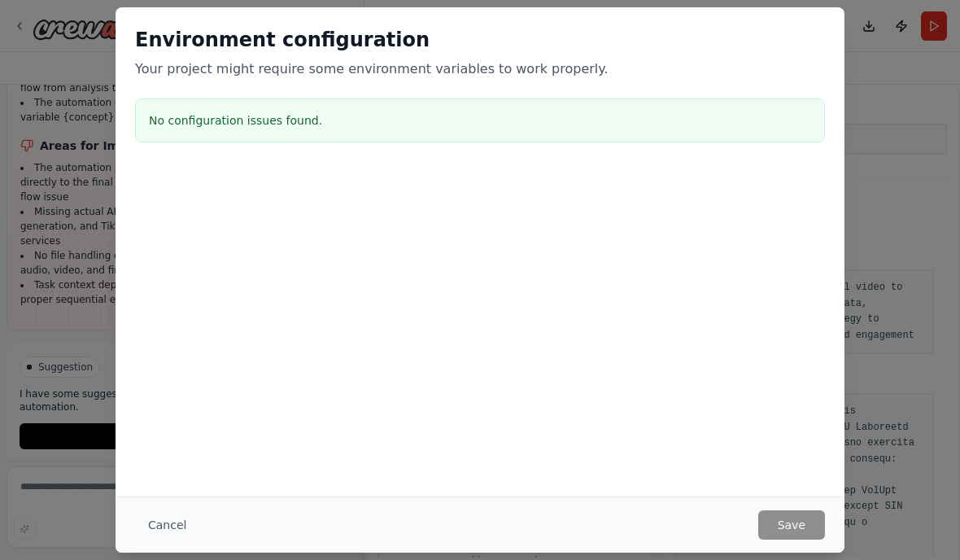
click at [904, 222] on div "Environment configuration Your project might require some environment variables…" at bounding box center [480, 280] width 960 height 560
click at [885, 225] on div "Environment configuration Your project might require some environment variables…" at bounding box center [480, 280] width 960 height 560
click at [884, 225] on div "Environment configuration Your project might require some environment variables…" at bounding box center [480, 280] width 960 height 560
click at [157, 517] on button "Cancel" at bounding box center [167, 524] width 64 height 29
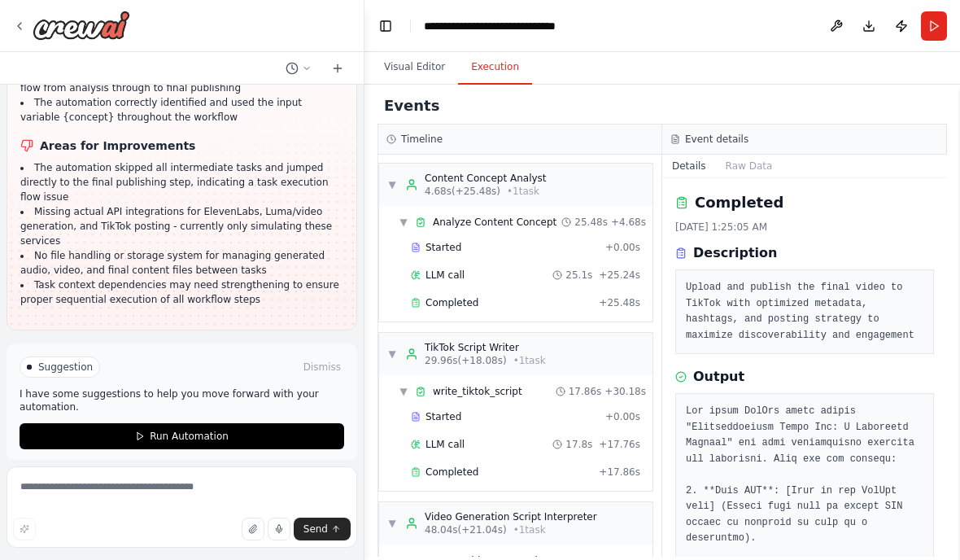
click at [397, 81] on button "Visual Editor" at bounding box center [414, 67] width 87 height 34
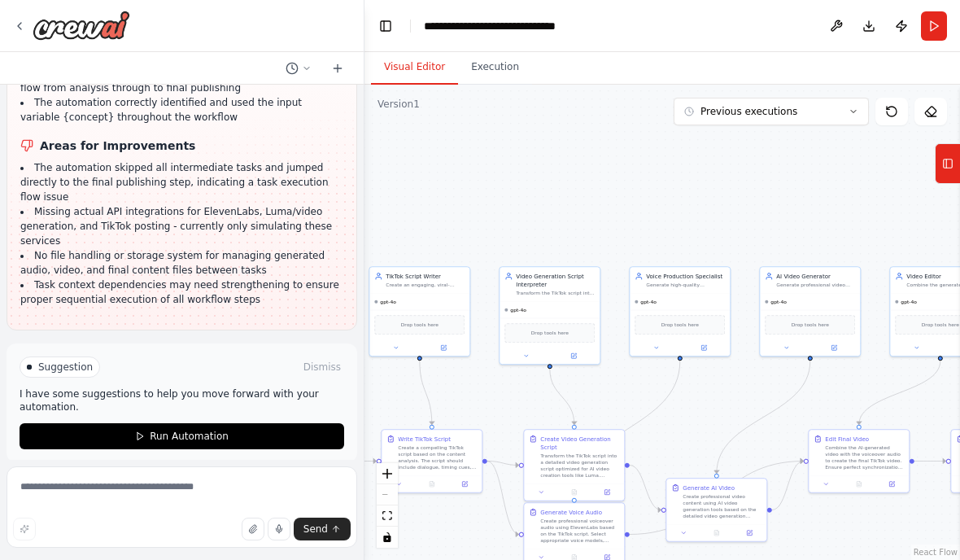
click at [837, 117] on button "Previous executions" at bounding box center [771, 112] width 195 height 28
click at [850, 200] on div ".deletable-edge-delete-btn { width: 20px; height: 20px; border: 0px solid #ffff…" at bounding box center [663, 322] width 596 height 475
click at [671, 540] on div at bounding box center [717, 532] width 100 height 17
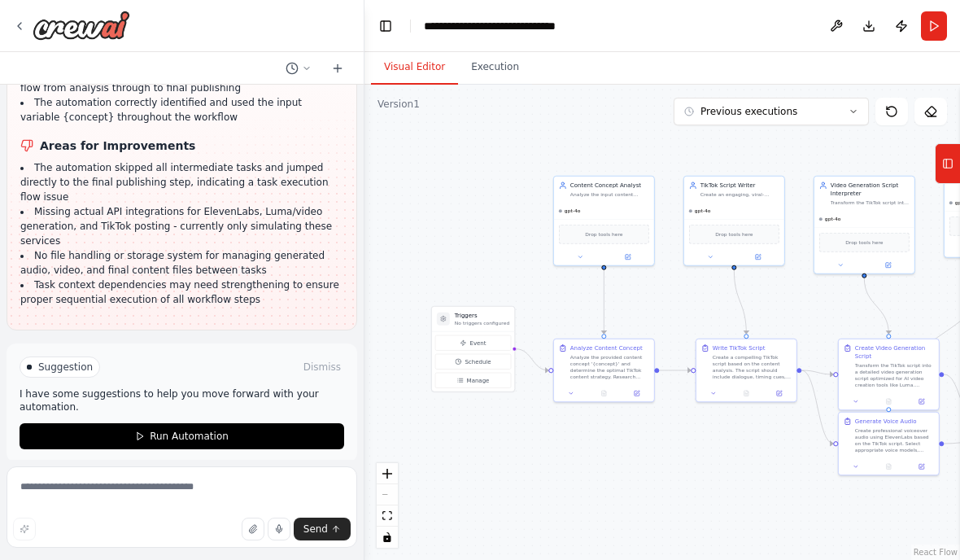
click at [485, 374] on button "Manage" at bounding box center [473, 380] width 76 height 15
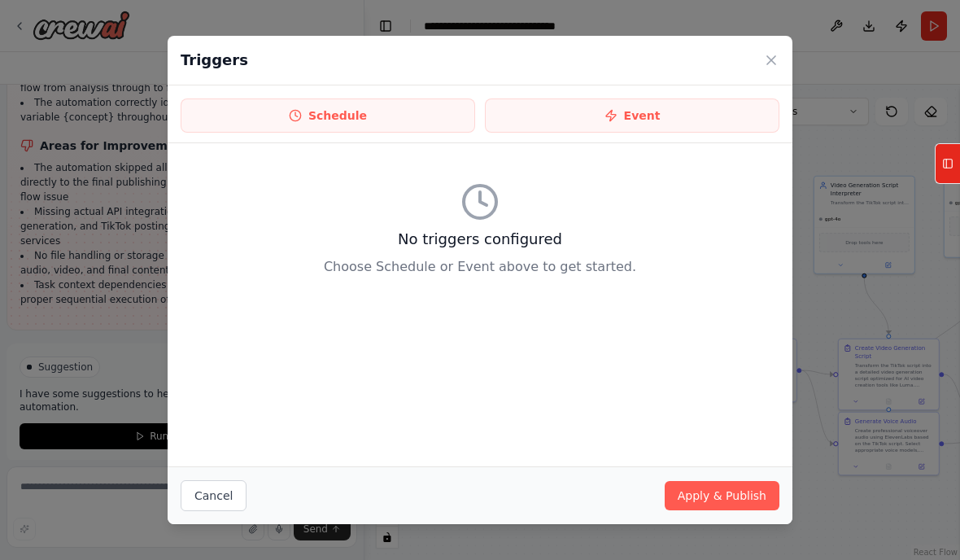
click at [760, 63] on div "Triggers" at bounding box center [480, 61] width 625 height 50
click at [772, 60] on icon at bounding box center [771, 60] width 8 height 8
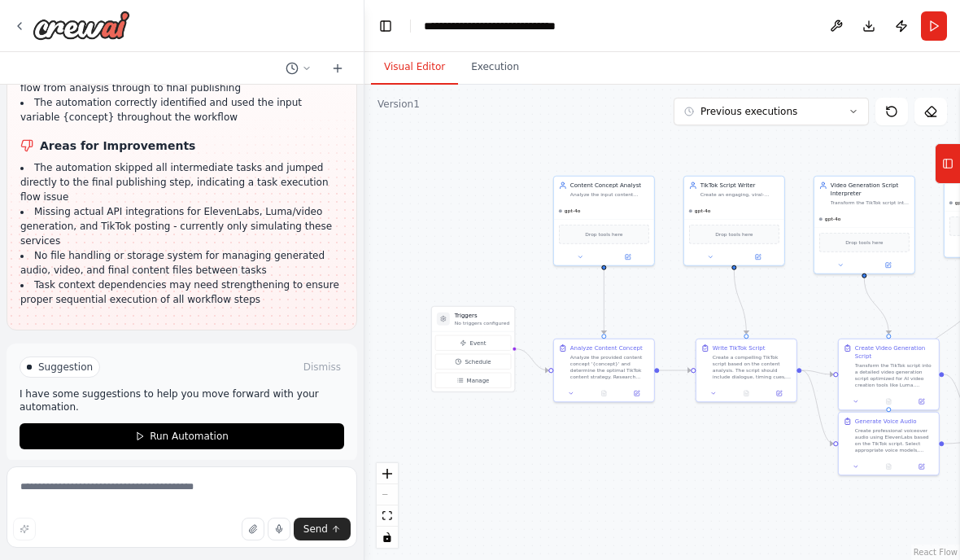
click at [625, 234] on div "Drop tools here" at bounding box center [604, 235] width 90 height 20
click at [629, 204] on div "gpt-4o" at bounding box center [604, 211] width 100 height 16
click at [577, 254] on icon at bounding box center [580, 257] width 7 height 7
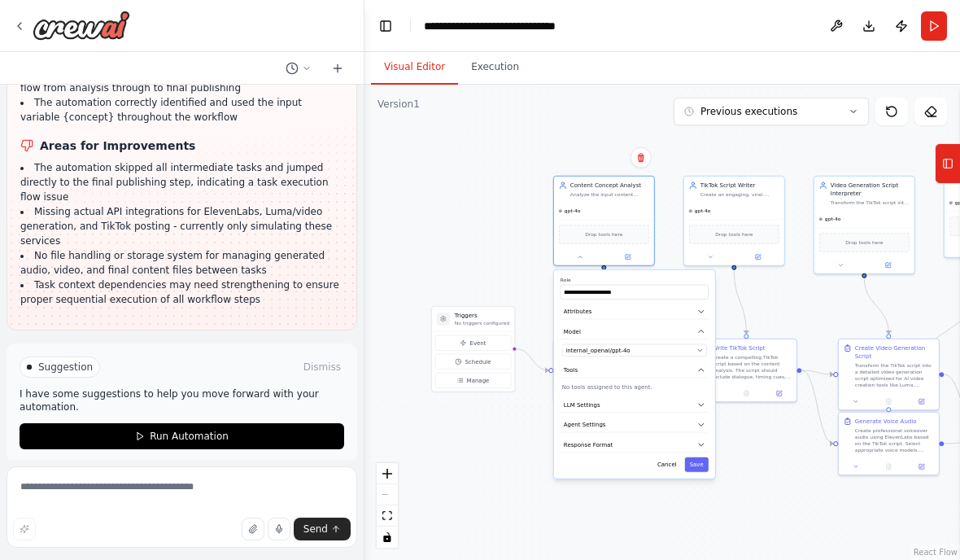
click at [579, 259] on button at bounding box center [580, 257] width 46 height 10
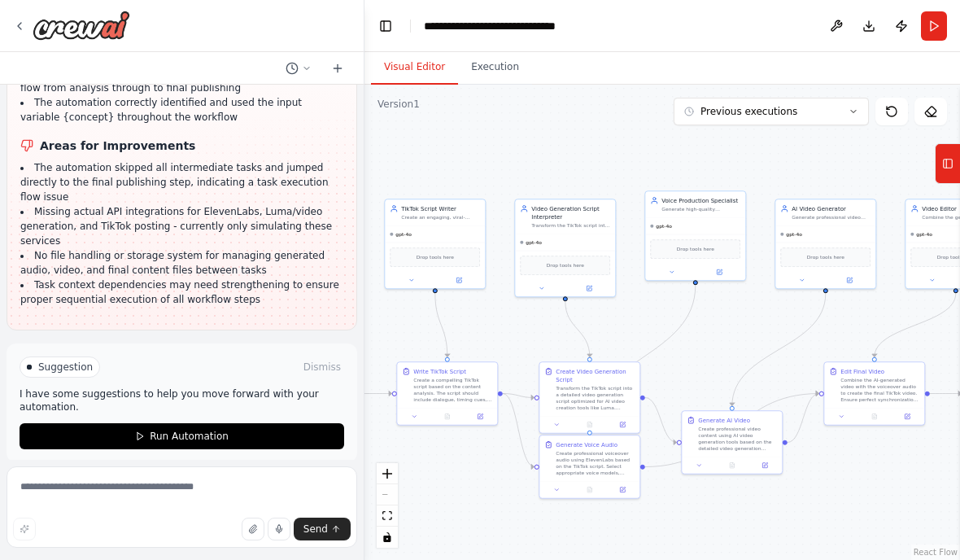
click at [711, 220] on div "gpt-4o" at bounding box center [695, 226] width 100 height 16
click at [723, 273] on icon at bounding box center [719, 272] width 7 height 7
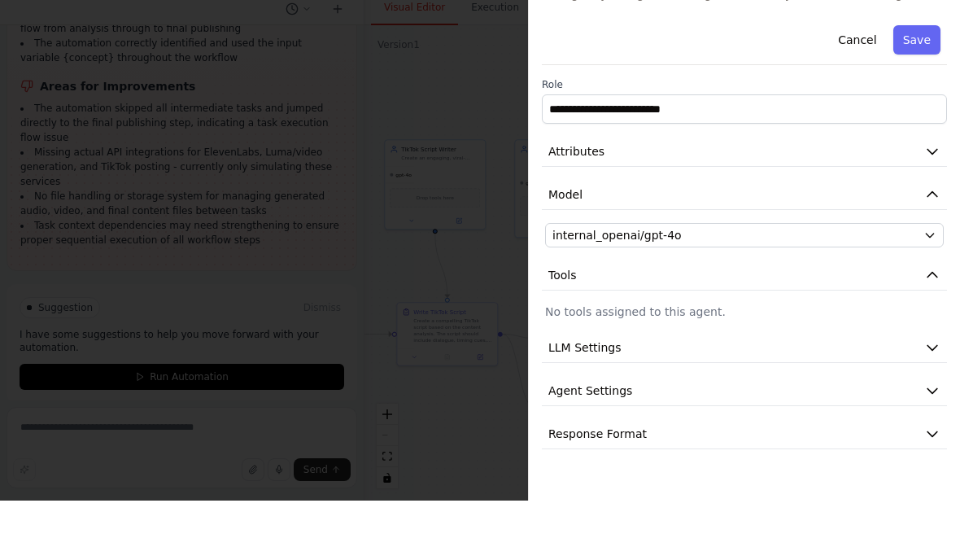
click at [896, 392] on button "LLM Settings" at bounding box center [744, 407] width 405 height 30
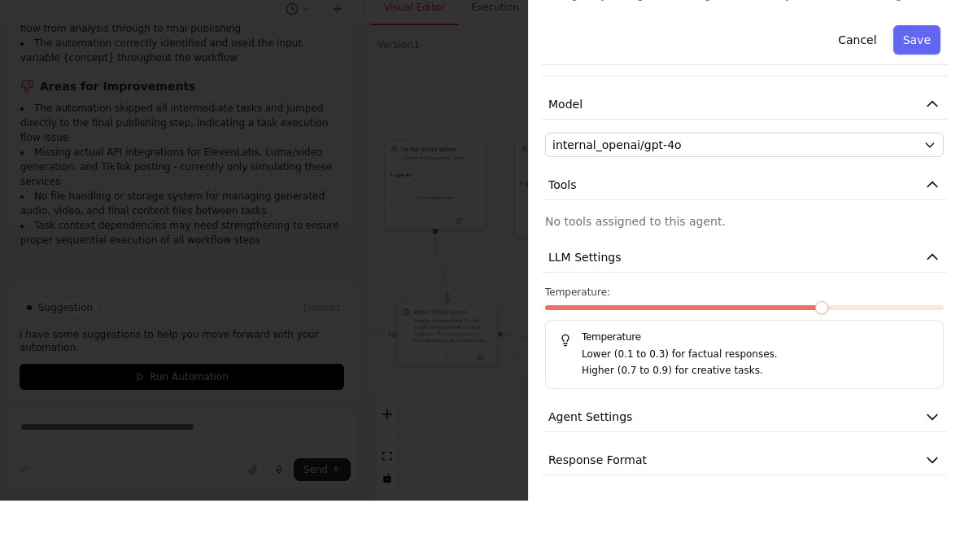
click at [929, 511] on icon "button" at bounding box center [933, 519] width 16 height 16
click at [940, 468] on icon "button" at bounding box center [933, 476] width 16 height 16
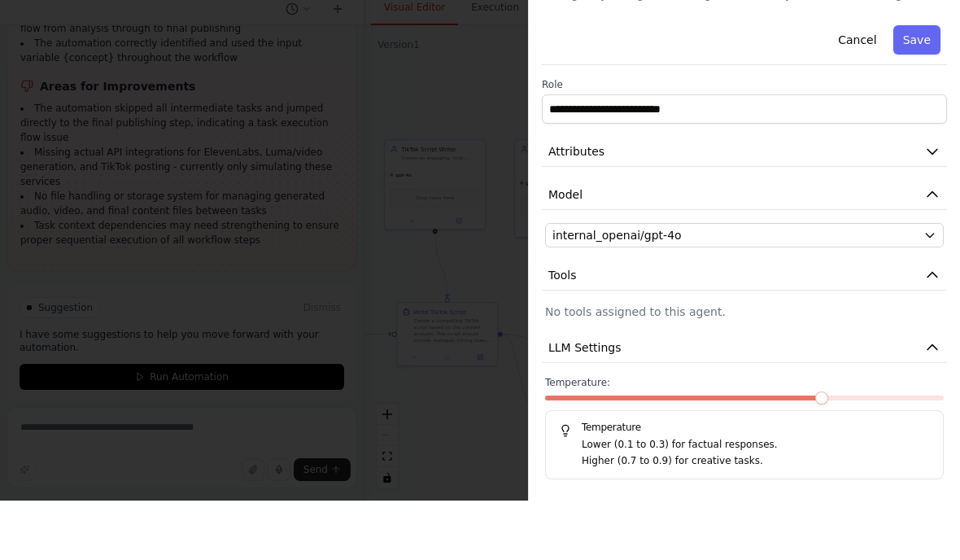
click at [837, 85] on button "Cancel" at bounding box center [858, 99] width 58 height 29
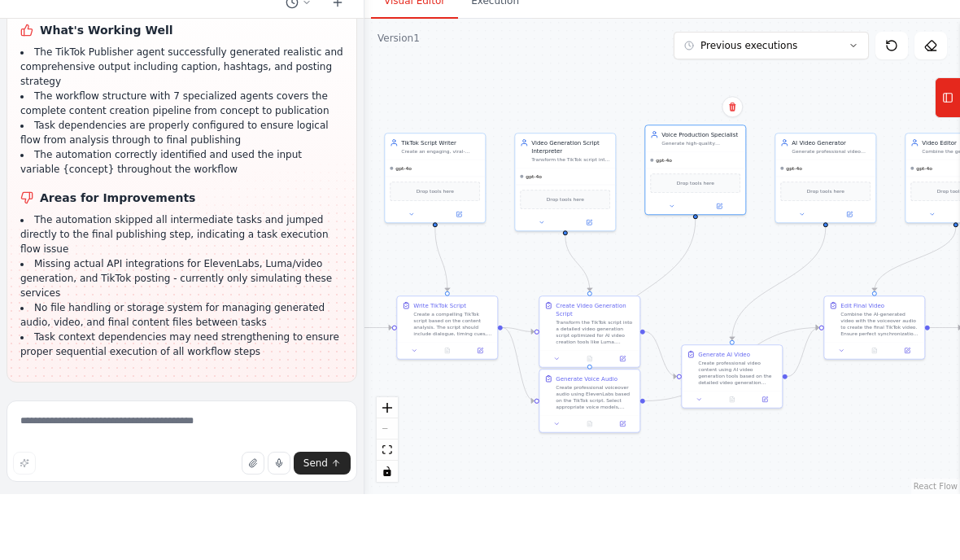
scroll to position [3009, 0]
click at [297, 322] on li "Missing actual API integrations for ElevenLabs, Luma/video generation, and TikT…" at bounding box center [181, 344] width 323 height 44
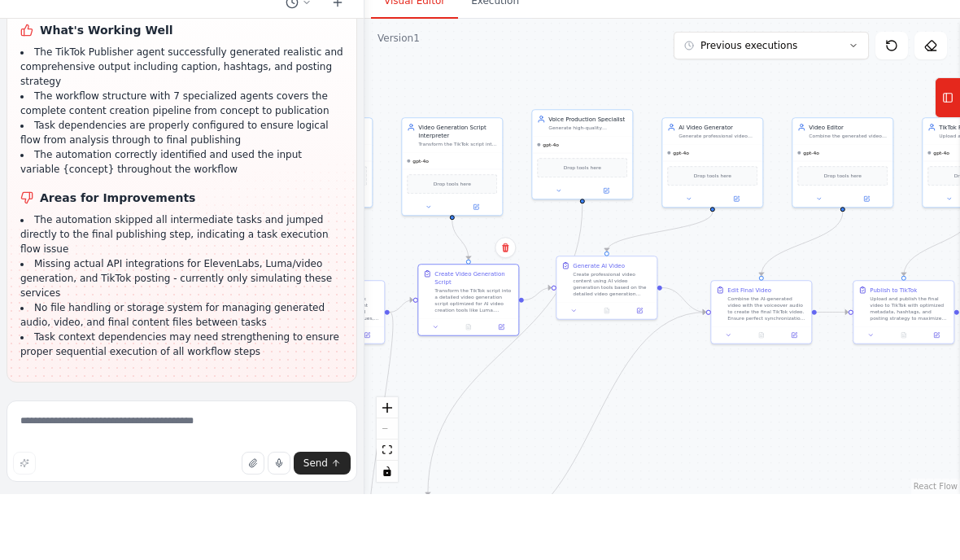
click at [397, 505] on button "fit view" at bounding box center [387, 515] width 21 height 21
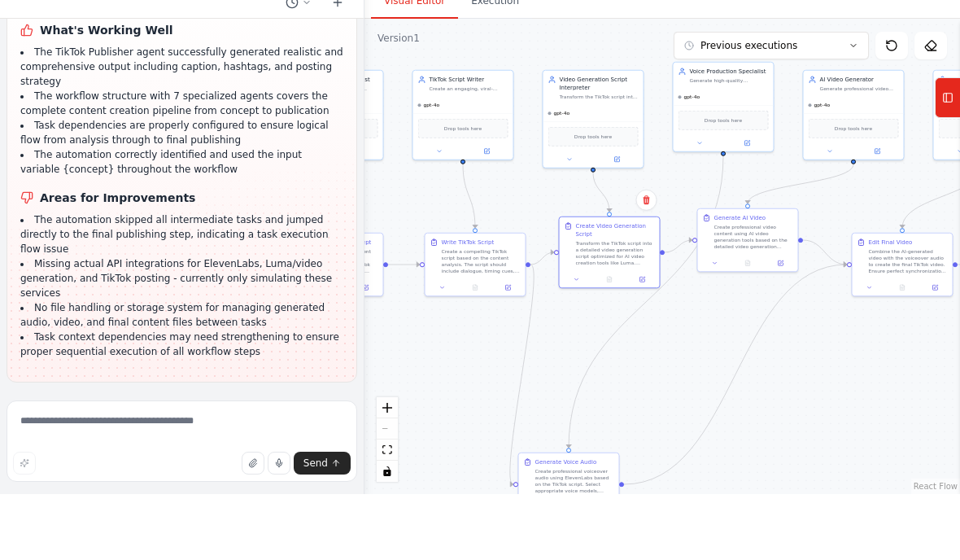
click at [947, 548] on link "React Flow" at bounding box center [936, 552] width 44 height 9
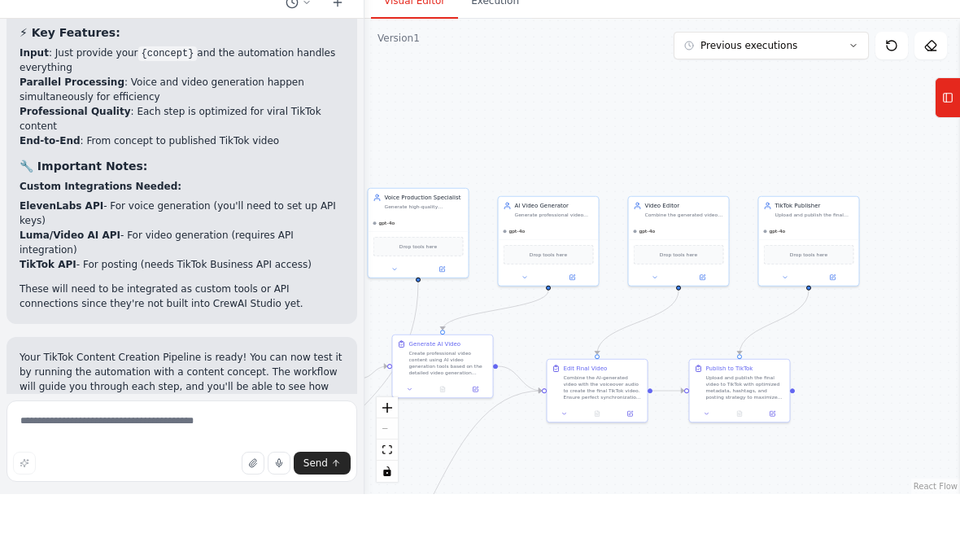
scroll to position [2296, 0]
click at [318, 265] on li "ElevenLabs API - For voice generation (you'll need to set up API keys)" at bounding box center [182, 279] width 325 height 29
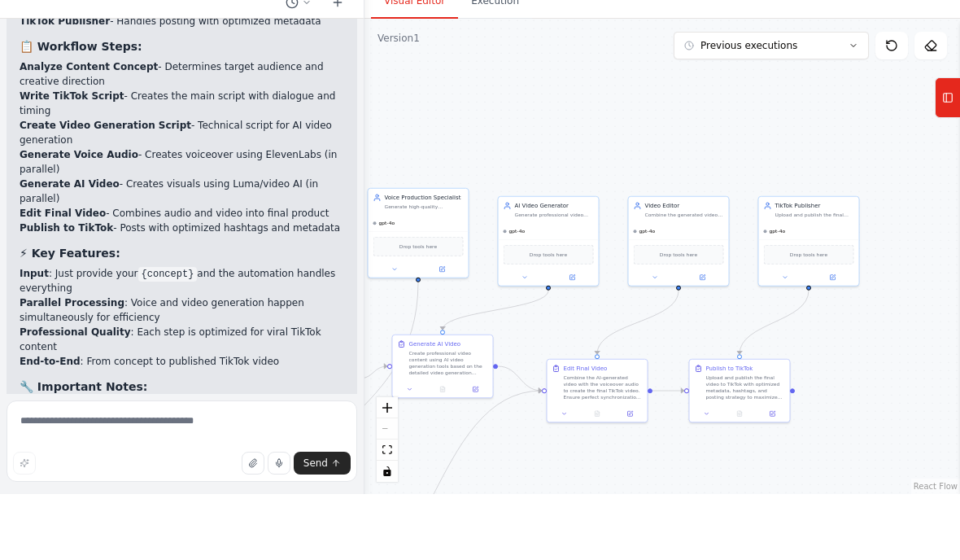
scroll to position [2075, 0]
click at [234, 466] on textarea at bounding box center [182, 506] width 351 height 81
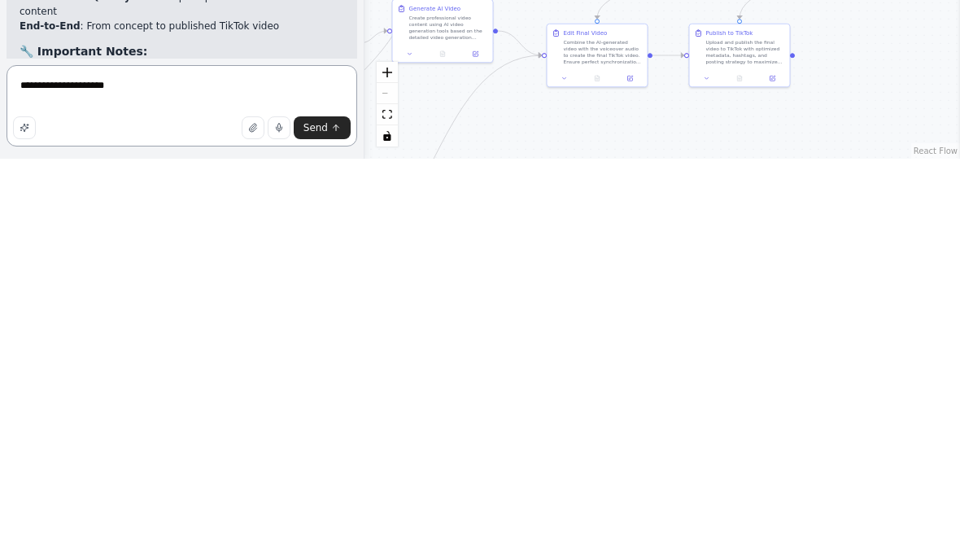
type textarea "**********"
click at [321, 522] on span "Send" at bounding box center [316, 528] width 24 height 13
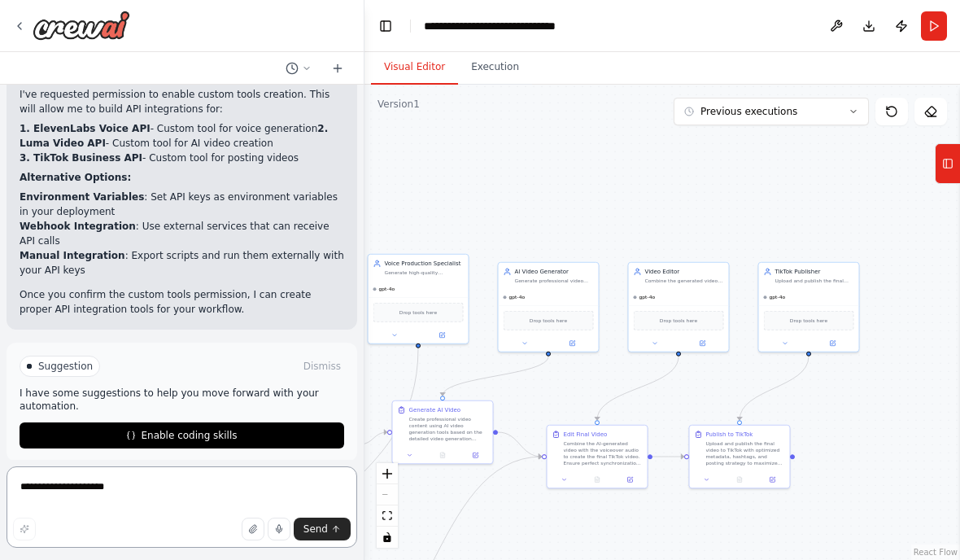
scroll to position [3566, 0]
click at [133, 433] on icon at bounding box center [134, 436] width 2 height 7
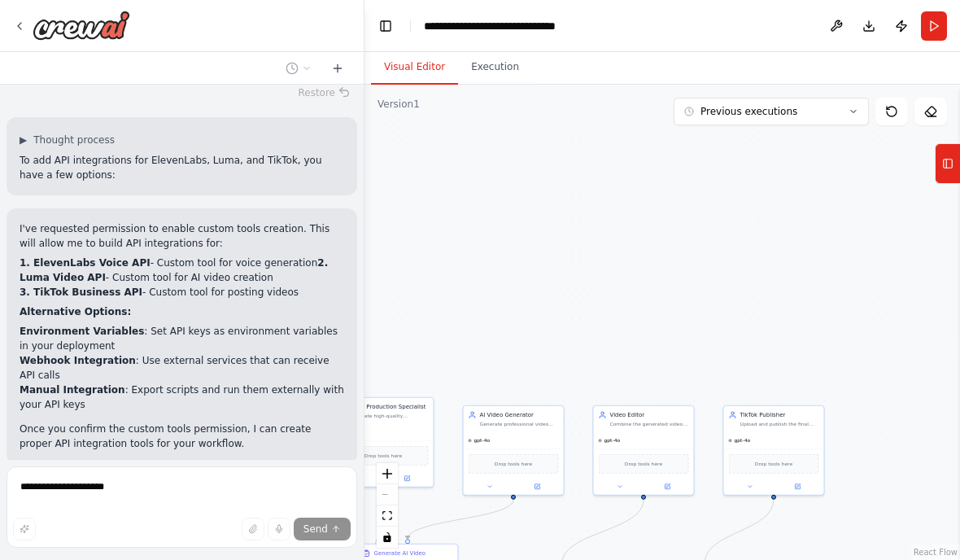
scroll to position [0, 0]
click at [833, 22] on button at bounding box center [837, 25] width 26 height 29
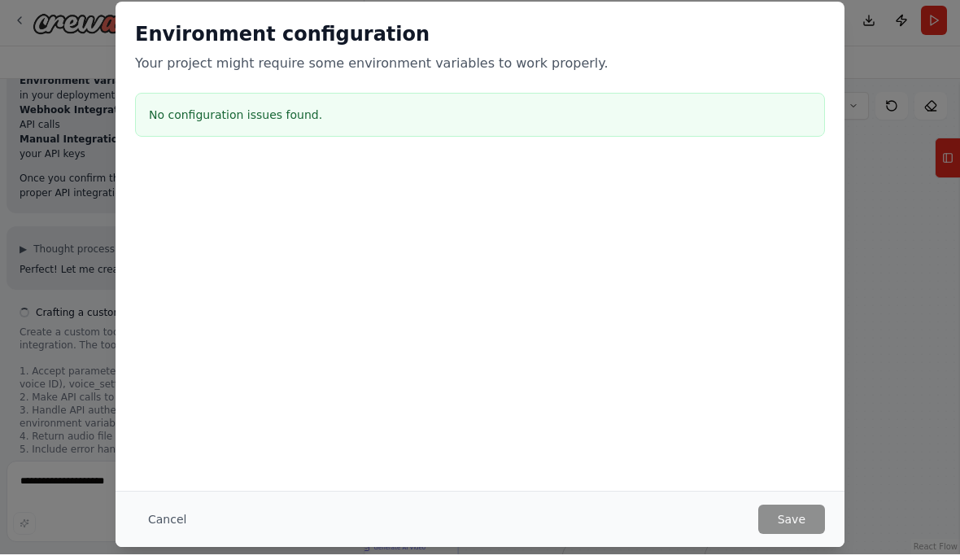
scroll to position [65, 0]
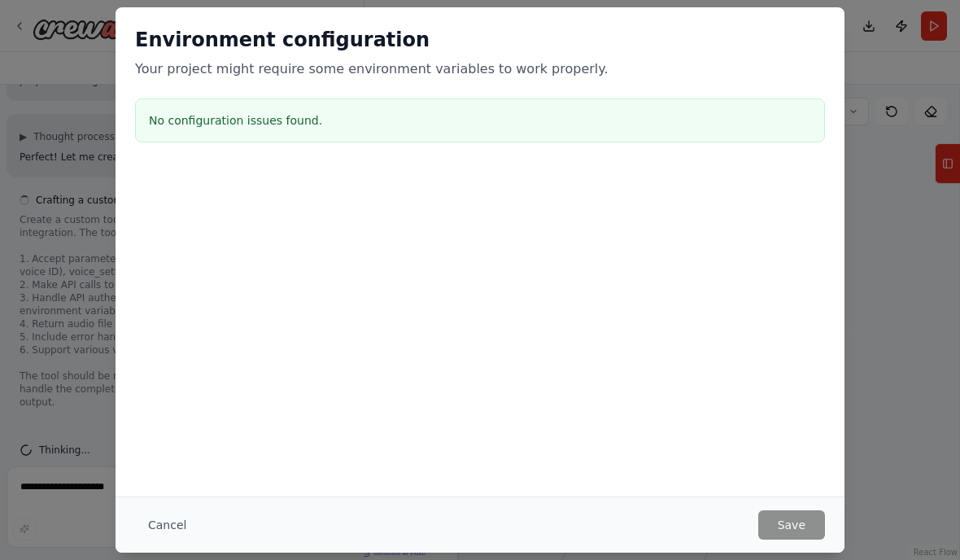
click at [862, 172] on div "Environment configuration Your project might require some environment variables…" at bounding box center [480, 280] width 960 height 560
click at [750, 132] on div "No configuration issues found." at bounding box center [480, 120] width 690 height 44
click at [777, 107] on div "No configuration issues found." at bounding box center [480, 120] width 690 height 44
click at [776, 107] on div "No configuration issues found." at bounding box center [480, 120] width 690 height 44
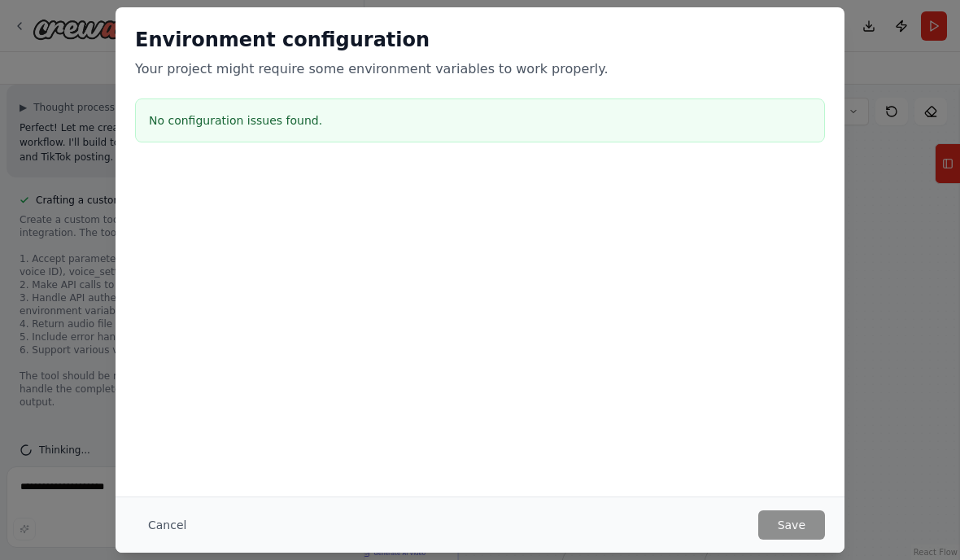
click at [903, 278] on div "Environment configuration Your project might require some environment variables…" at bounding box center [480, 280] width 960 height 560
click at [157, 549] on div "Cancel Save" at bounding box center [480, 524] width 729 height 56
click at [164, 522] on button "Cancel" at bounding box center [167, 524] width 64 height 29
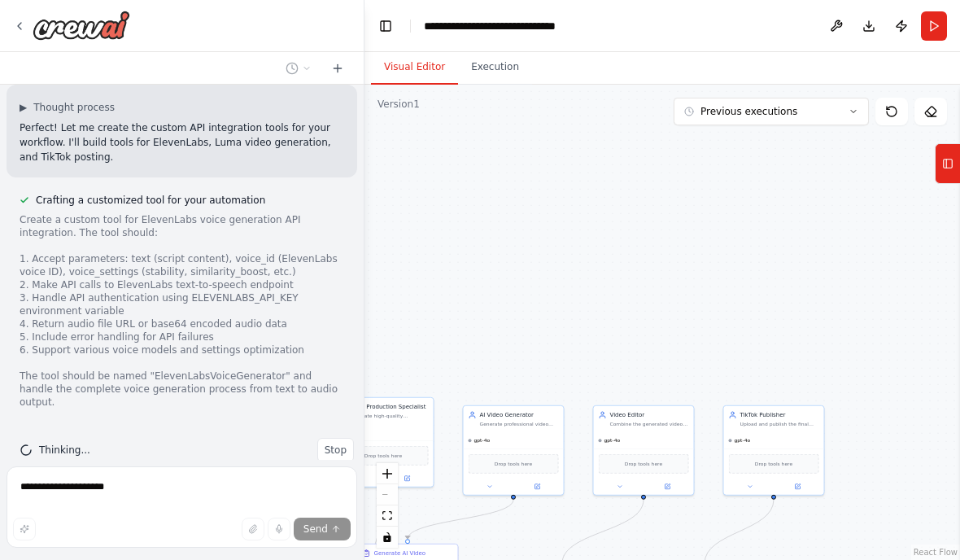
click at [904, 24] on button "Publish" at bounding box center [902, 25] width 26 height 29
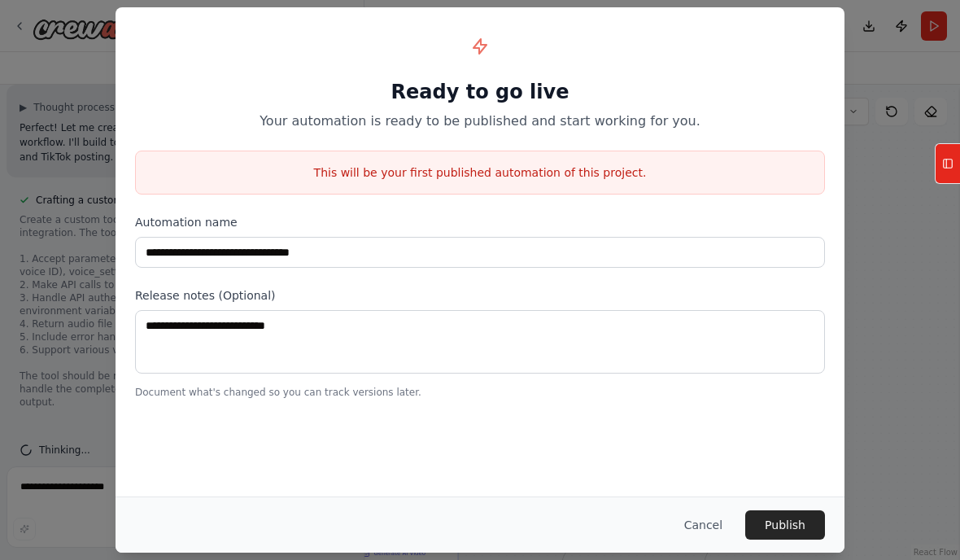
click at [715, 533] on button "Cancel" at bounding box center [703, 524] width 64 height 29
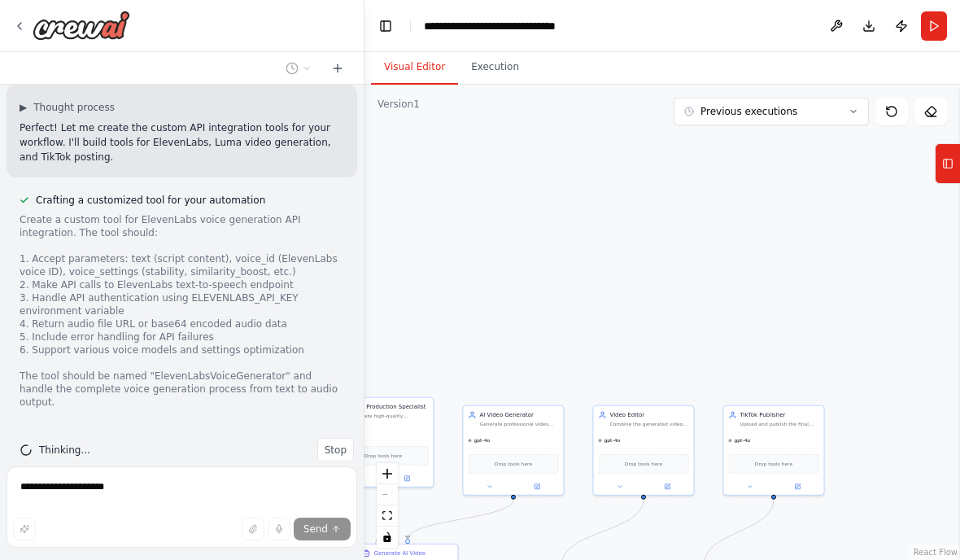
click at [929, 33] on button "Run" at bounding box center [934, 25] width 26 height 29
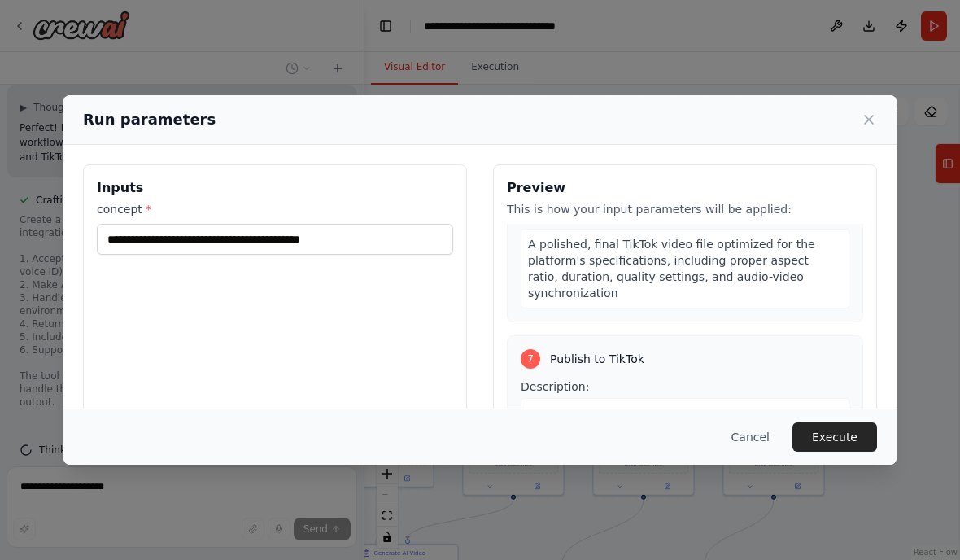
scroll to position [1704, 0]
click at [762, 452] on button "Cancel" at bounding box center [751, 436] width 64 height 29
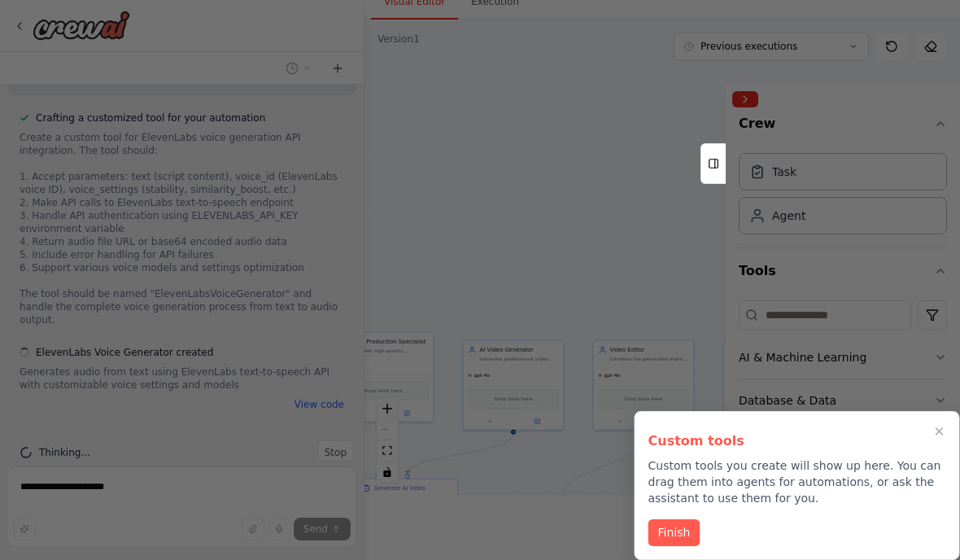
scroll to position [3910, 0]
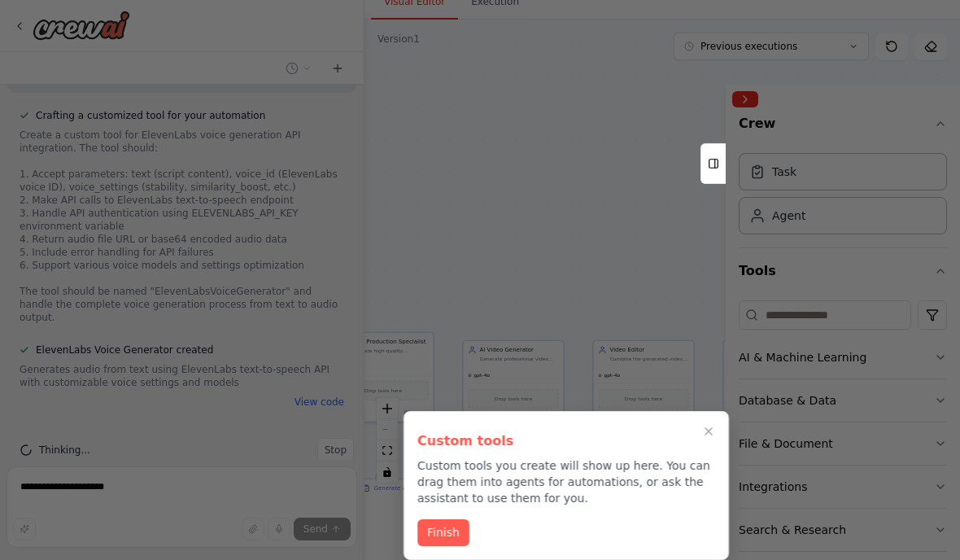
click at [450, 531] on button "Finish" at bounding box center [444, 532] width 52 height 27
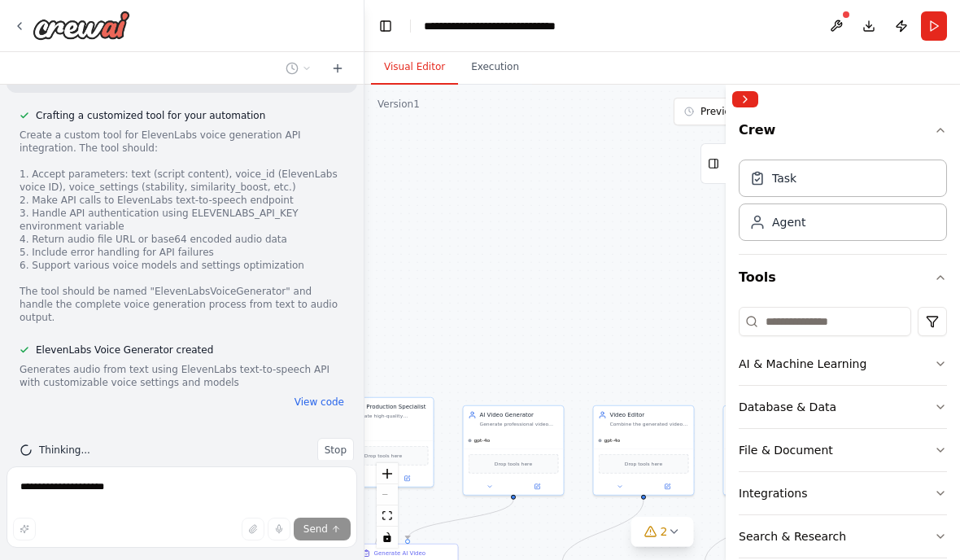
scroll to position [0, 0]
click at [873, 225] on div "Agent" at bounding box center [843, 221] width 208 height 37
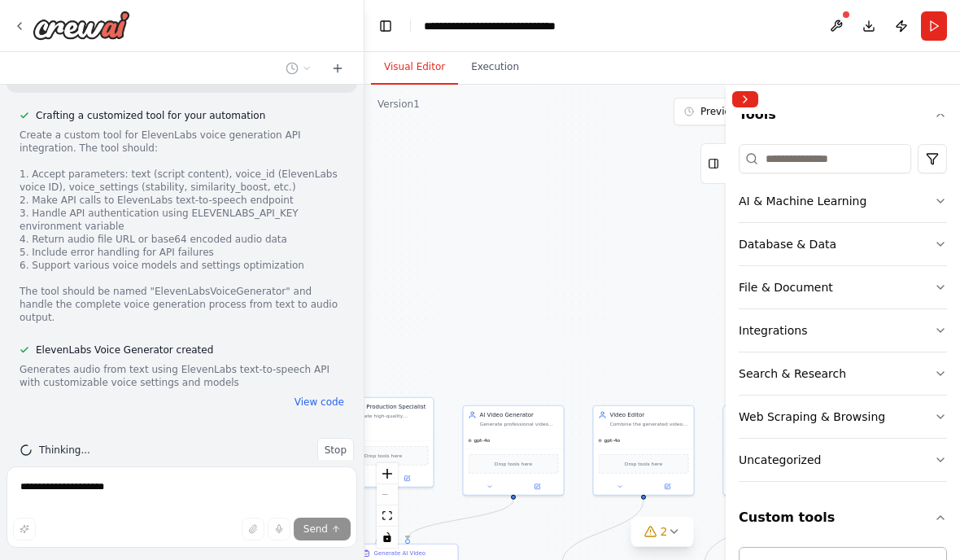
scroll to position [65, 0]
click at [763, 136] on button "Tools" at bounding box center [843, 115] width 208 height 46
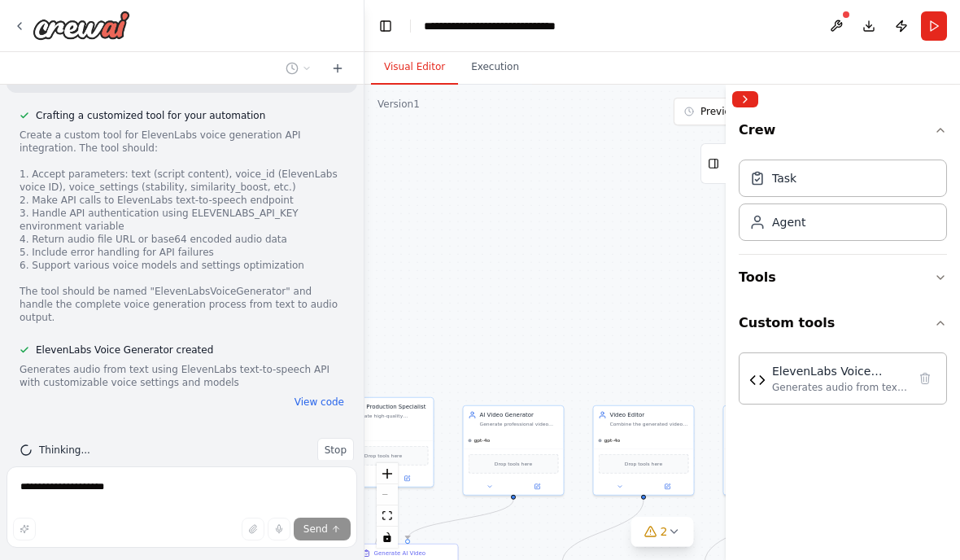
scroll to position [0, 0]
click at [821, 381] on div "Generates audio from text using ElevenLabs text-to-speech API with customizable…" at bounding box center [839, 387] width 135 height 13
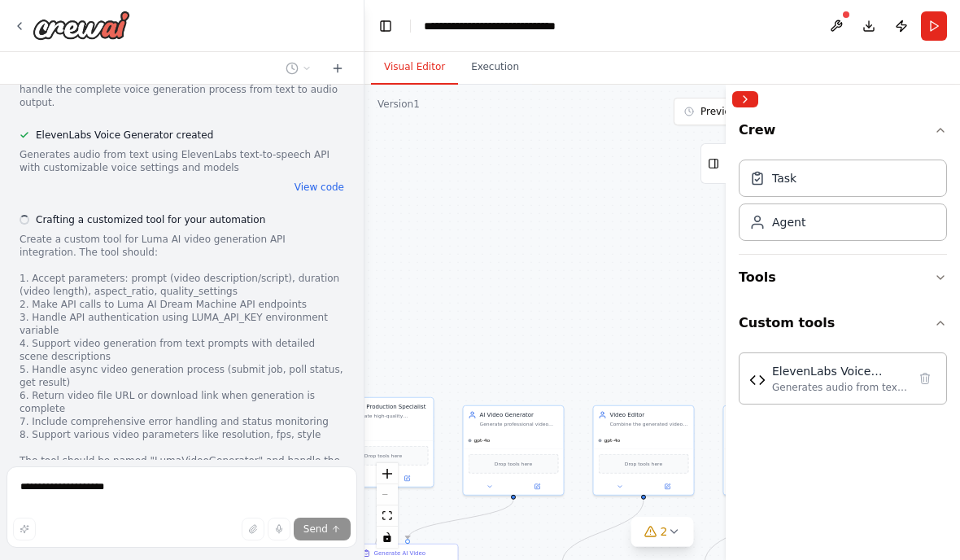
scroll to position [4196, 0]
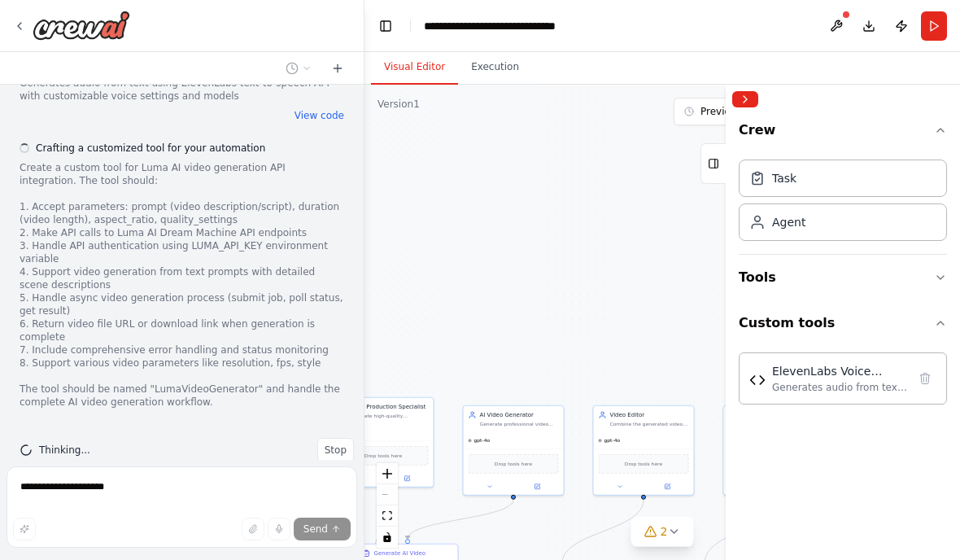
click at [914, 273] on button "Tools" at bounding box center [843, 278] width 208 height 46
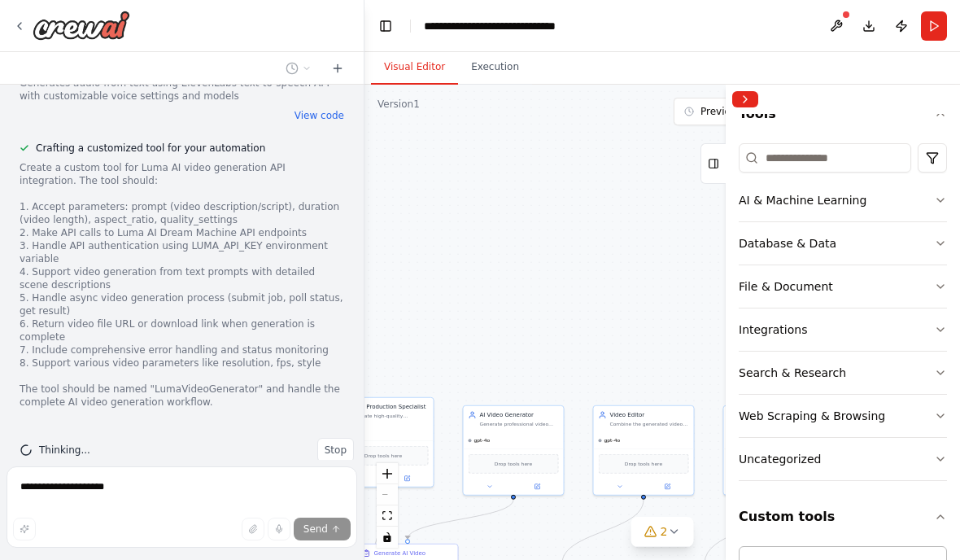
scroll to position [163, 0]
click at [927, 322] on button "Integrations" at bounding box center [843, 330] width 208 height 42
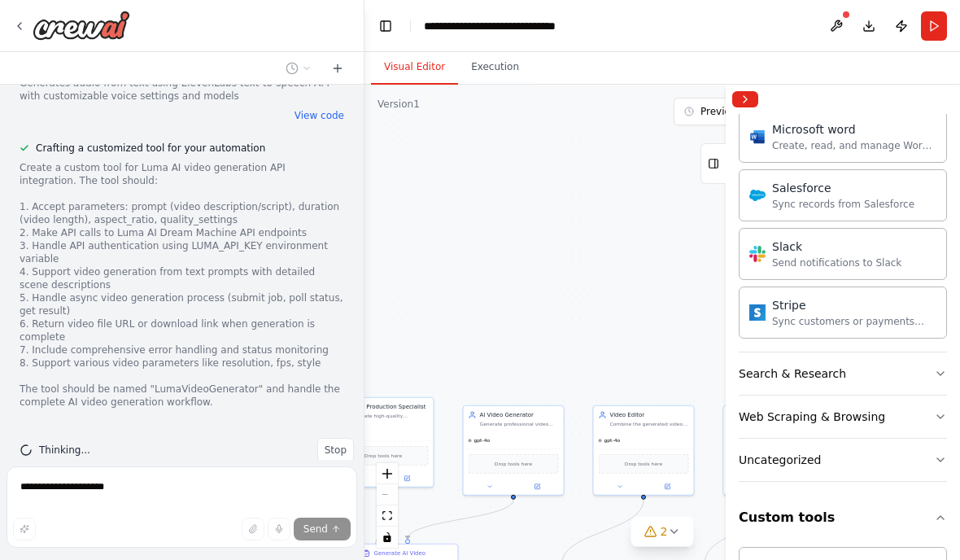
scroll to position [1172, 0]
click at [919, 413] on button "Web Scraping & Browsing" at bounding box center [843, 417] width 208 height 42
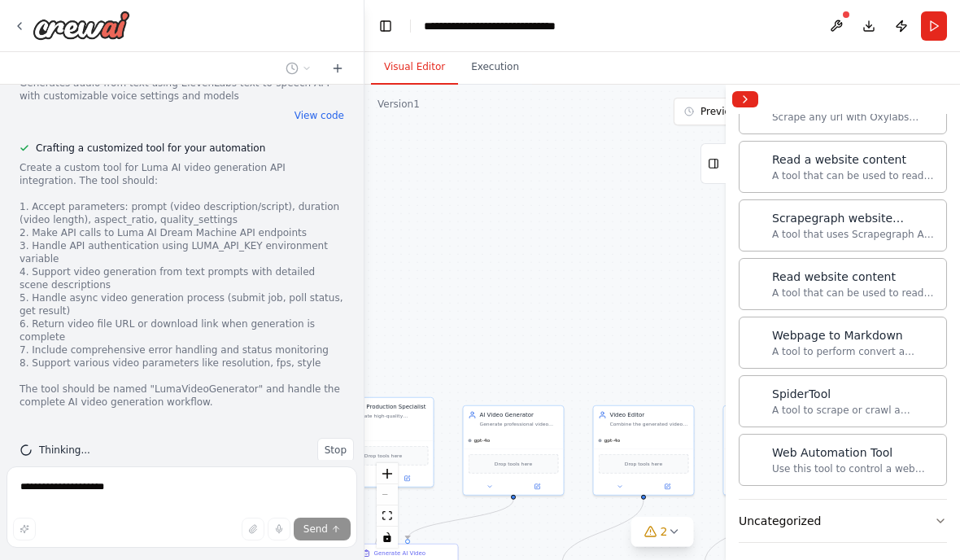
scroll to position [2013, 0]
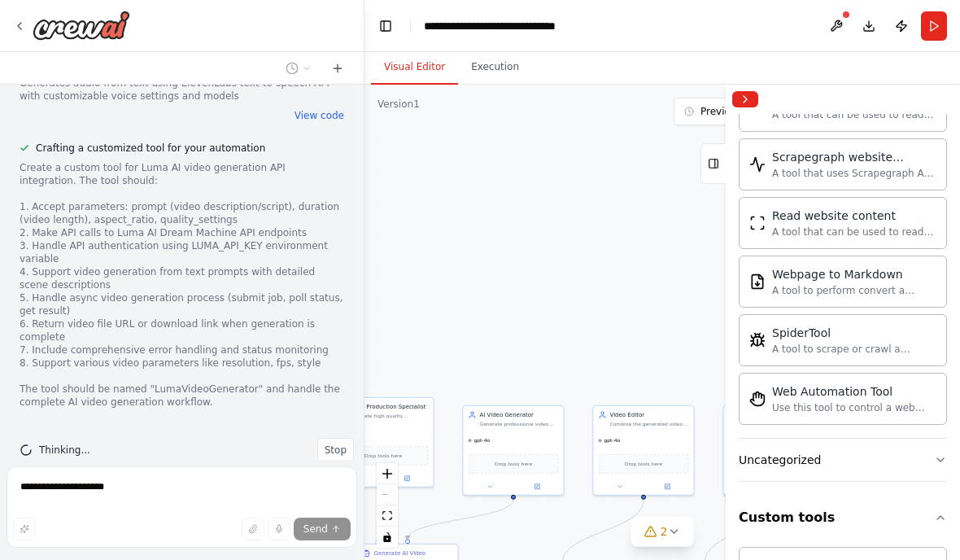
click at [908, 461] on button "Uncategorized" at bounding box center [843, 460] width 208 height 42
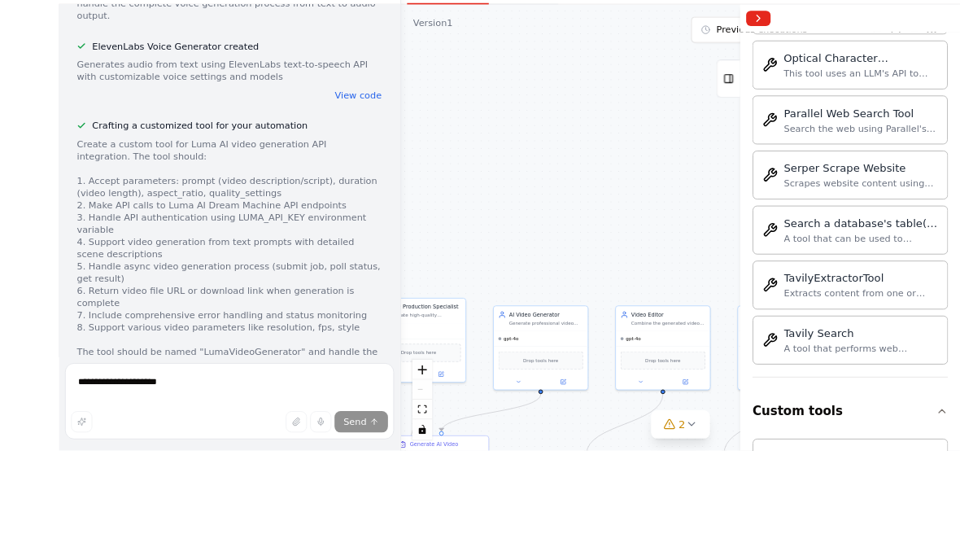
scroll to position [65, 0]
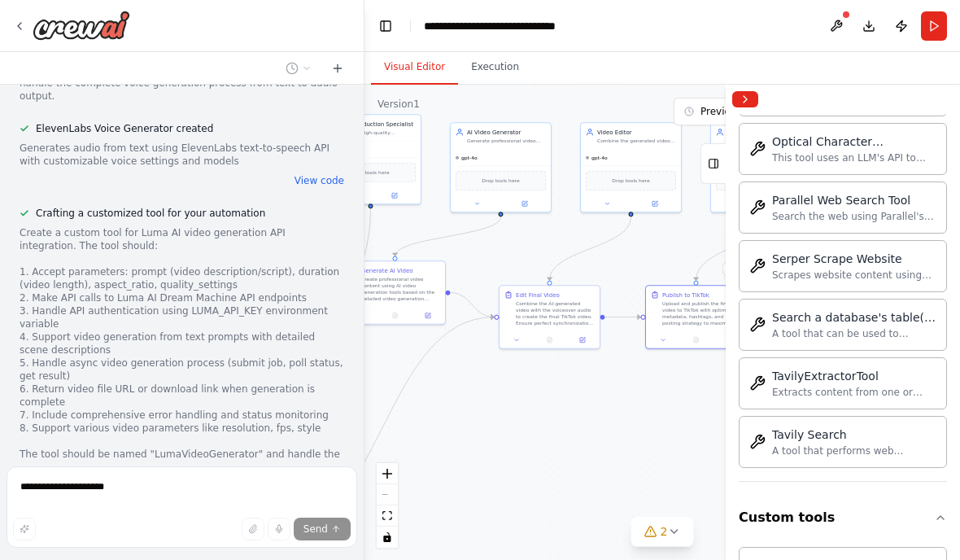
click at [668, 532] on icon at bounding box center [673, 531] width 13 height 13
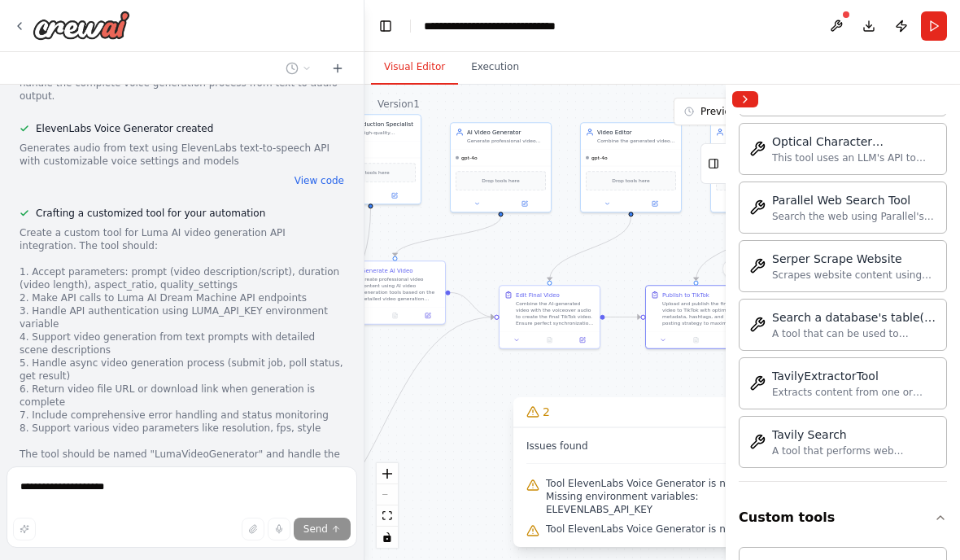
click at [664, 492] on span "Tool ElevenLabs Voice Generator is not configured. Missing environment variable…" at bounding box center [672, 496] width 252 height 39
click at [675, 485] on span "Tool ElevenLabs Voice Generator is not configured. Missing environment variable…" at bounding box center [672, 496] width 252 height 39
click at [607, 533] on span "Tool ElevenLabs Voice Generator is not in use" at bounding box center [657, 528] width 222 height 13
click at [600, 516] on span "Tool ElevenLabs Voice Generator is not configured. Missing environment variable…" at bounding box center [672, 496] width 252 height 39
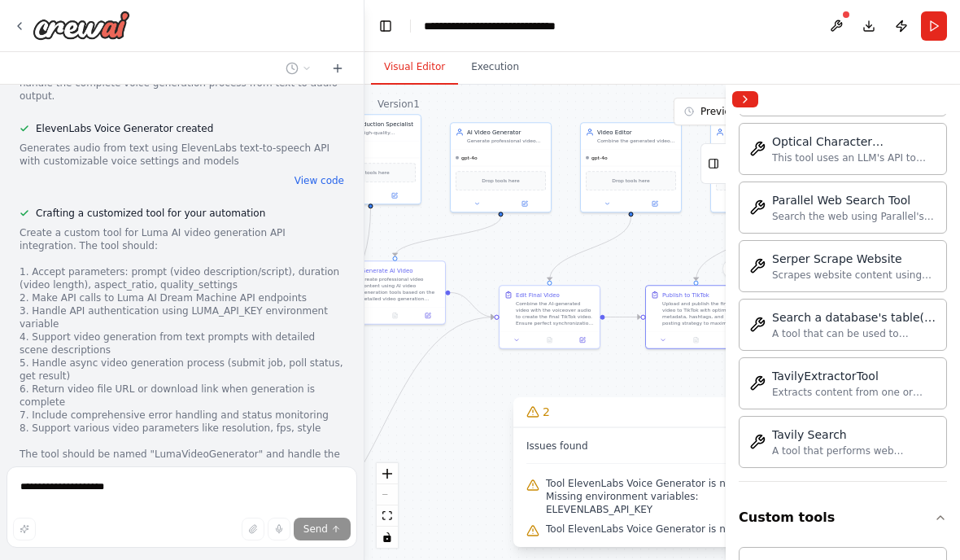
click at [606, 516] on span "Tool ElevenLabs Voice Generator is not configured. Missing environment variable…" at bounding box center [672, 496] width 252 height 39
click at [825, 28] on button at bounding box center [837, 25] width 26 height 29
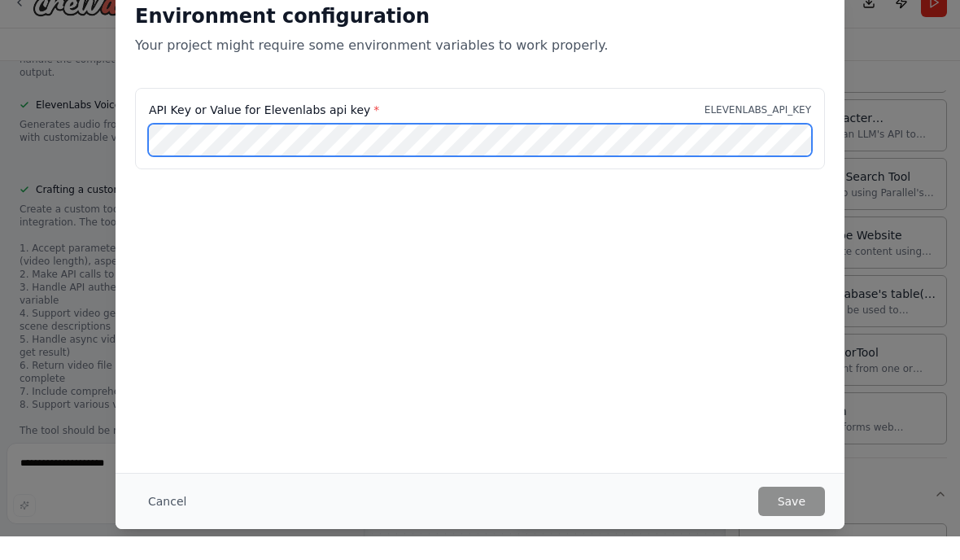
scroll to position [65, 0]
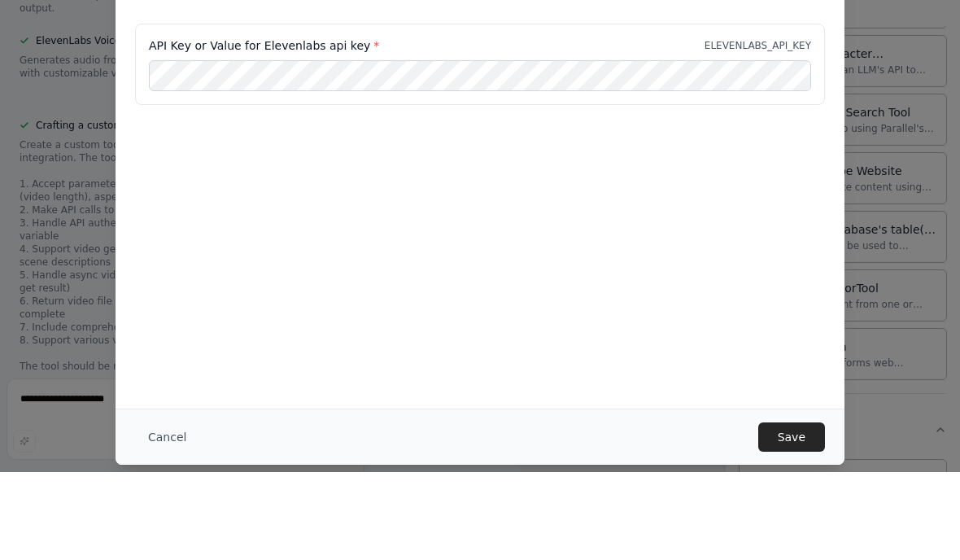
click at [789, 510] on button "Save" at bounding box center [792, 524] width 67 height 29
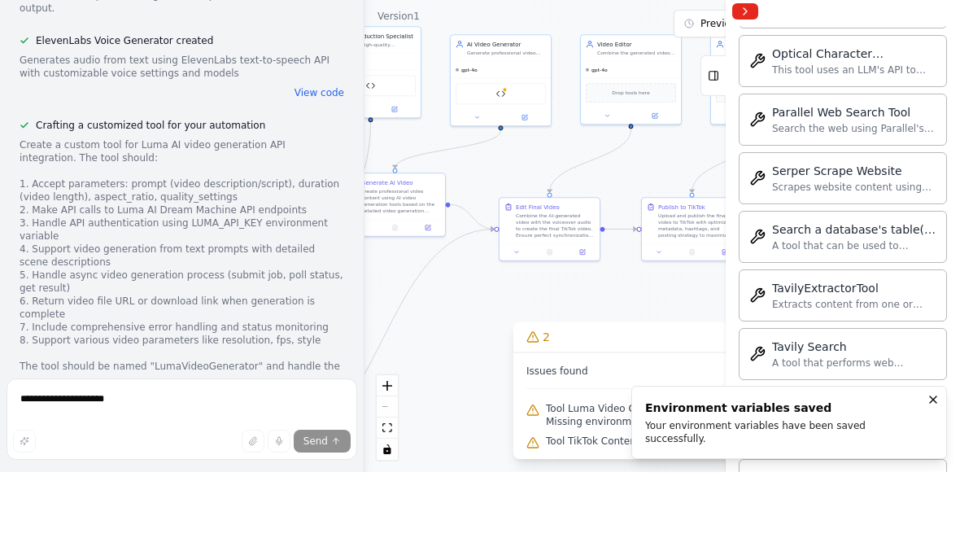
click at [787, 507] on div "Your environment variables have been saved successfully." at bounding box center [786, 520] width 282 height 26
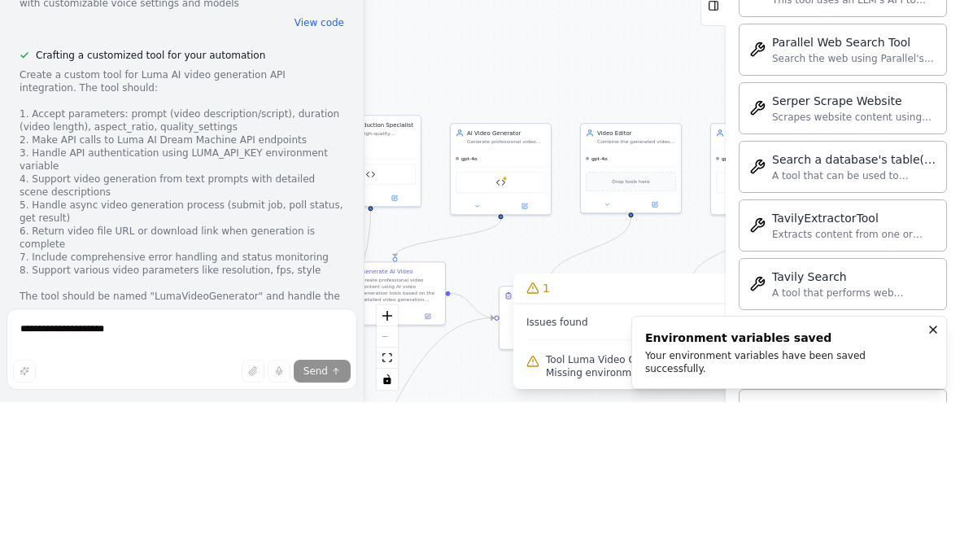
scroll to position [66, 0]
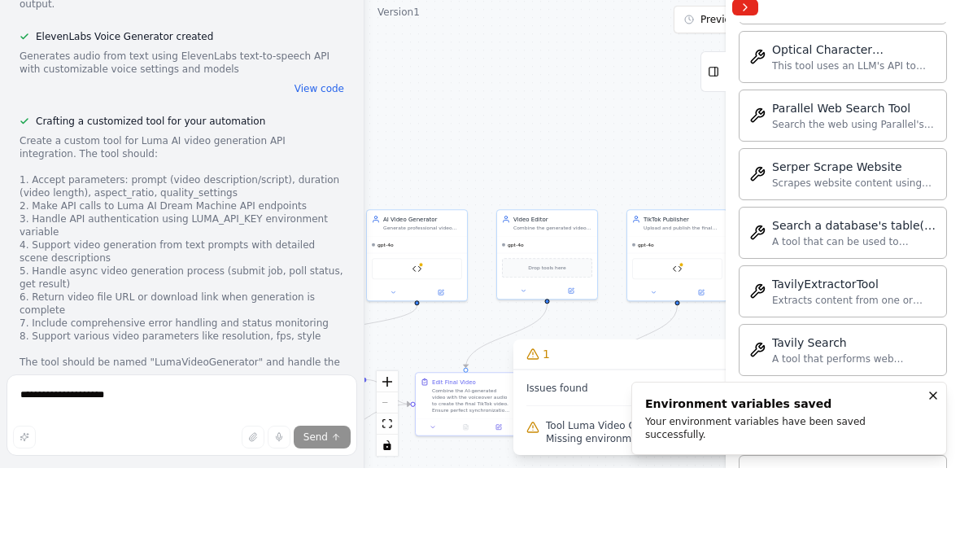
click at [568, 454] on div ".deletable-edge-delete-btn { width: 20px; height: 20px; border: 0px solid #ffff…" at bounding box center [663, 322] width 596 height 475
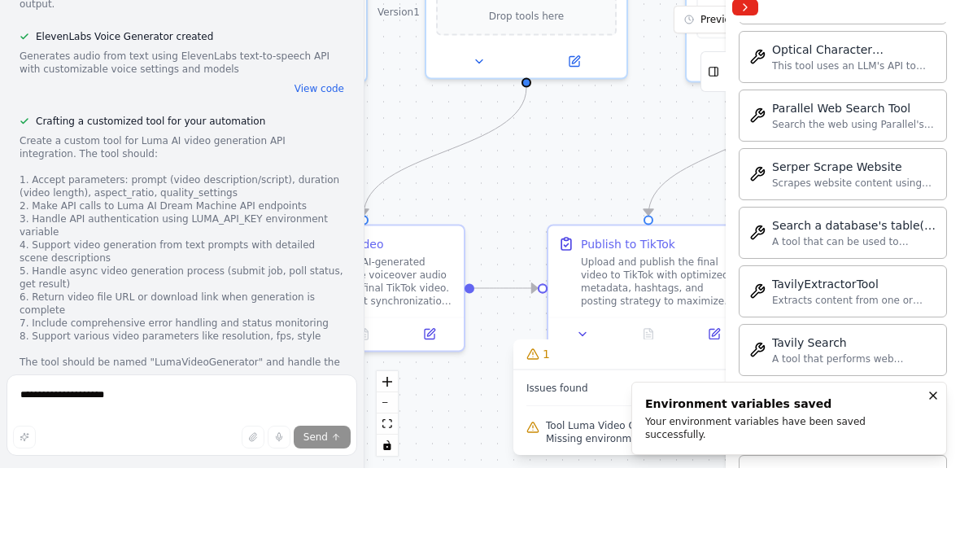
click at [581, 511] on span "Tool Luma Video Generator is not configured. Missing environment variables: LUM…" at bounding box center [672, 524] width 252 height 26
click at [586, 511] on span "Tool Luma Video Generator is not configured. Missing environment variables: LUM…" at bounding box center [672, 524] width 252 height 26
click at [587, 511] on span "Tool Luma Video Generator is not configured. Missing environment variables: LUM…" at bounding box center [672, 524] width 252 height 26
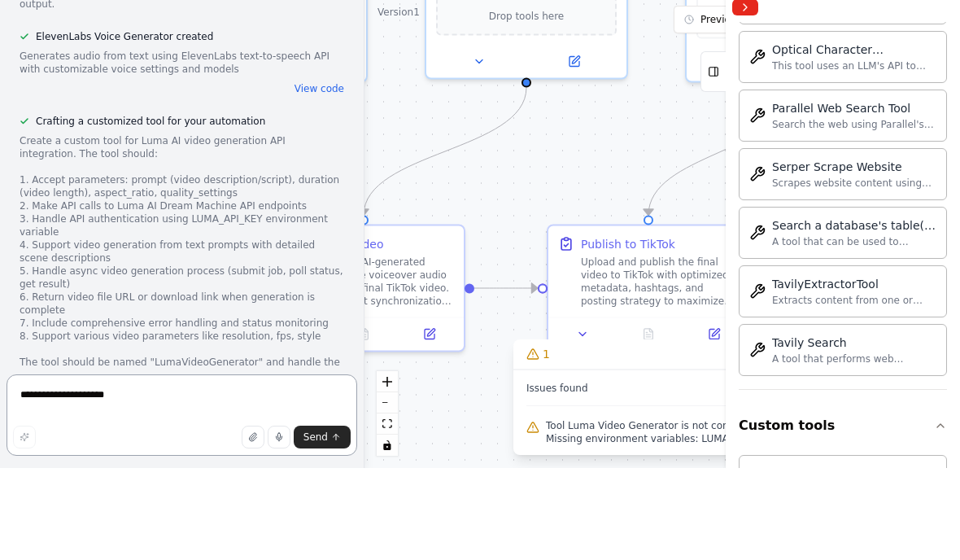
scroll to position [65, 0]
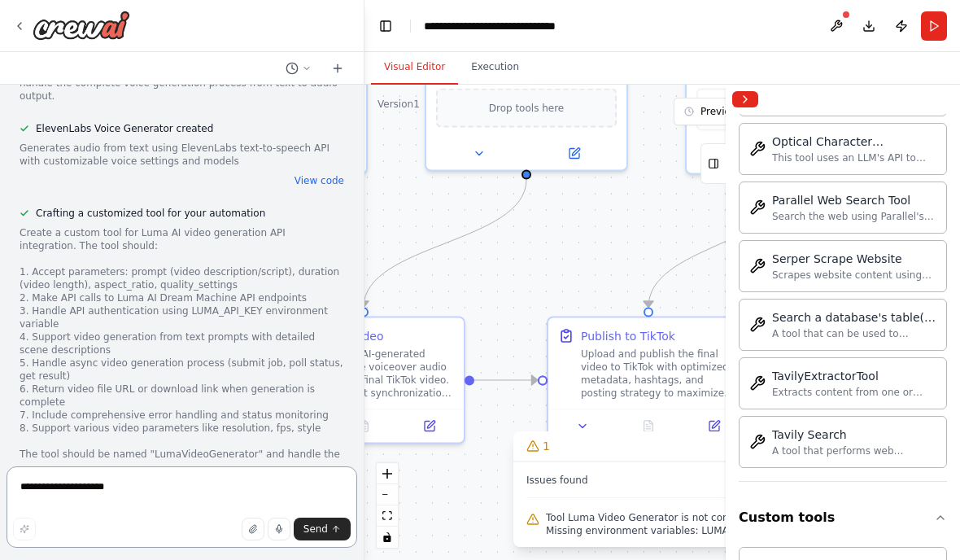
click at [215, 501] on textarea "**********" at bounding box center [182, 506] width 351 height 81
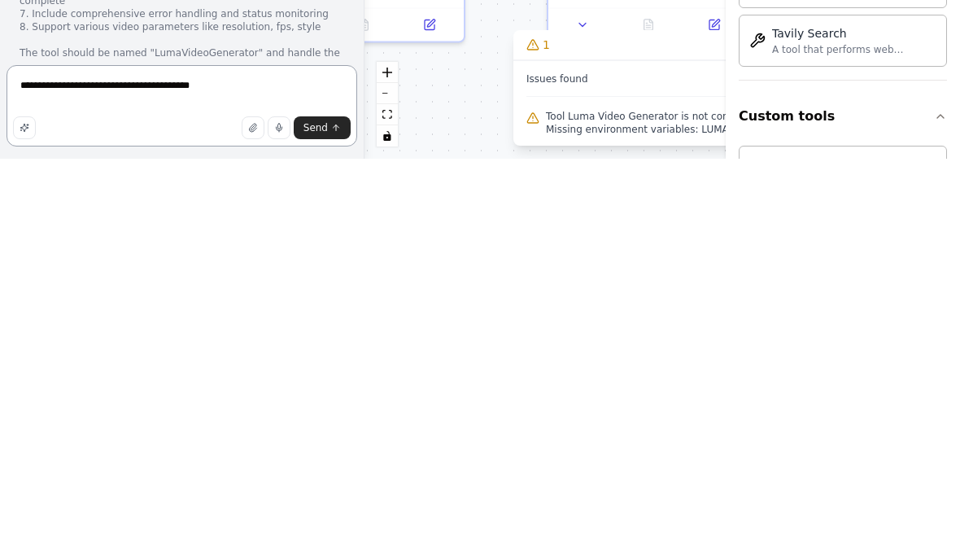
click at [329, 466] on textarea "**********" at bounding box center [182, 506] width 351 height 81
click at [346, 466] on textarea "**********" at bounding box center [182, 506] width 351 height 81
type textarea "**********"
click at [334, 524] on icon "submit" at bounding box center [336, 529] width 10 height 10
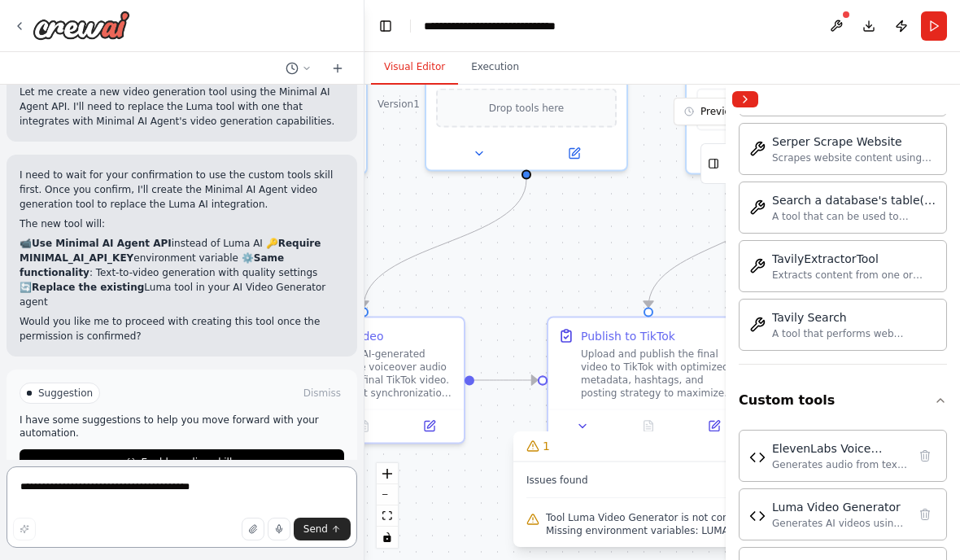
scroll to position [0, 0]
click at [850, 20] on header "**********" at bounding box center [663, 26] width 596 height 52
click at [837, 25] on button at bounding box center [837, 25] width 26 height 29
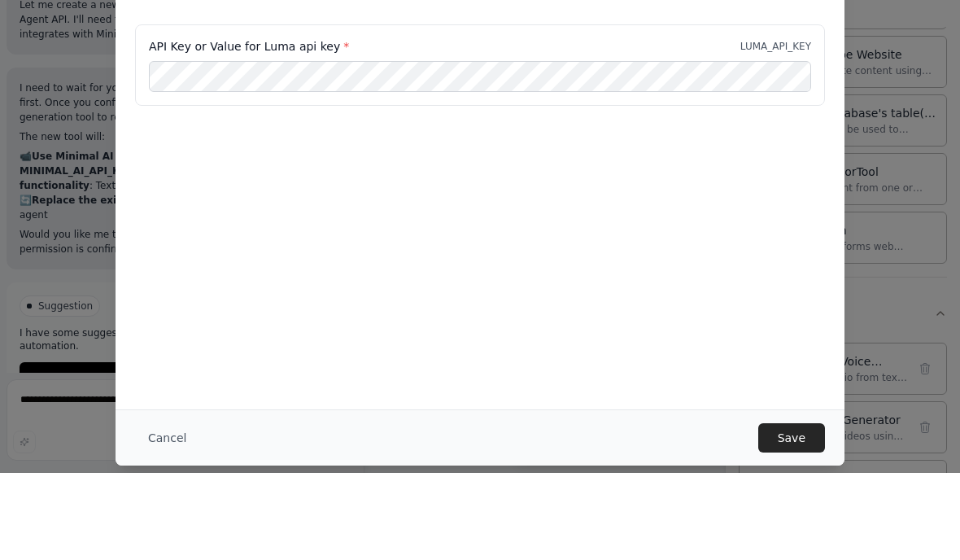
scroll to position [65, 0]
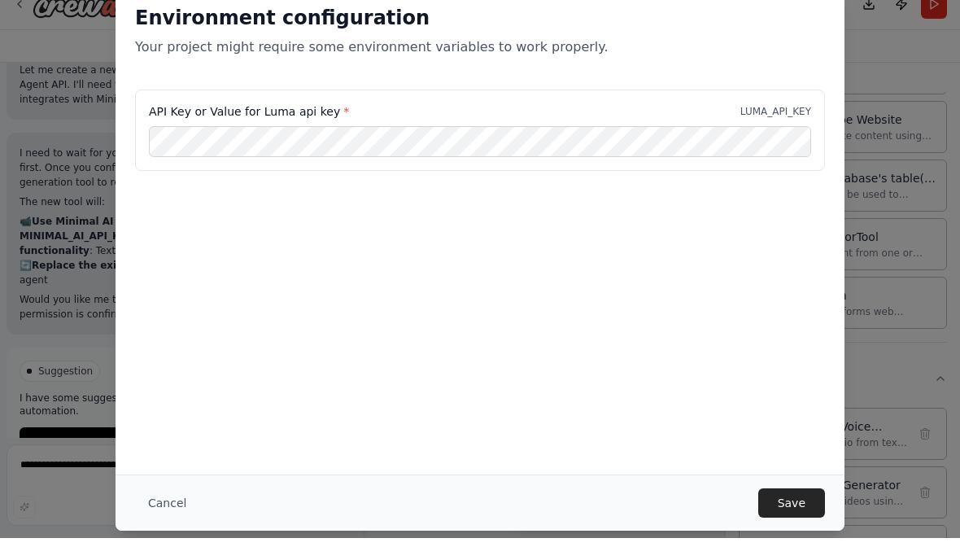
click at [804, 510] on button "Save" at bounding box center [792, 524] width 67 height 29
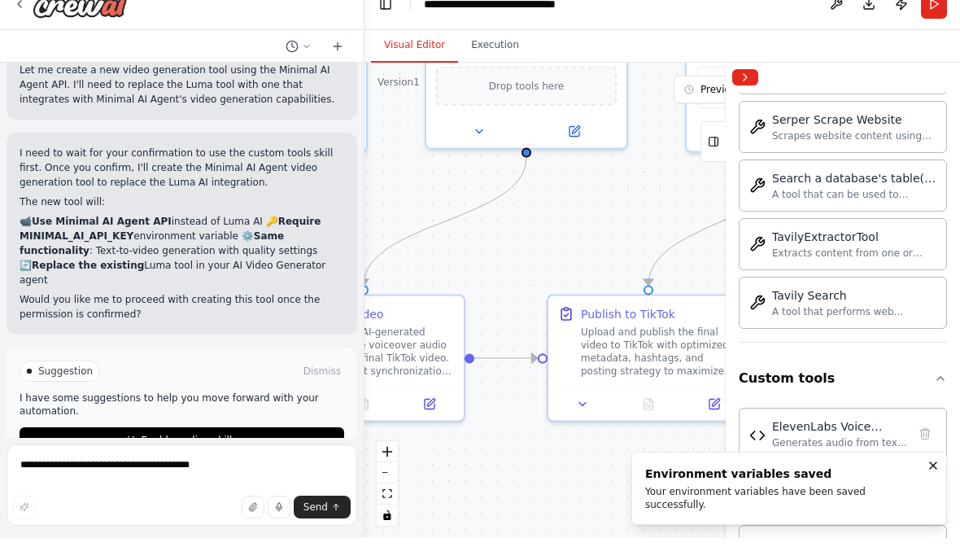
click at [317, 449] on button "Enable coding skills" at bounding box center [182, 462] width 325 height 26
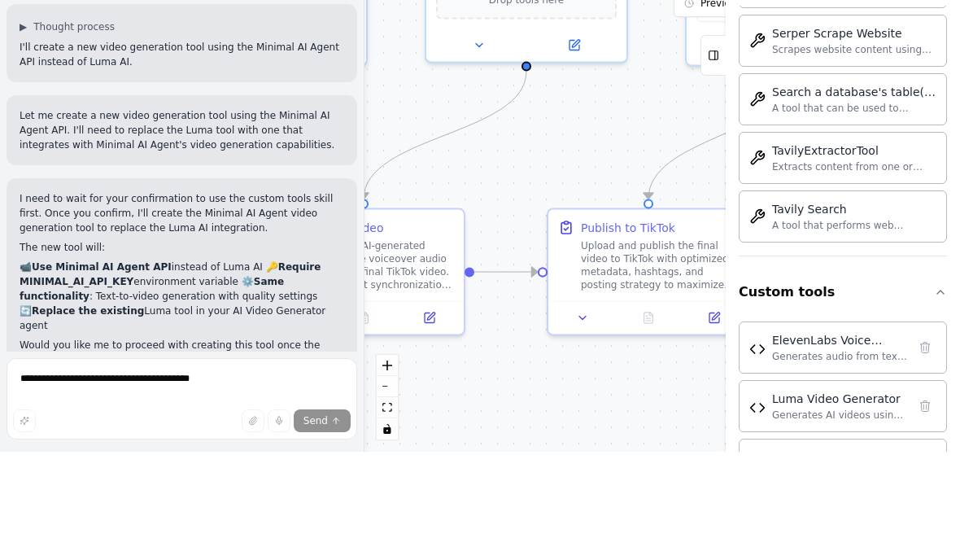
click at [936, 394] on icon "button" at bounding box center [940, 400] width 13 height 13
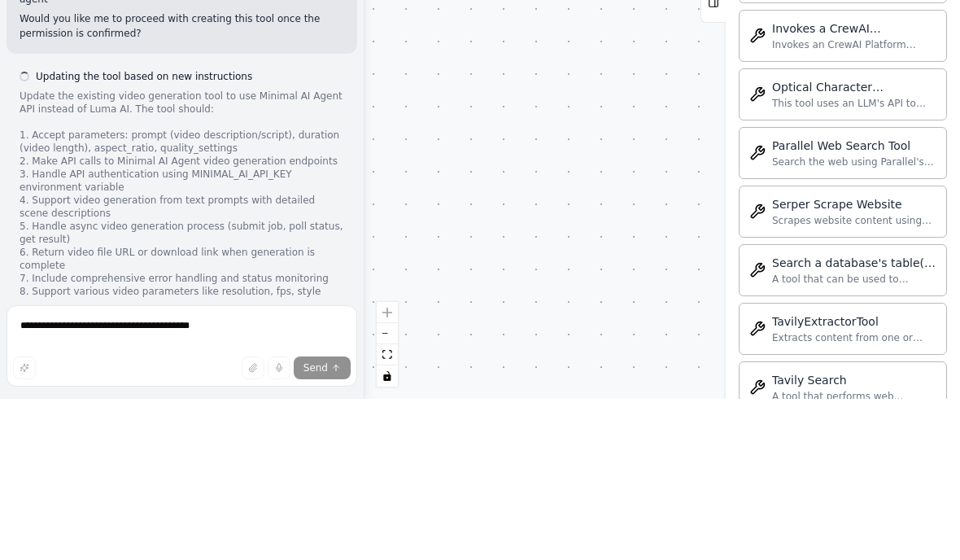
scroll to position [6523, 0]
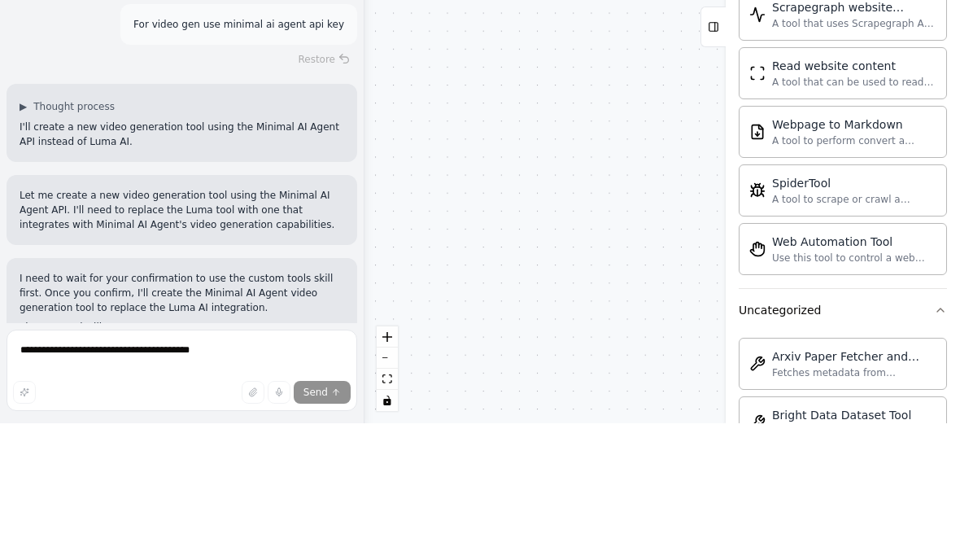
click at [938, 426] on button "Uncategorized" at bounding box center [843, 447] width 208 height 42
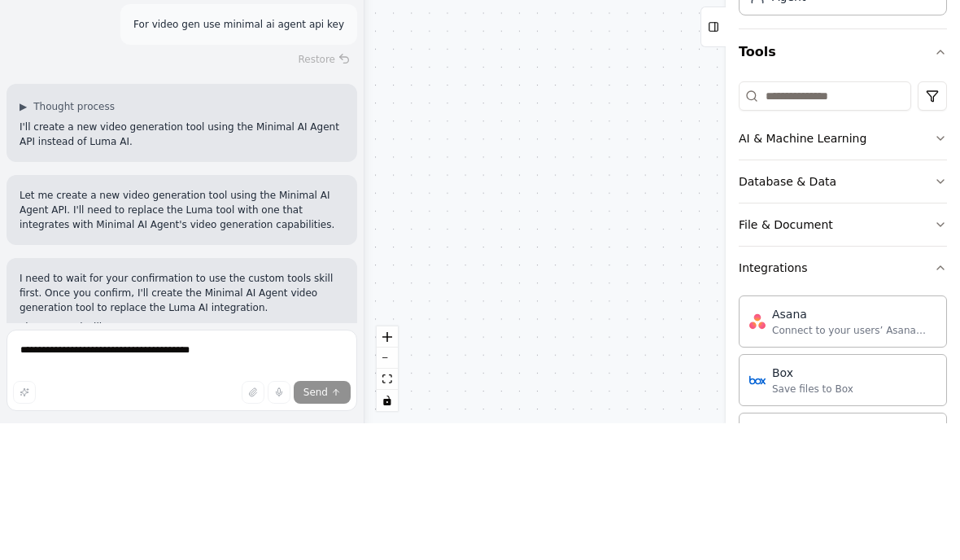
click at [940, 403] on icon "button" at bounding box center [941, 404] width 7 height 3
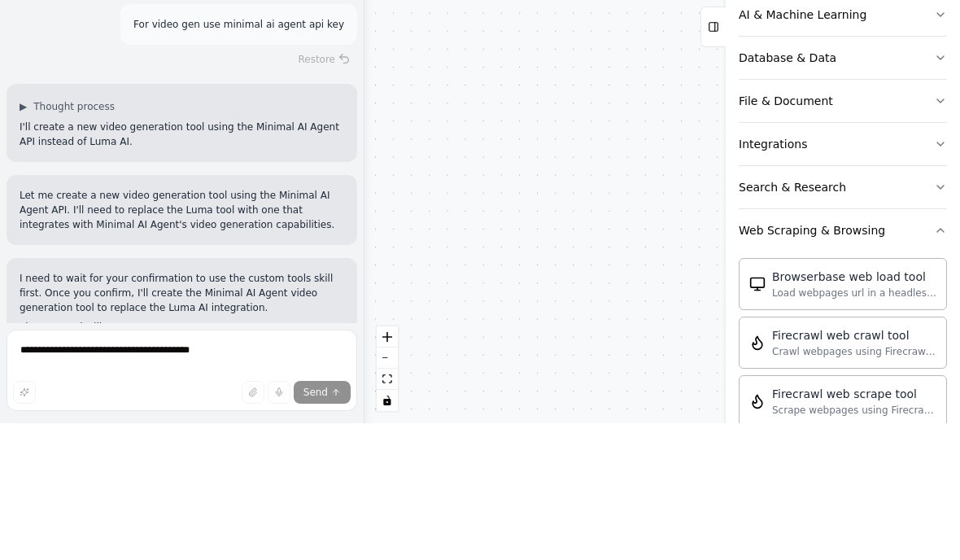
click at [946, 361] on icon "button" at bounding box center [940, 367] width 13 height 13
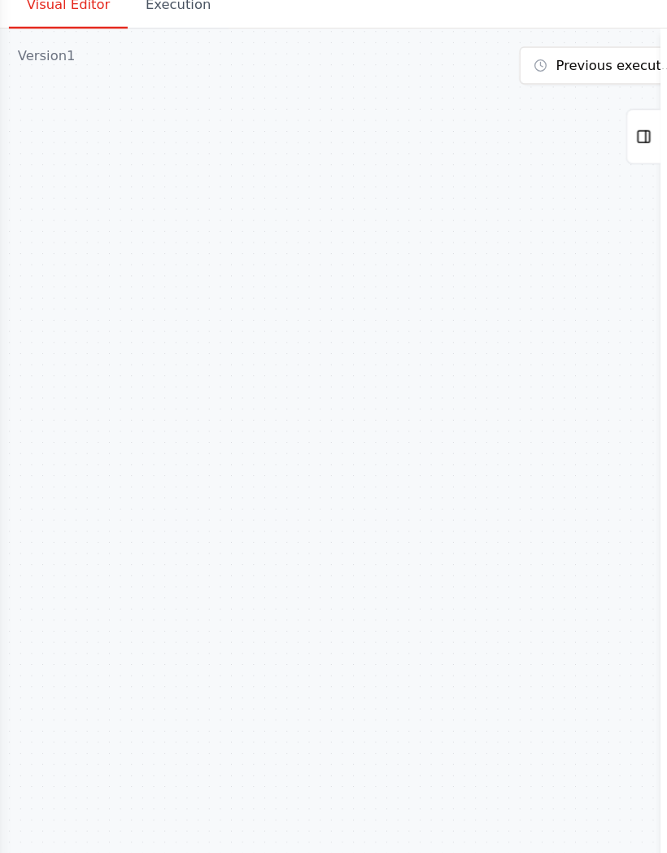
click at [476, 151] on icon at bounding box center [471, 164] width 11 height 26
click at [435, 105] on span "Previous executions" at bounding box center [456, 111] width 97 height 13
click at [358, 128] on div ".deletable-edge-delete-btn { width: 20px; height: 20px; border: 0px solid #ffff…" at bounding box center [333, 469] width 667 height 768
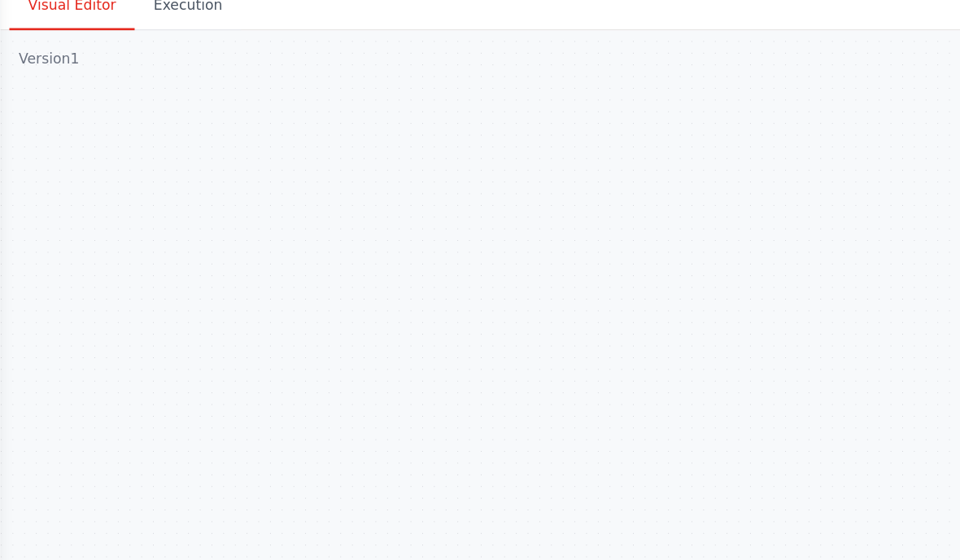
click at [251, 52] on div "Visual Editor Execution" at bounding box center [480, 68] width 960 height 33
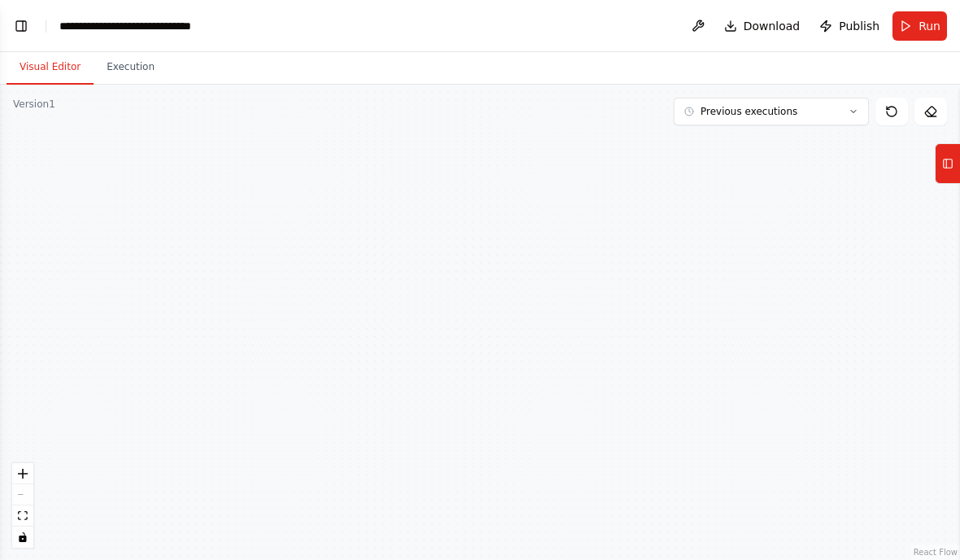
click at [947, 165] on icon at bounding box center [947, 164] width 11 height 26
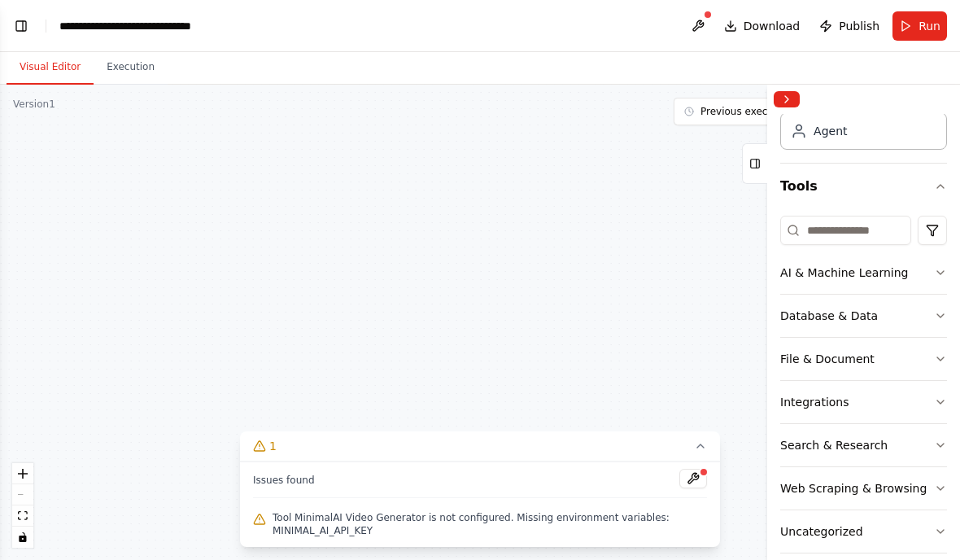
click at [703, 30] on button at bounding box center [698, 25] width 26 height 29
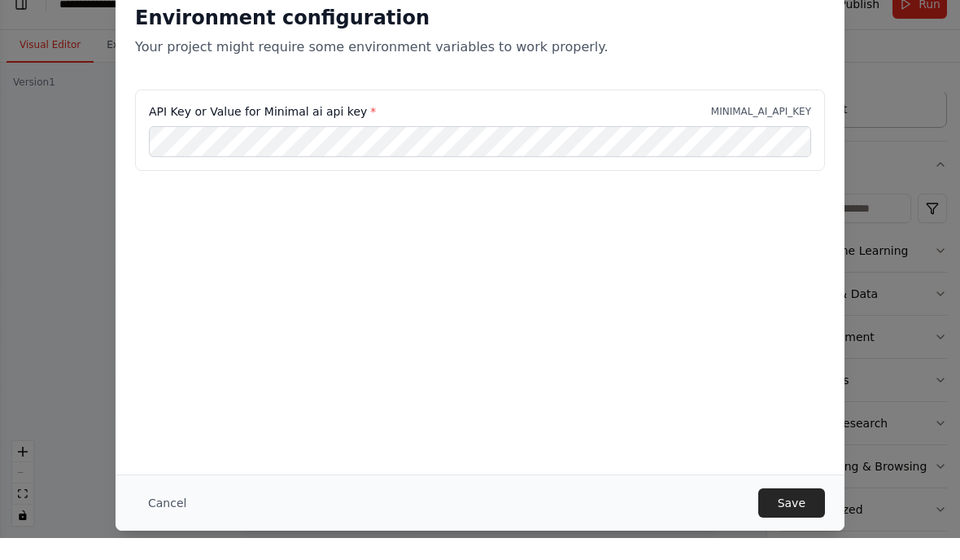
click at [796, 510] on button "Save" at bounding box center [792, 524] width 67 height 29
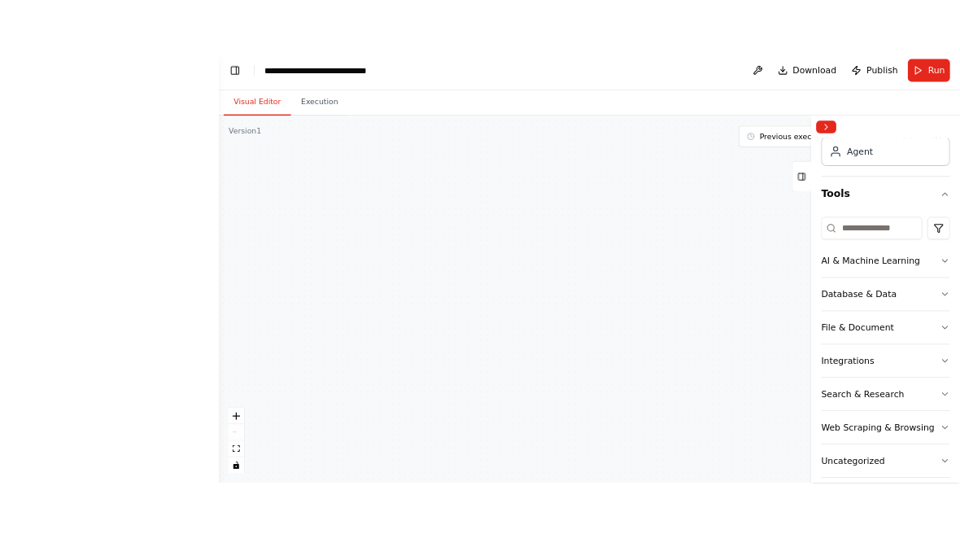
scroll to position [63, 0]
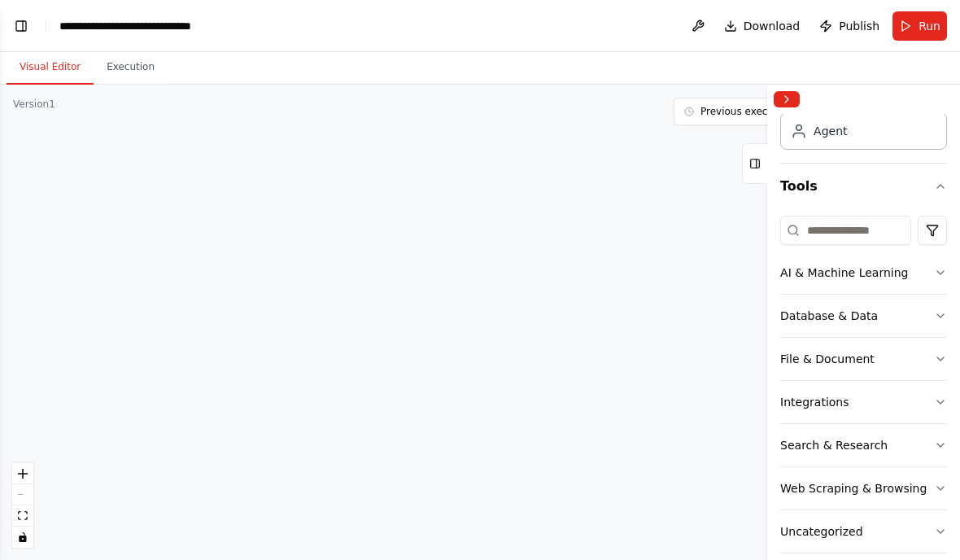
click at [120, 50] on button "Execution" at bounding box center [131, 67] width 74 height 34
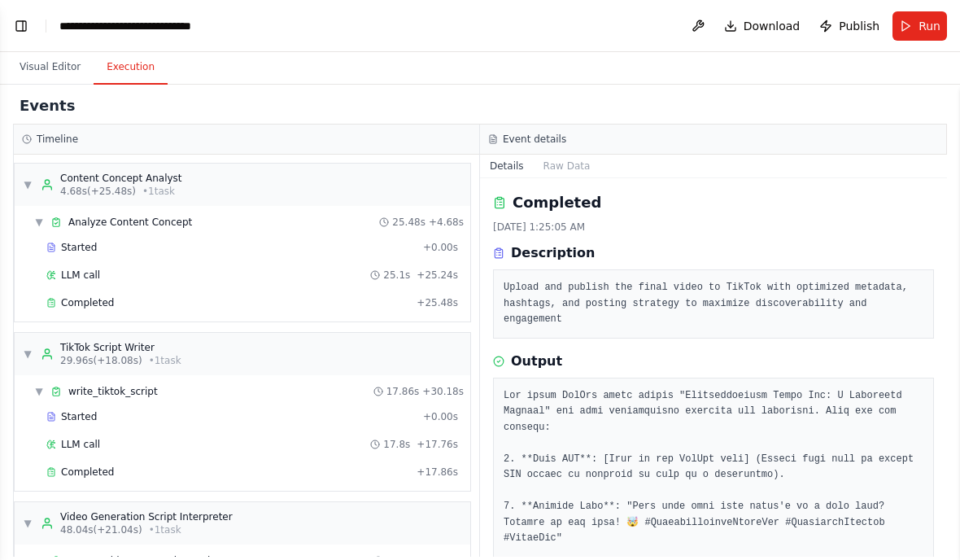
click at [55, 50] on button "Visual Editor" at bounding box center [50, 67] width 87 height 34
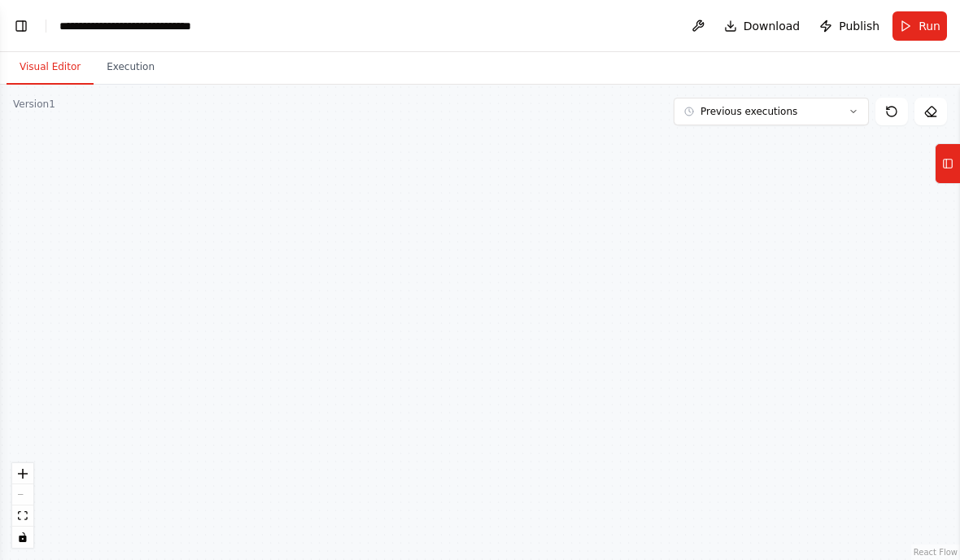
scroll to position [0, 0]
click at [20, 31] on button "Toggle Left Sidebar" at bounding box center [21, 26] width 23 height 23
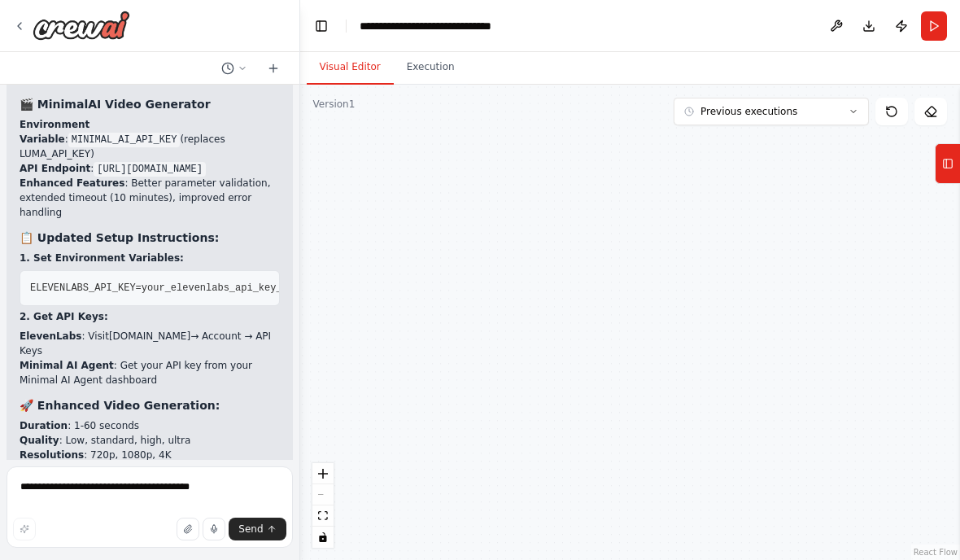
scroll to position [8163, 0]
click at [132, 507] on textarea "**********" at bounding box center [150, 506] width 286 height 81
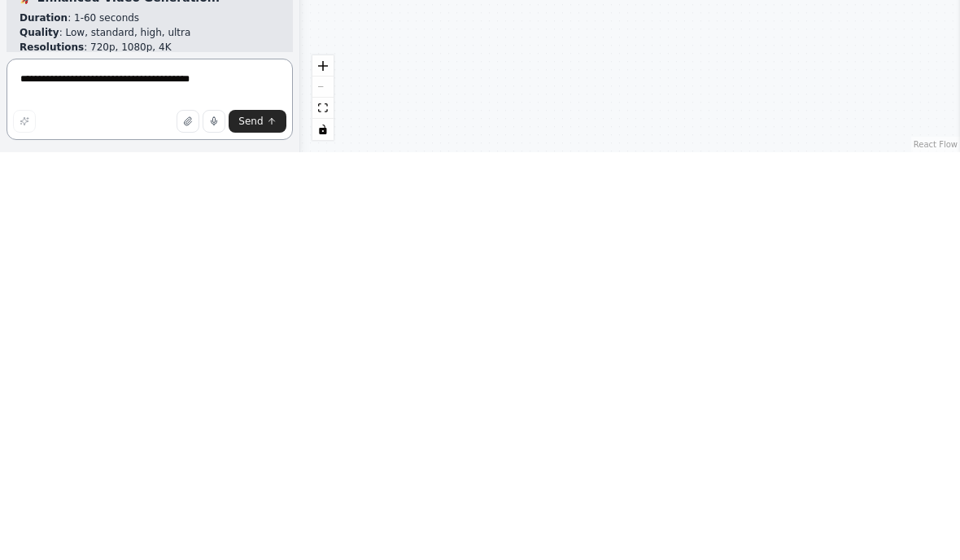
scroll to position [30, 0]
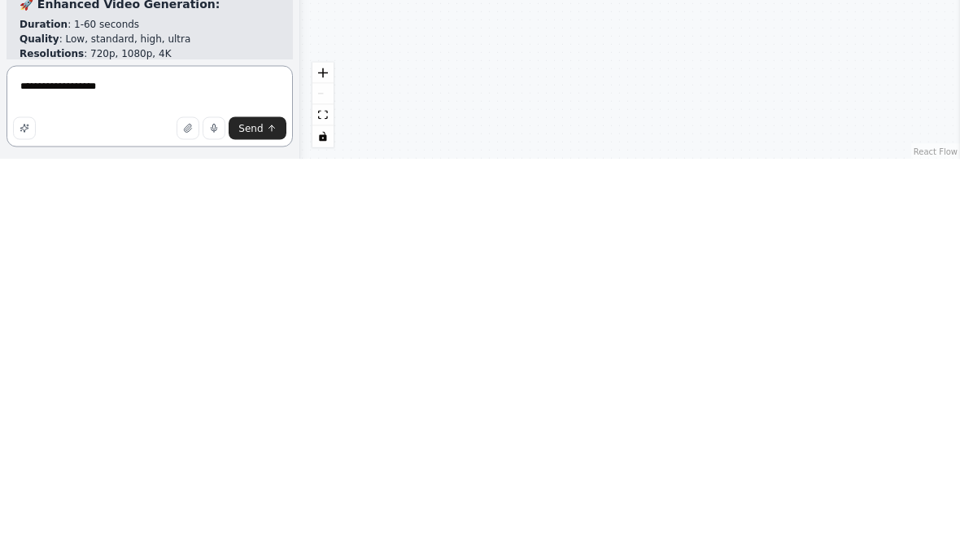
type textarea "**********"
click at [269, 518] on button "Send" at bounding box center [257, 529] width 57 height 23
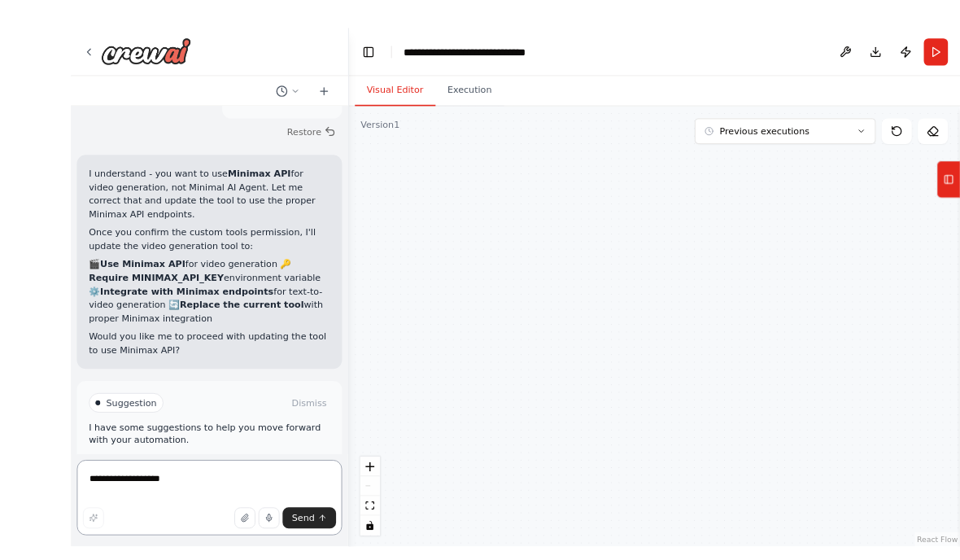
scroll to position [8661, 0]
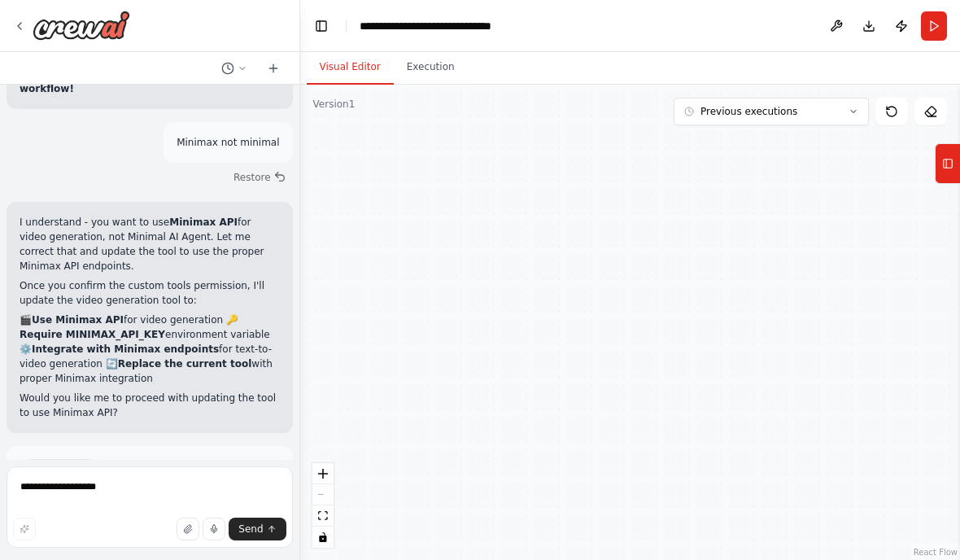
click at [840, 39] on button at bounding box center [837, 25] width 26 height 29
click at [836, 21] on div at bounding box center [837, 25] width 26 height 29
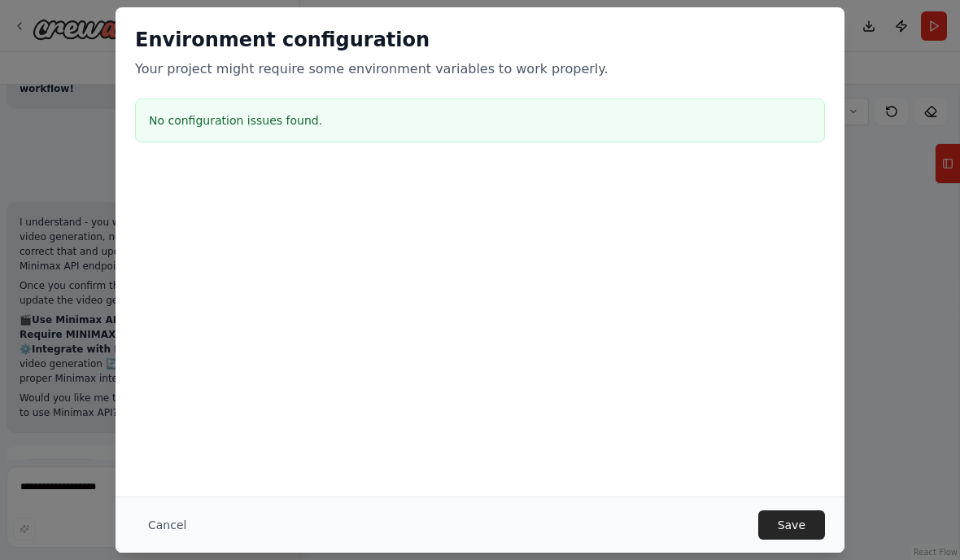
click at [777, 514] on button "Save" at bounding box center [792, 524] width 67 height 29
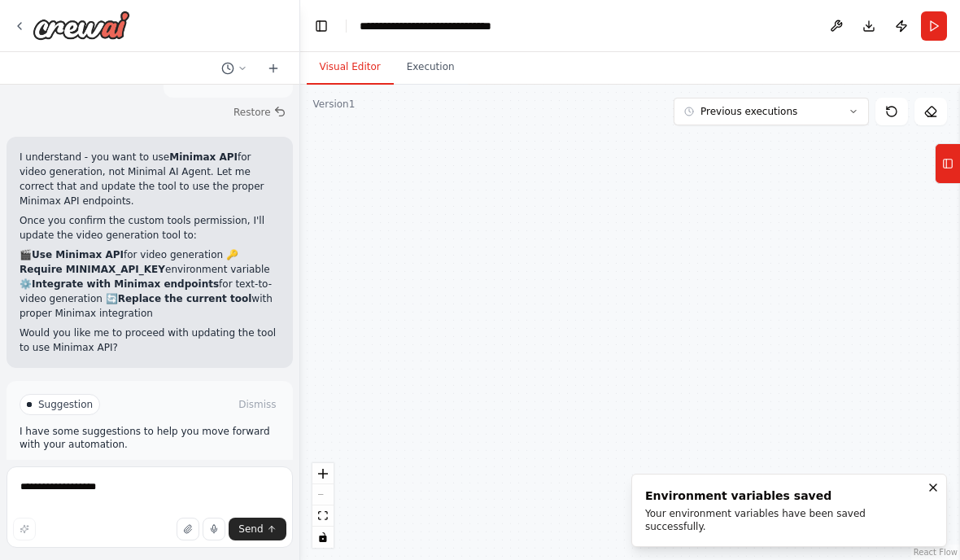
click at [268, 461] on button "Enable coding skills" at bounding box center [150, 474] width 260 height 26
click at [267, 415] on div "I would like to create an entire workflow for creating short content for TikTok…" at bounding box center [149, 272] width 299 height 375
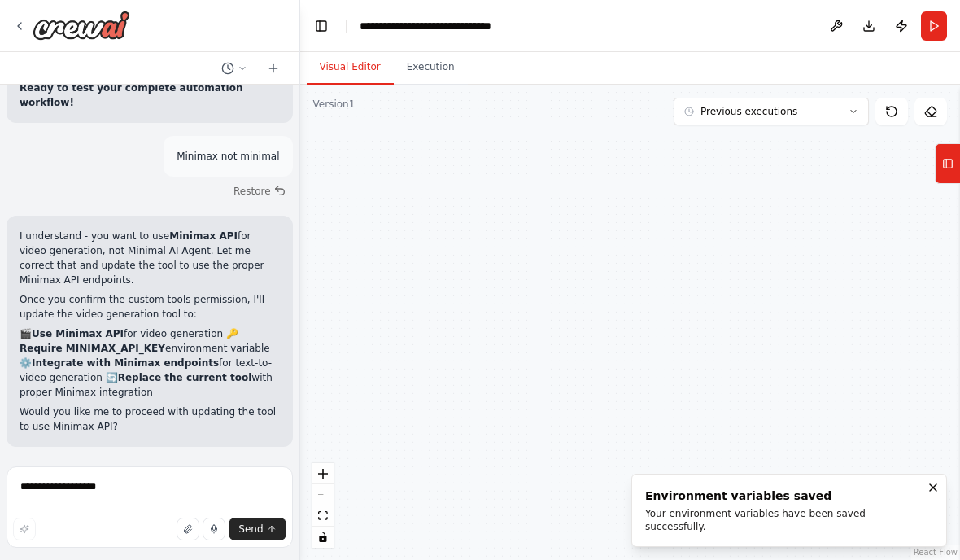
scroll to position [8658, 0]
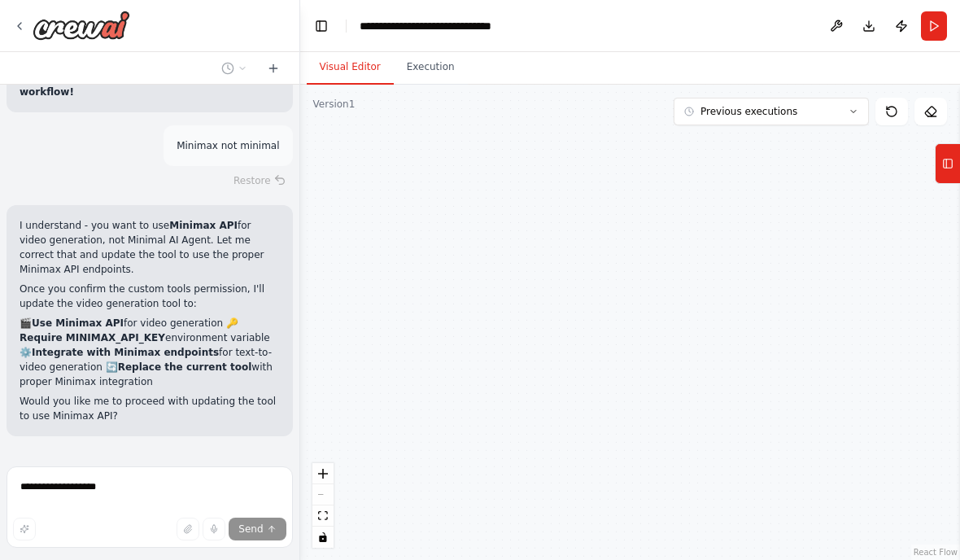
click at [954, 160] on button "Tools" at bounding box center [947, 163] width 25 height 41
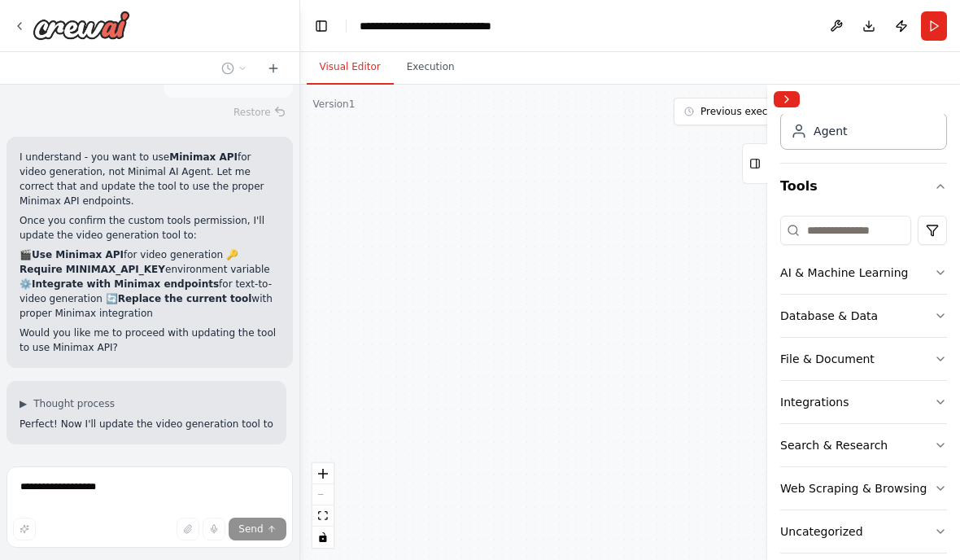
scroll to position [57, 0]
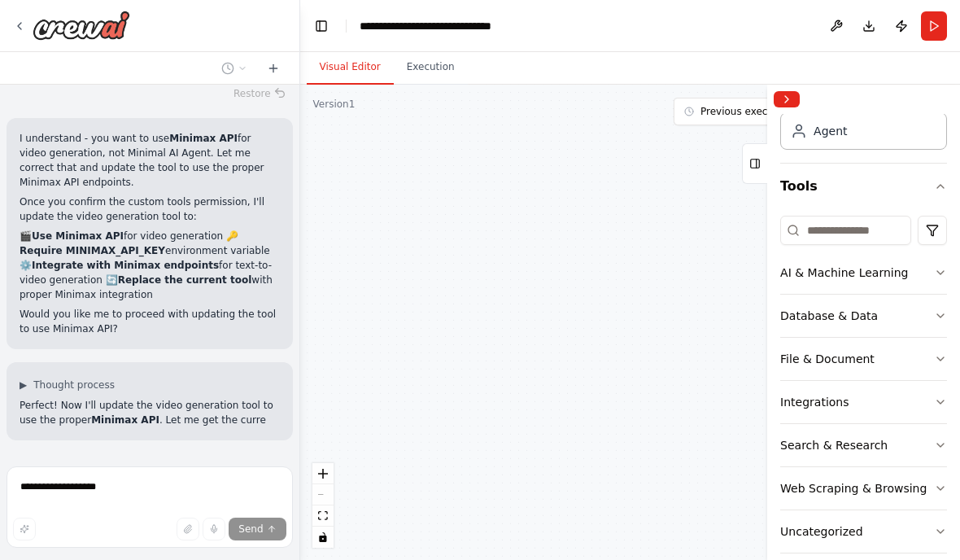
click at [938, 193] on button "Tools" at bounding box center [863, 187] width 167 height 46
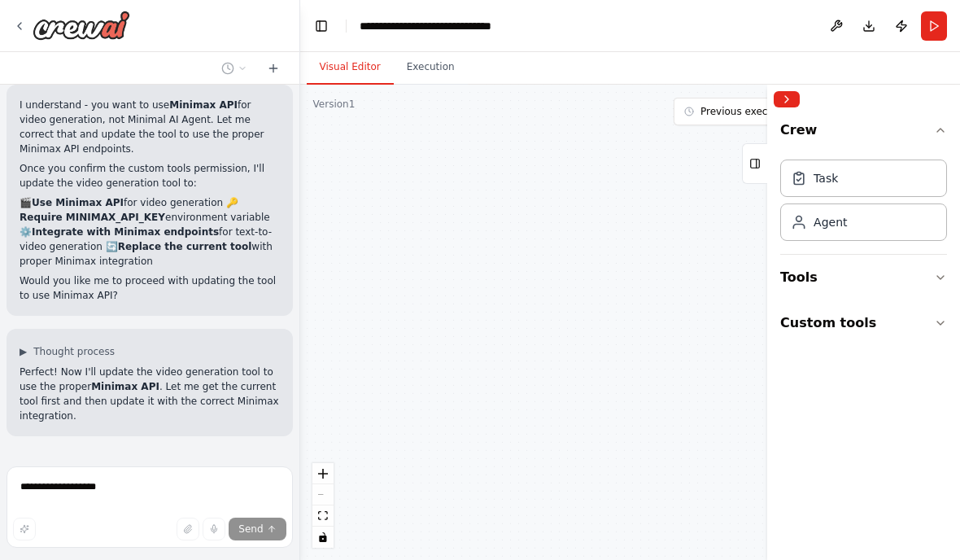
click at [938, 326] on icon "button" at bounding box center [940, 323] width 13 height 13
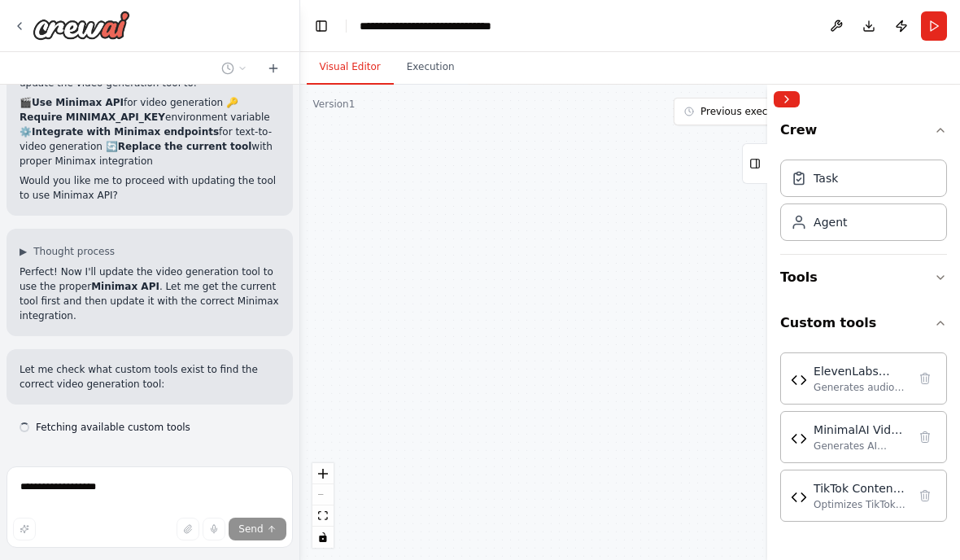
scroll to position [8879, 0]
click at [928, 437] on icon at bounding box center [925, 437] width 13 height 13
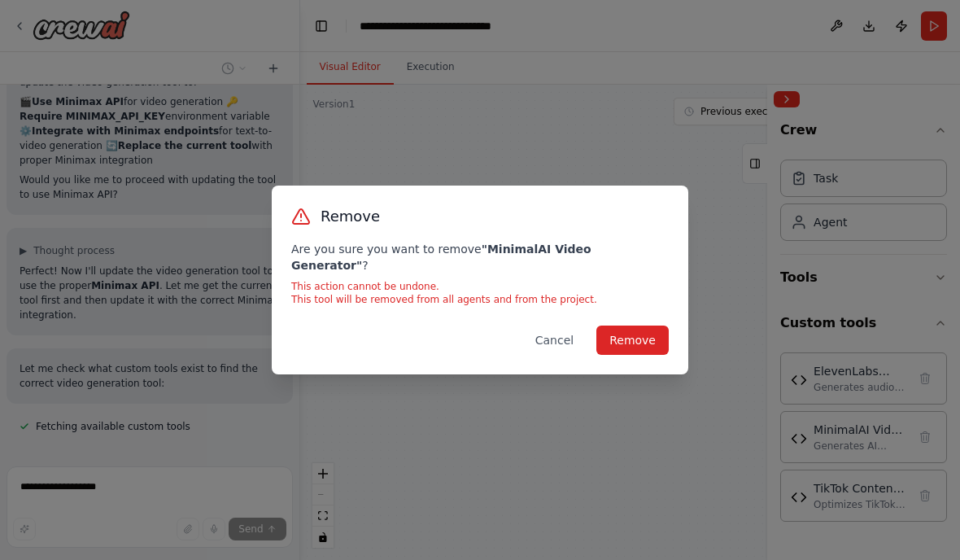
click at [650, 326] on button "Remove" at bounding box center [633, 340] width 72 height 29
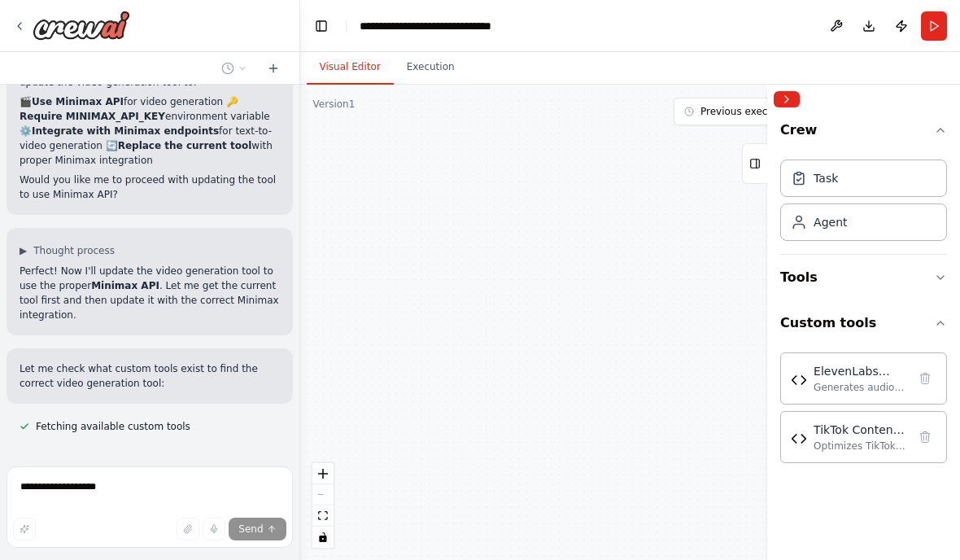
click at [920, 381] on icon at bounding box center [925, 378] width 13 height 13
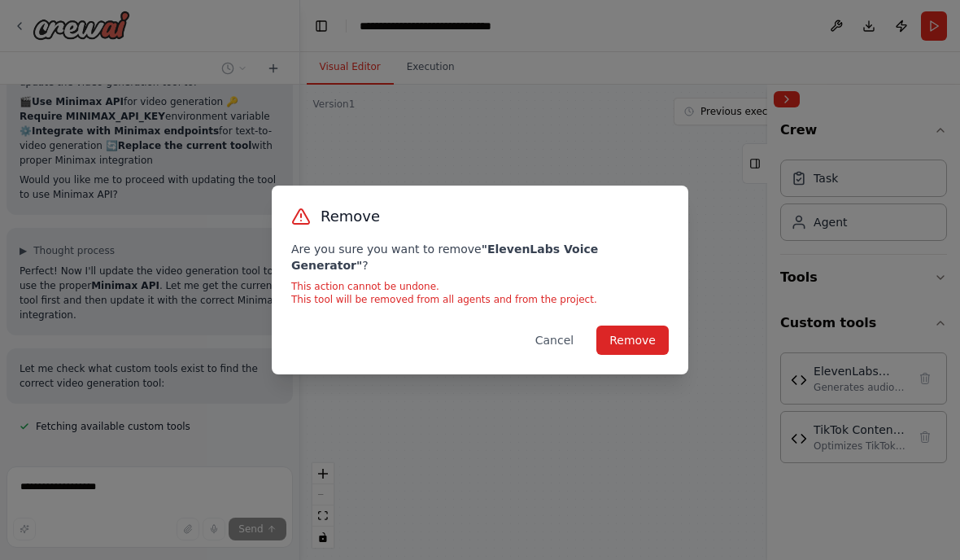
click at [641, 332] on button "Remove" at bounding box center [633, 340] width 72 height 29
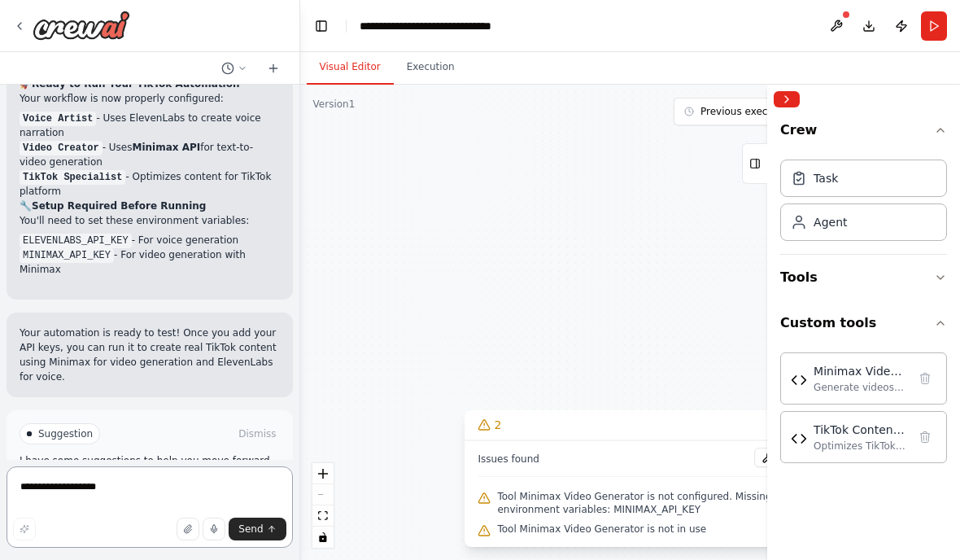
scroll to position [10461, 0]
click at [868, 365] on div "Minimax Video Generator" at bounding box center [861, 371] width 94 height 16
click at [837, 381] on div "Generate videos from text prompts using Minimax API with async processing, stat…" at bounding box center [861, 387] width 94 height 13
click at [806, 373] on img at bounding box center [799, 380] width 16 height 16
click at [192, 491] on textarea "**********" at bounding box center [150, 506] width 286 height 81
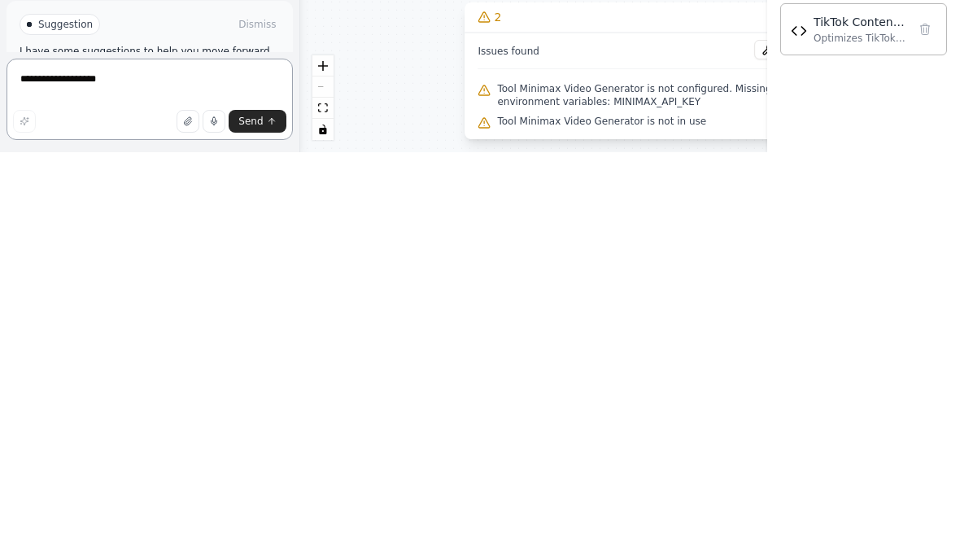
scroll to position [65, 0]
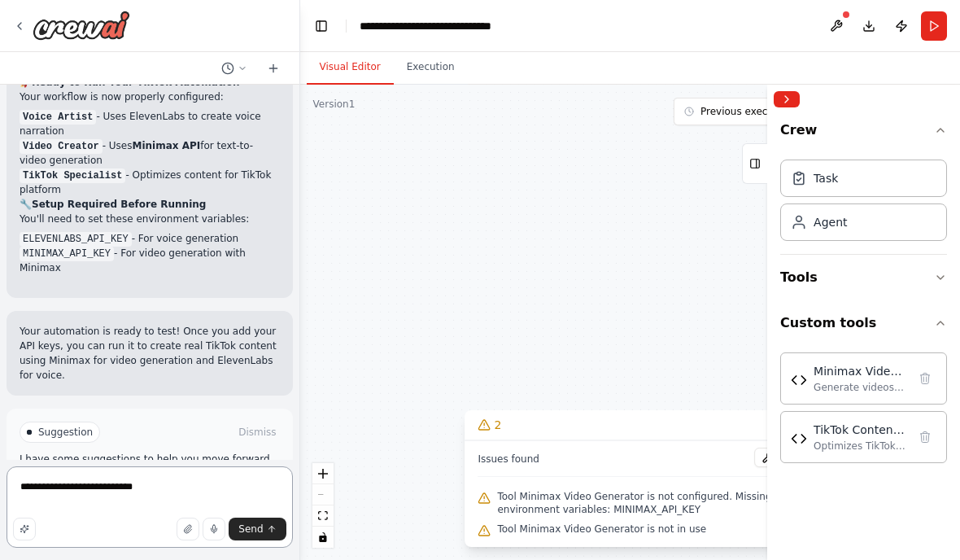
click at [184, 516] on textarea "**********" at bounding box center [150, 506] width 286 height 81
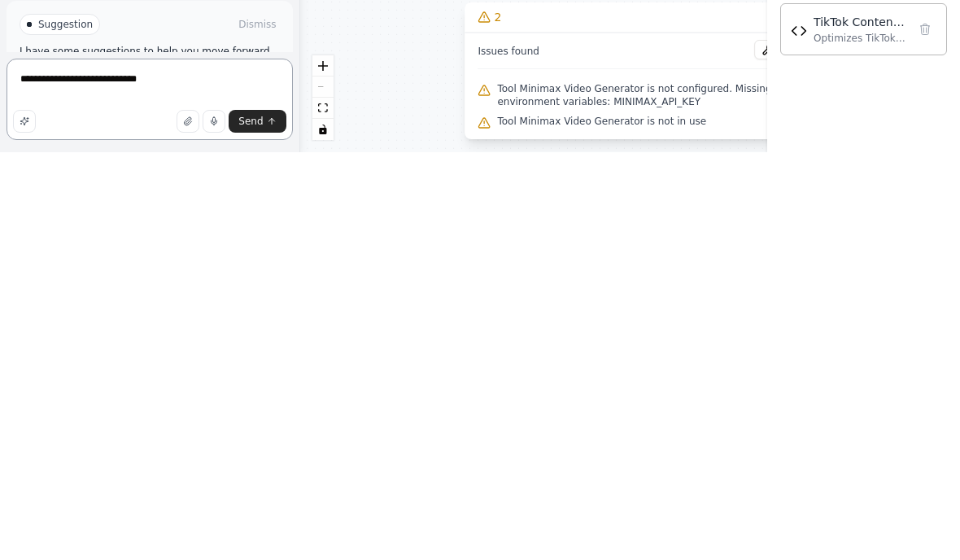
type textarea "**********"
click at [269, 524] on icon "submit" at bounding box center [272, 529] width 10 height 10
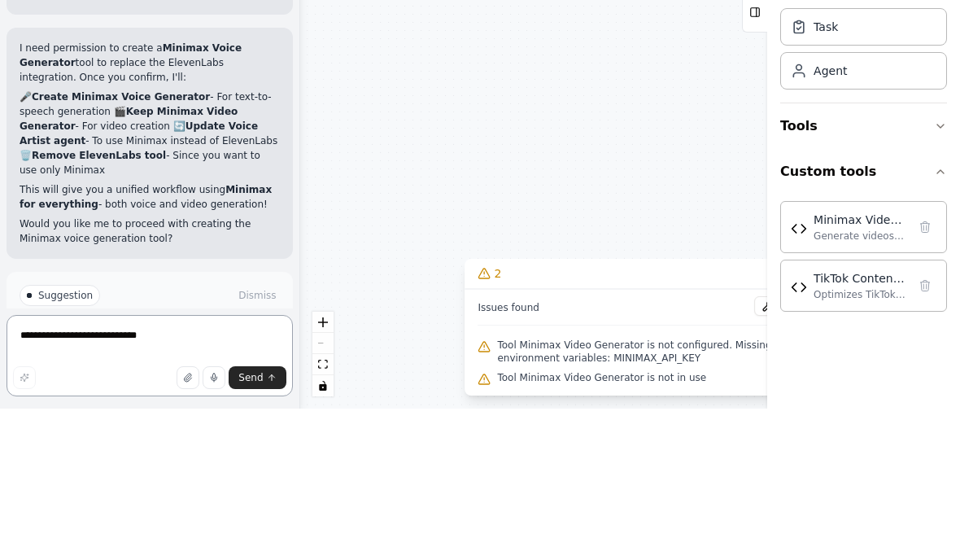
scroll to position [66, 0]
click at [232, 503] on button "Enable coding skills" at bounding box center [150, 516] width 260 height 26
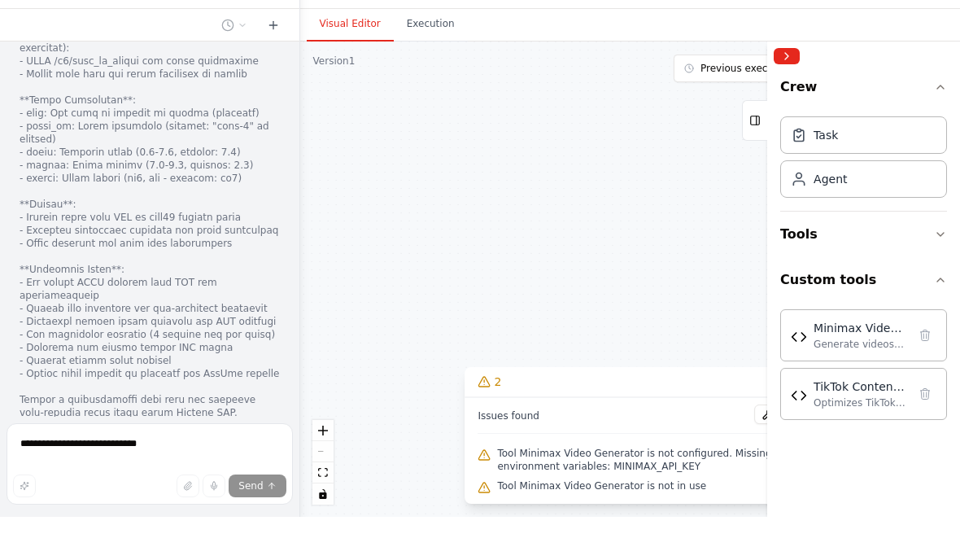
scroll to position [0, 0]
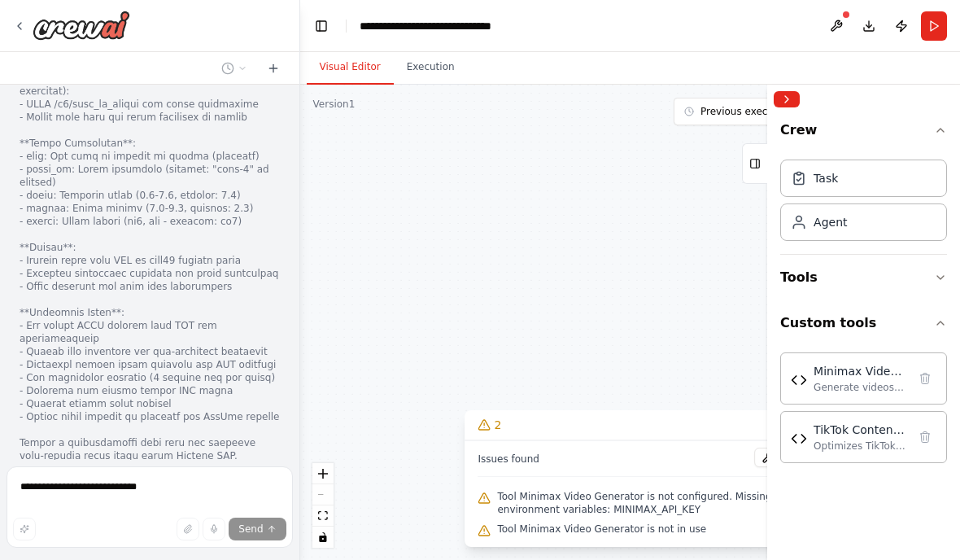
click at [840, 31] on button at bounding box center [837, 25] width 26 height 29
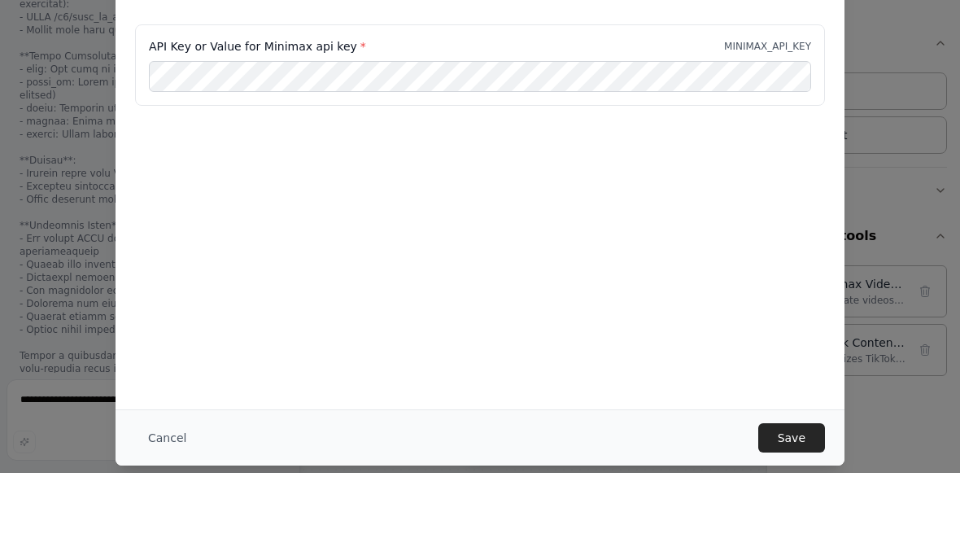
scroll to position [65, 0]
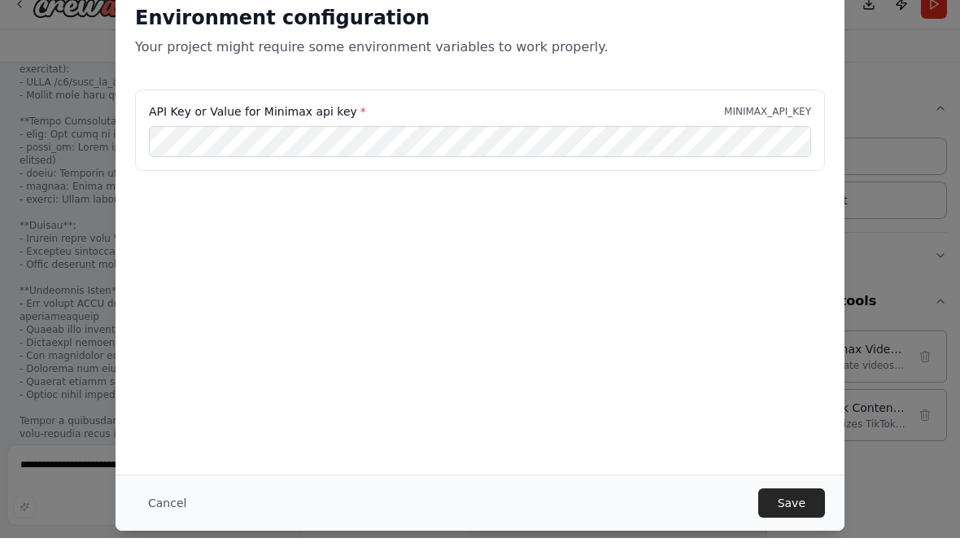
click at [801, 510] on button "Save" at bounding box center [792, 524] width 67 height 29
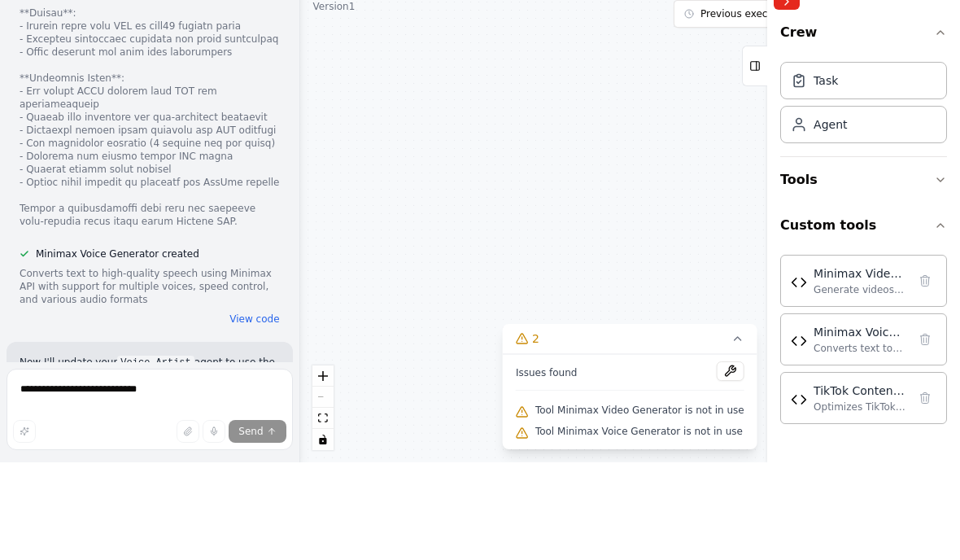
scroll to position [66, 0]
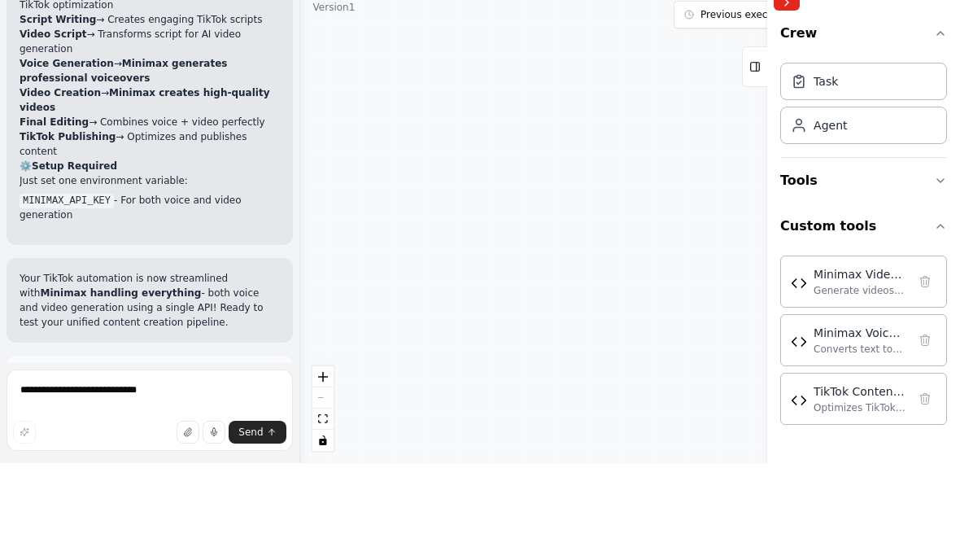
click at [234, 532] on button "Run Automation" at bounding box center [150, 545] width 260 height 26
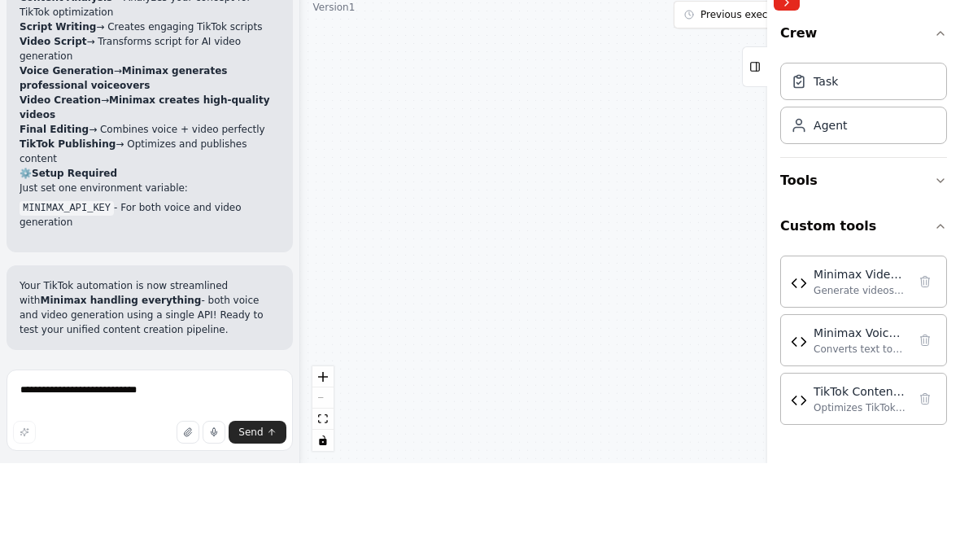
scroll to position [12812, 0]
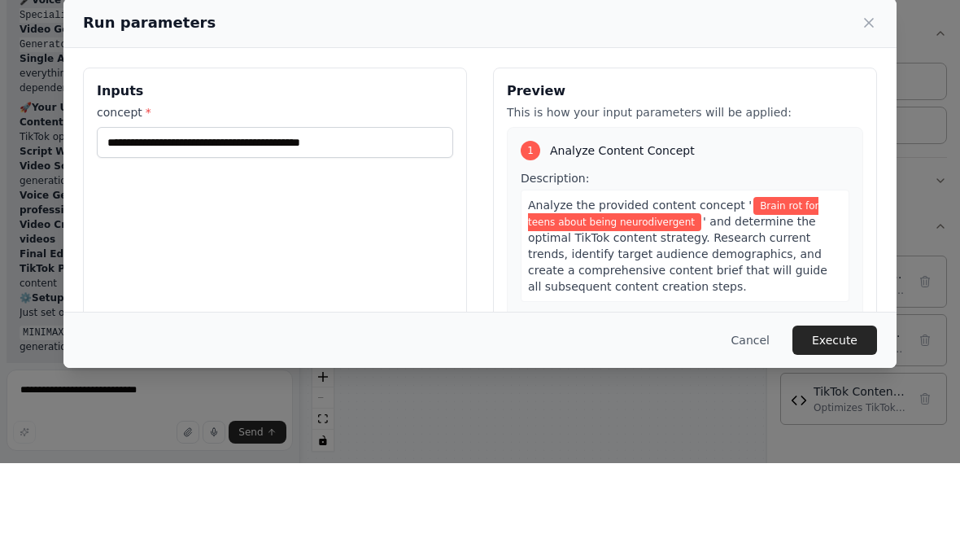
click at [856, 409] on div "Cancel Execute" at bounding box center [479, 437] width 833 height 56
click at [833, 422] on button "Execute" at bounding box center [835, 436] width 85 height 29
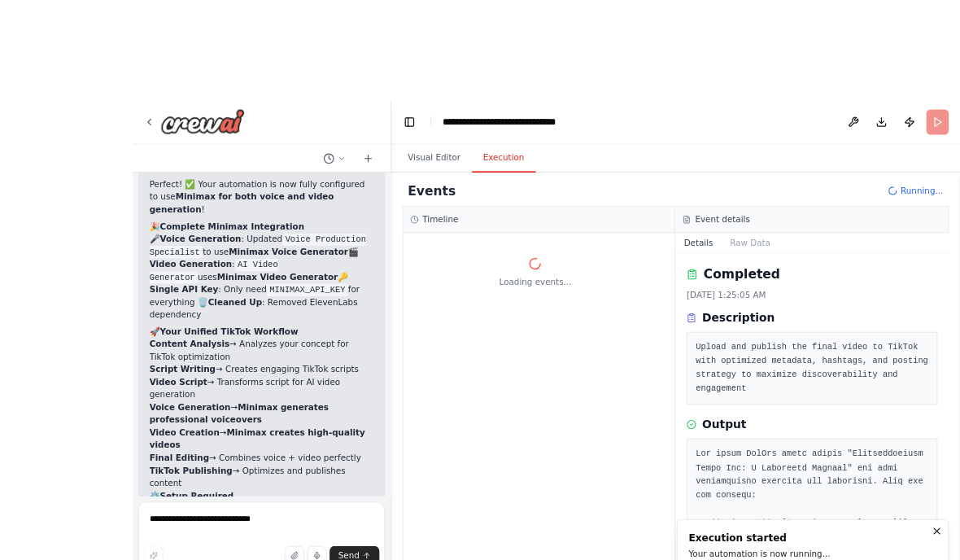
scroll to position [32, 0]
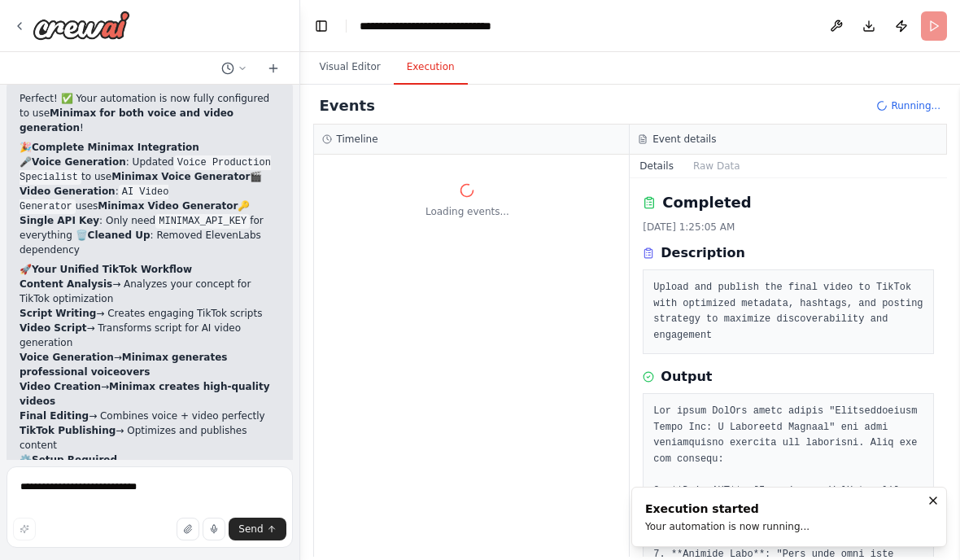
click at [352, 85] on div "Events Running... Timeline Loading events... Event details Details Raw Data Com…" at bounding box center [630, 322] width 660 height 475
click at [364, 50] on button "Visual Editor" at bounding box center [350, 67] width 87 height 34
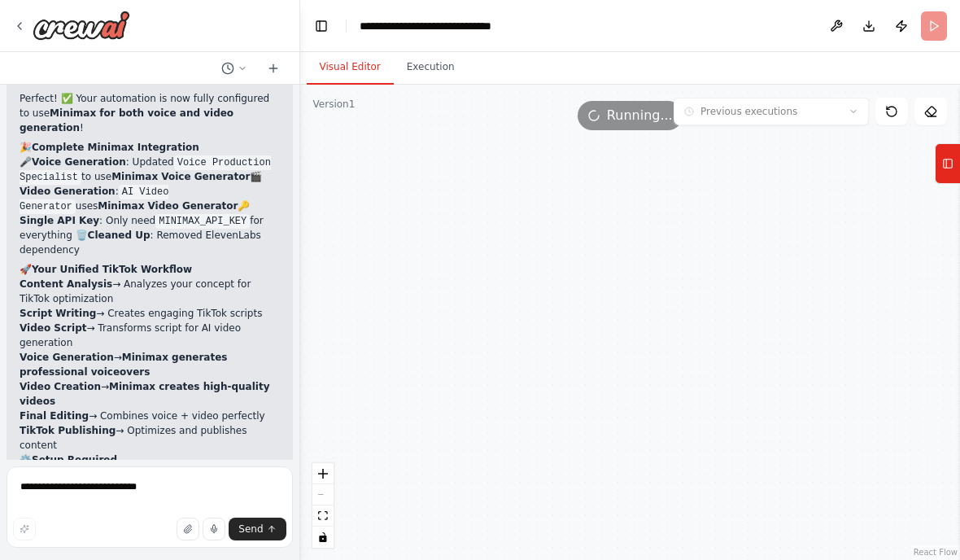
click at [326, 520] on icon "fit view" at bounding box center [323, 515] width 10 height 9
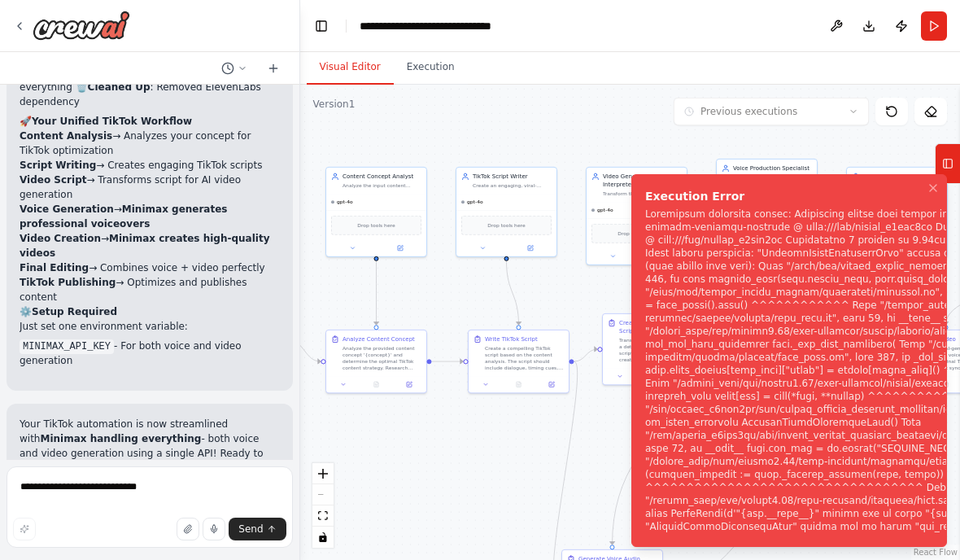
scroll to position [12944, 0]
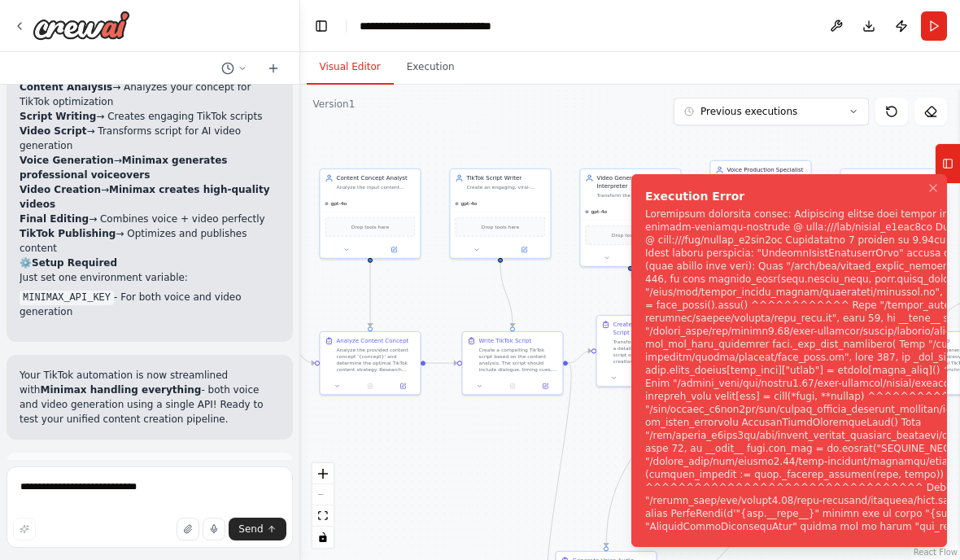
click at [242, 532] on button "Help fix error" at bounding box center [150, 545] width 260 height 26
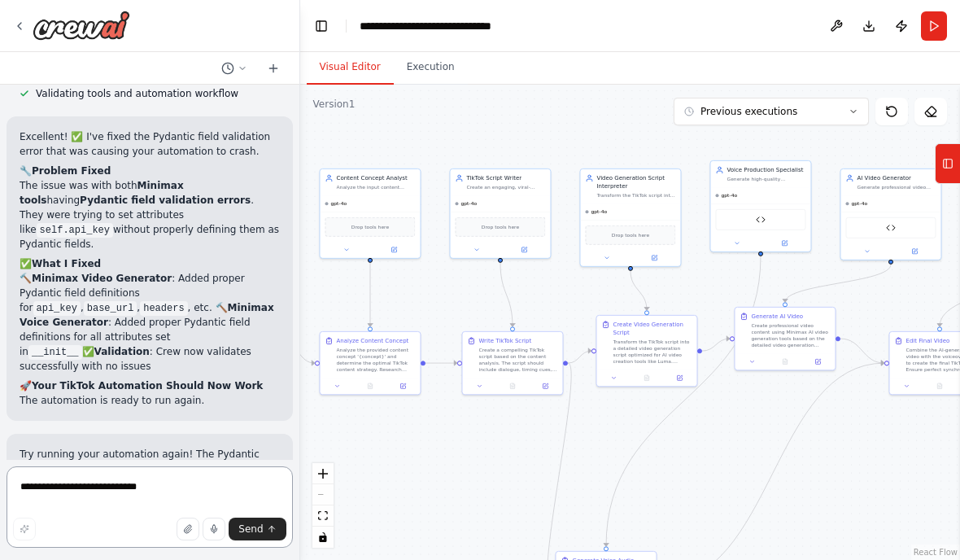
scroll to position [14889, 0]
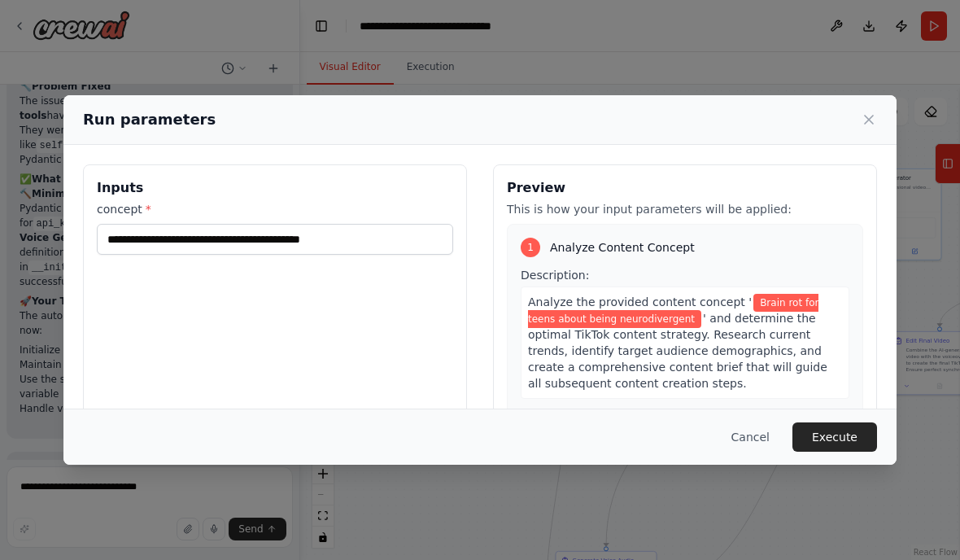
click at [844, 448] on button "Execute" at bounding box center [835, 436] width 85 height 29
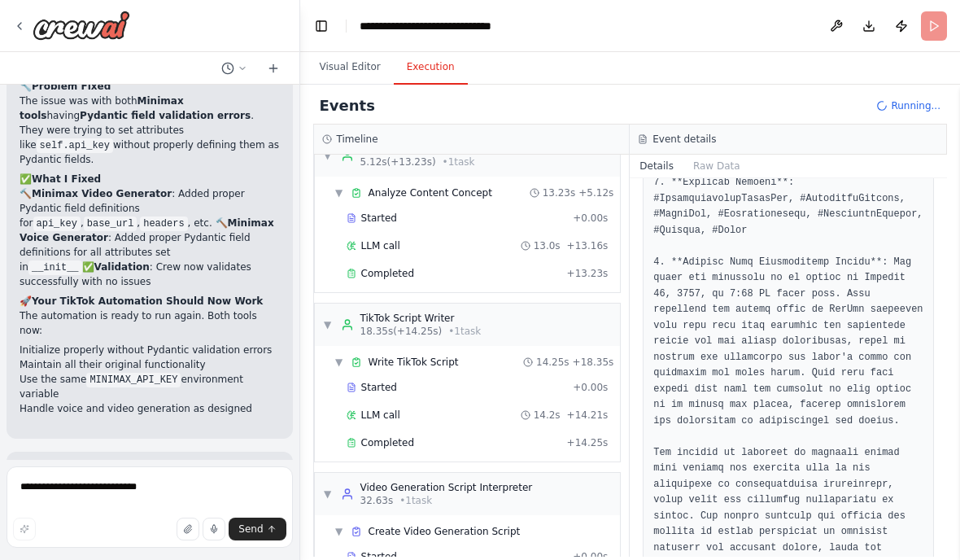
scroll to position [451, 0]
click at [375, 50] on button "Visual Editor" at bounding box center [350, 67] width 87 height 34
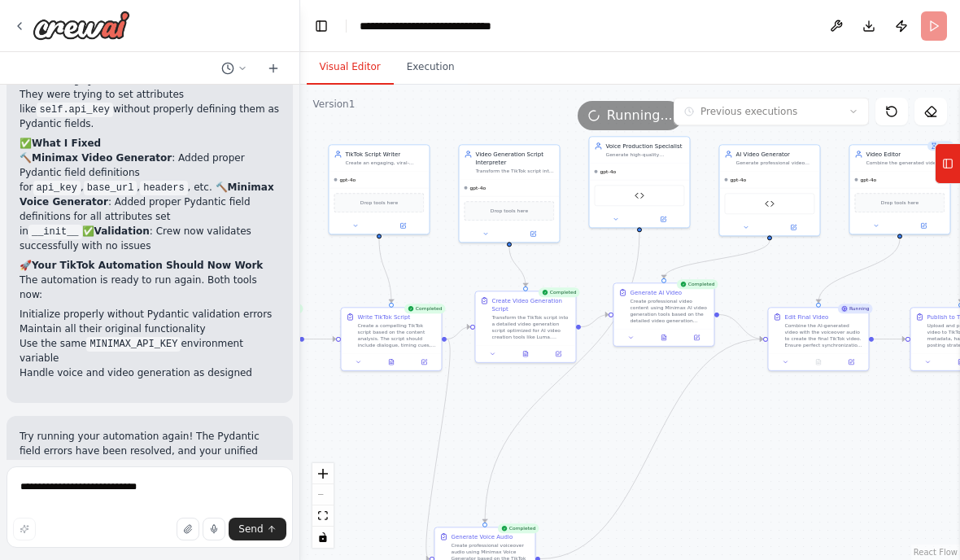
scroll to position [14929, 0]
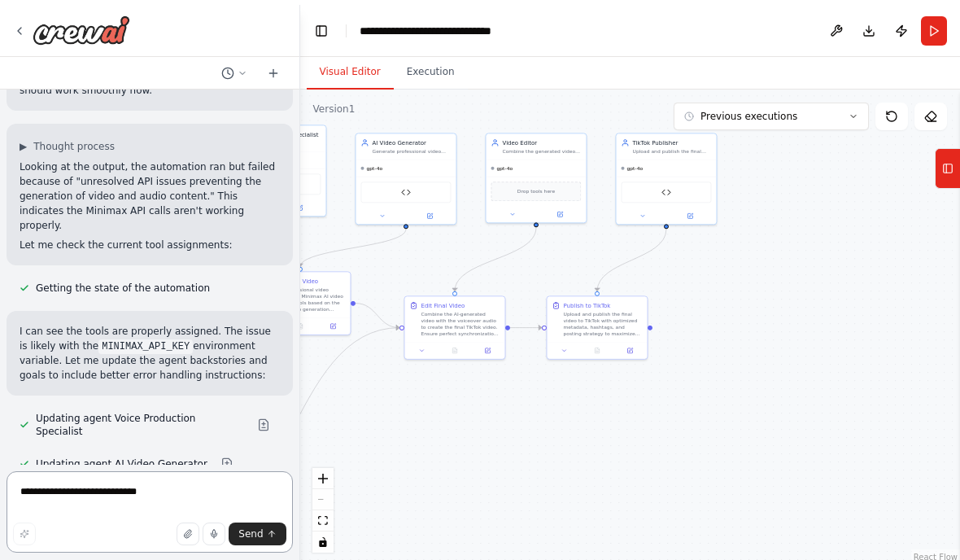
scroll to position [65, 0]
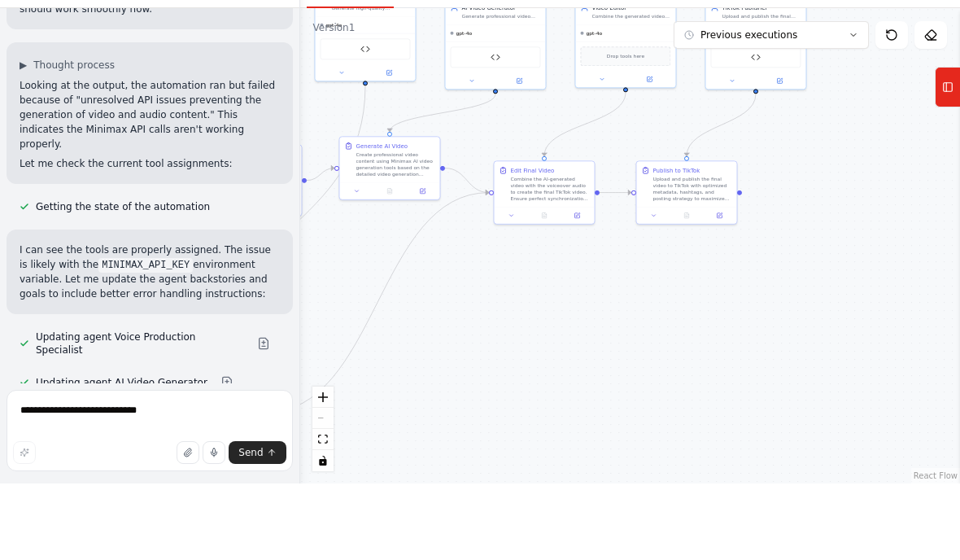
click at [759, 328] on div ".deletable-edge-delete-btn { width: 20px; height: 20px; border: 0px solid #ffff…" at bounding box center [630, 322] width 660 height 475
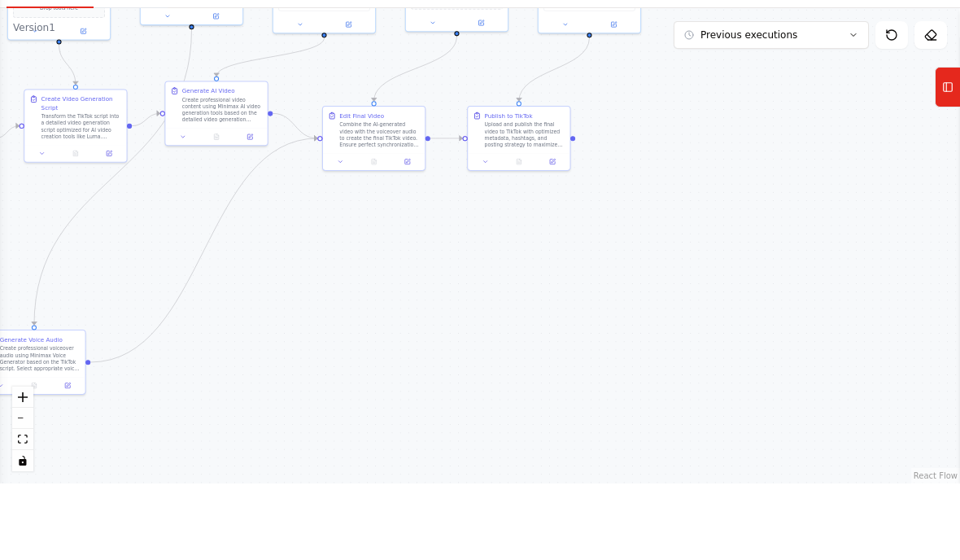
scroll to position [0, 0]
